Goal: Task Accomplishment & Management: Complete application form

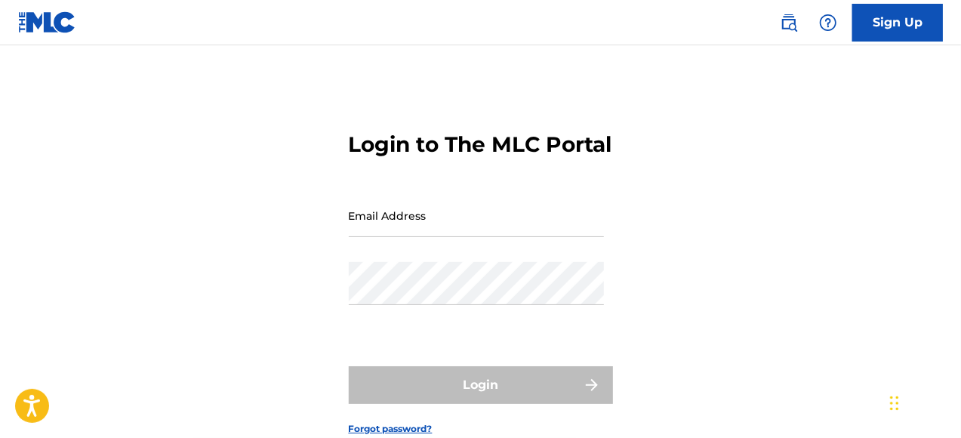
click at [436, 237] on input "Email Address" at bounding box center [476, 215] width 255 height 43
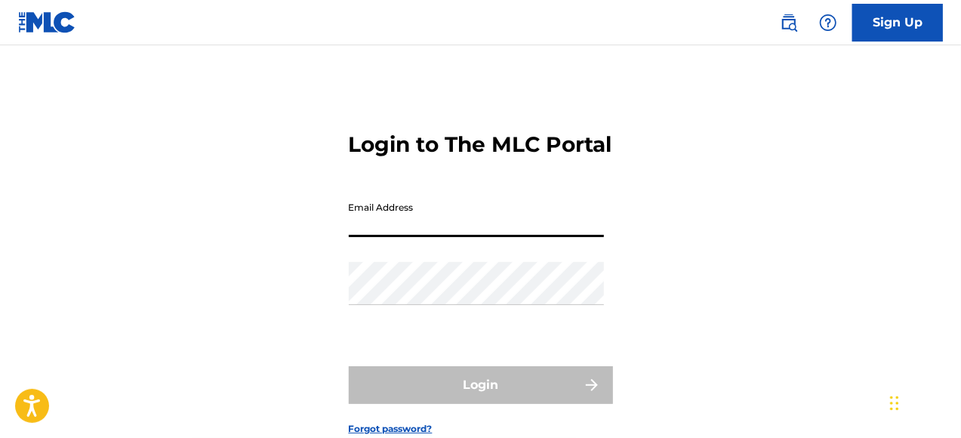
type input "[EMAIL_ADDRESS][DOMAIN_NAME]"
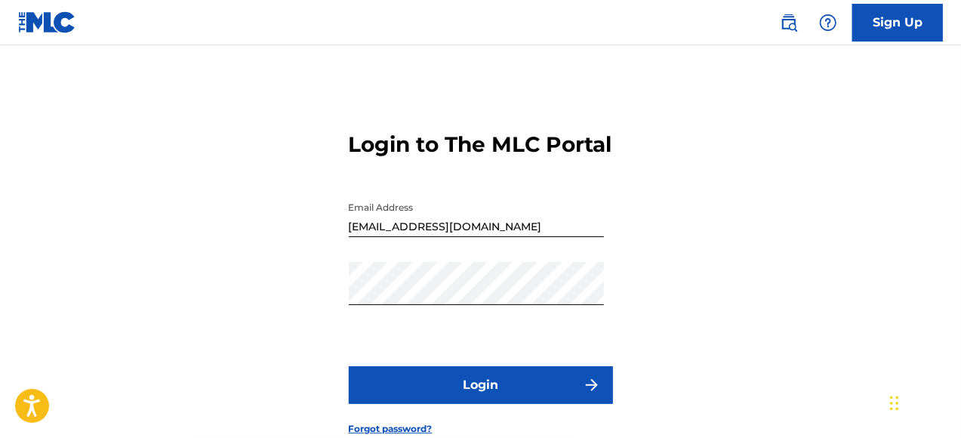
click at [482, 404] on button "Login" at bounding box center [481, 385] width 264 height 38
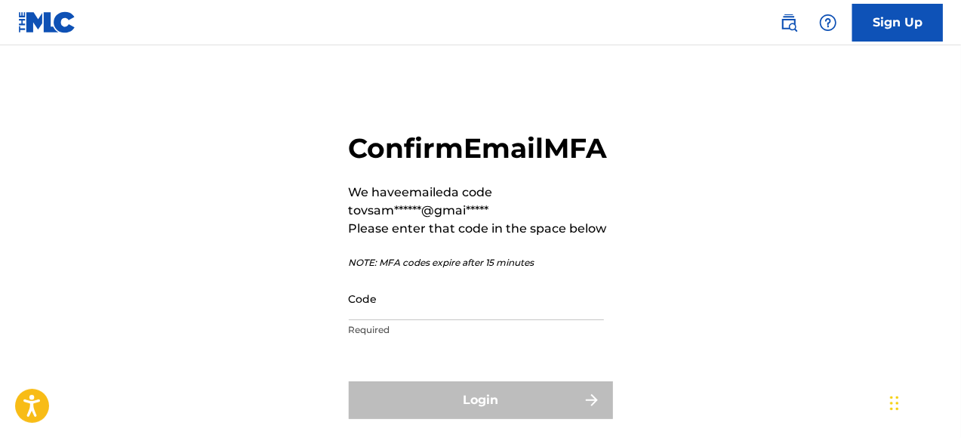
click at [388, 320] on input "Code" at bounding box center [476, 298] width 255 height 43
paste input "503617"
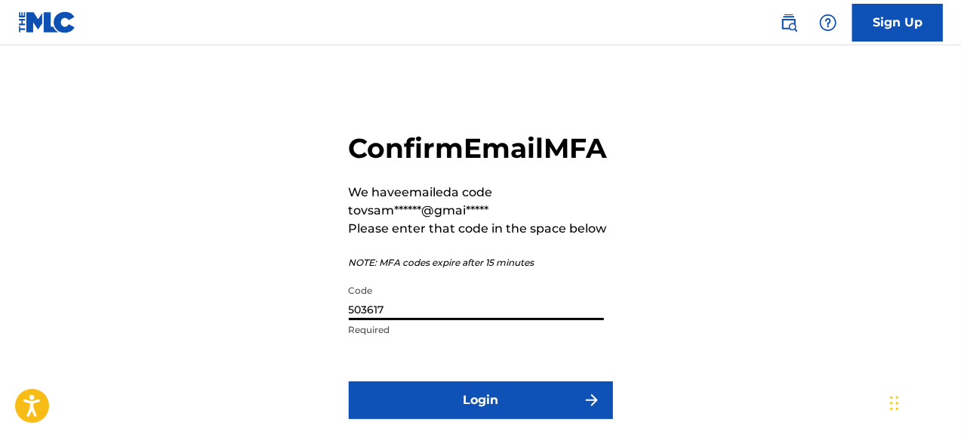
type input "503617"
click at [512, 419] on button "Login" at bounding box center [481, 400] width 264 height 38
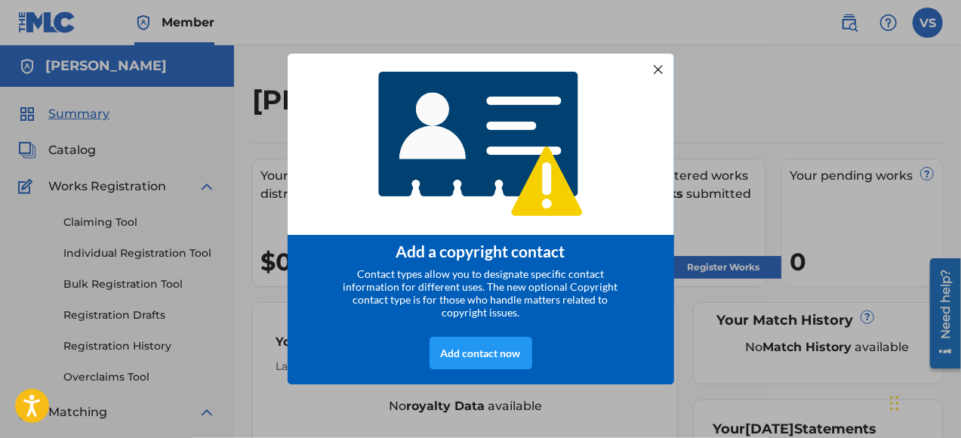
click at [654, 60] on div at bounding box center [658, 70] width 20 height 20
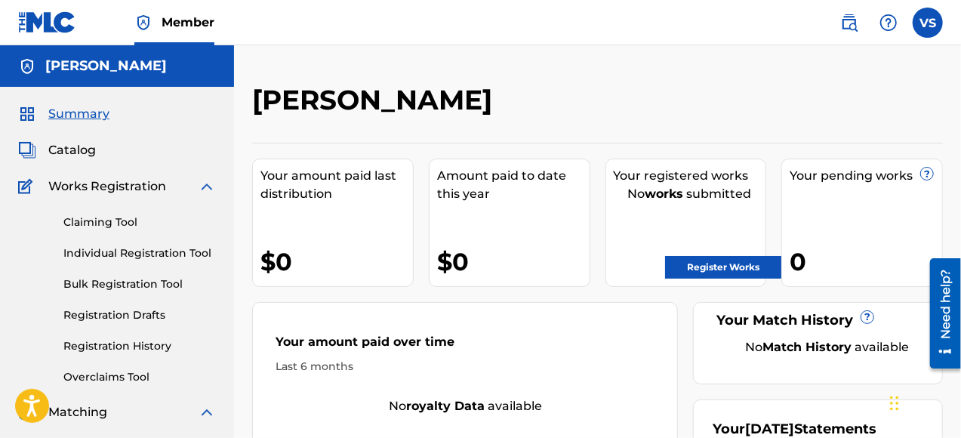
click at [83, 147] on span "Catalog" at bounding box center [72, 150] width 48 height 18
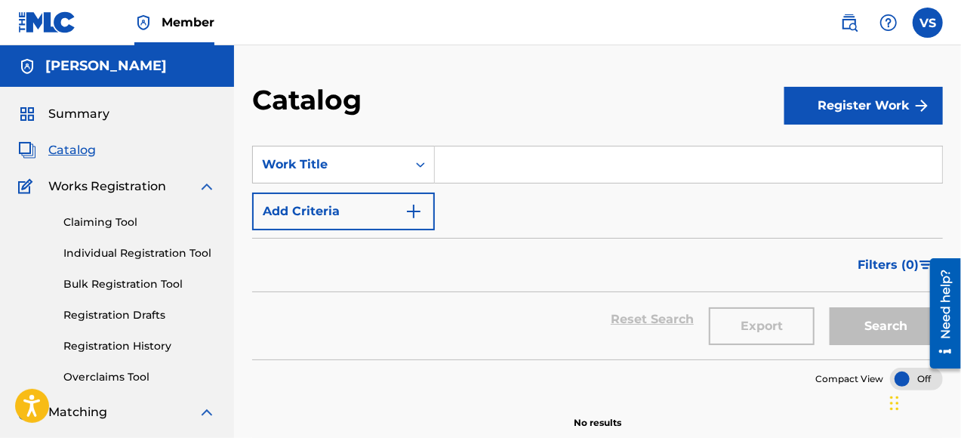
click at [848, 106] on button "Register Work" at bounding box center [863, 106] width 159 height 38
click at [832, 151] on link "Individual" at bounding box center [863, 155] width 159 height 36
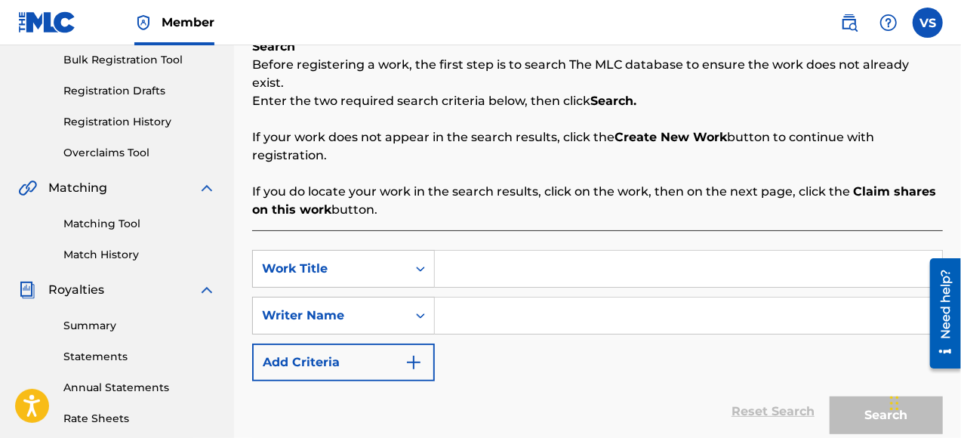
scroll to position [302, 0]
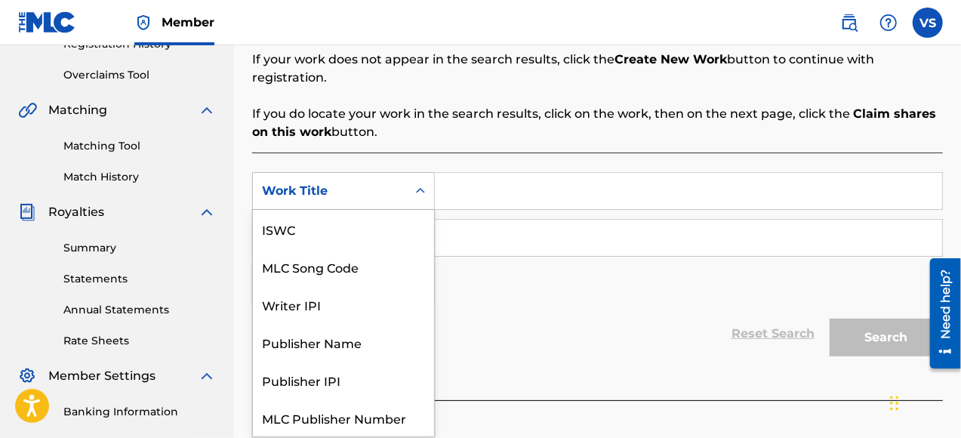
click at [424, 183] on icon "Search Form" at bounding box center [420, 190] width 15 height 15
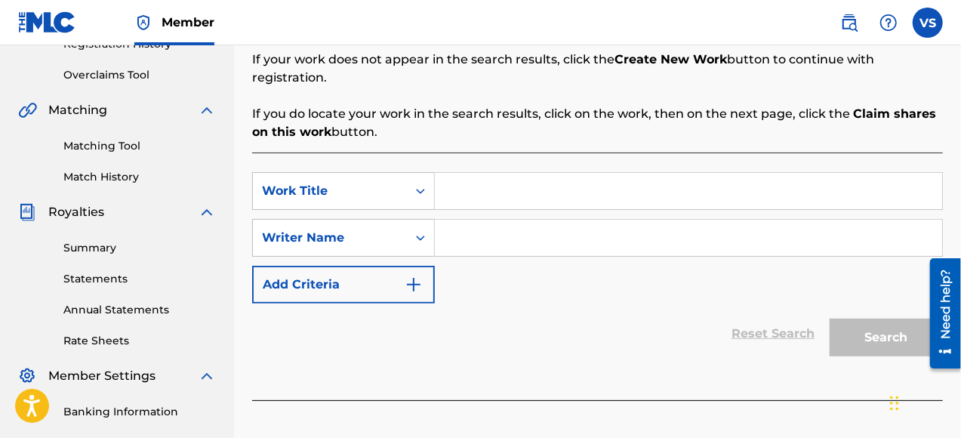
click at [516, 270] on div "SearchWithCriteriaddb0984c-d876-4fd1-98fd-fcea12b40092 Work Title SearchWithCri…" at bounding box center [597, 237] width 691 height 131
click at [531, 178] on input "Search Form" at bounding box center [688, 191] width 507 height 36
type input "Que Chilero"
click at [426, 230] on icon "Search Form" at bounding box center [420, 237] width 15 height 15
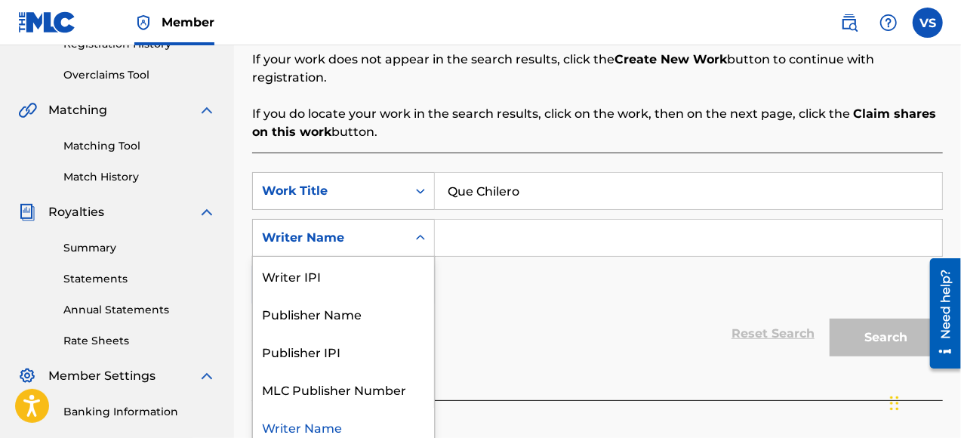
click at [468, 220] on input "Search Form" at bounding box center [688, 238] width 507 height 36
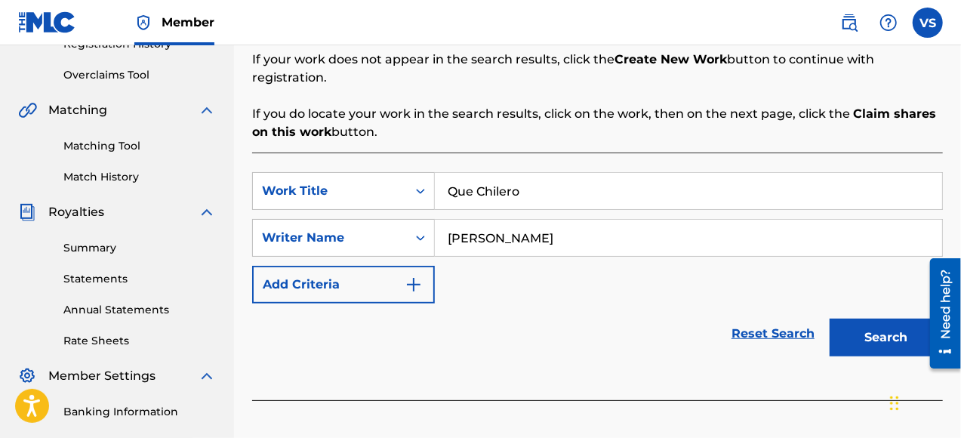
click at [517, 220] on input "[PERSON_NAME]" at bounding box center [688, 238] width 507 height 36
click at [516, 220] on input "[PERSON_NAME]" at bounding box center [688, 238] width 507 height 36
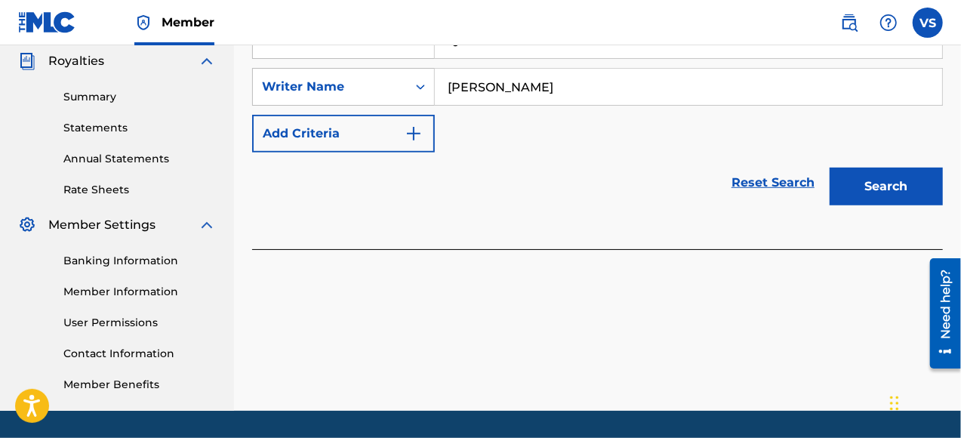
type input "[PERSON_NAME]"
click at [904, 175] on button "Search" at bounding box center [886, 187] width 113 height 38
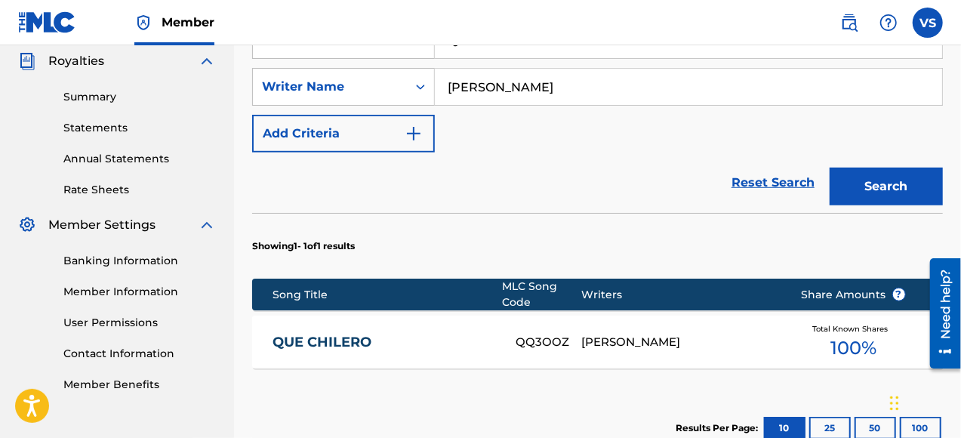
click at [608, 334] on div "[PERSON_NAME]" at bounding box center [679, 342] width 197 height 17
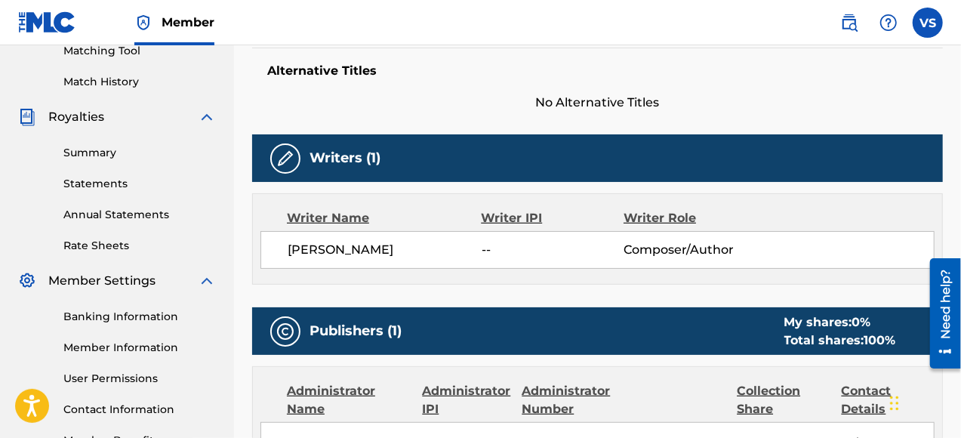
scroll to position [453, 0]
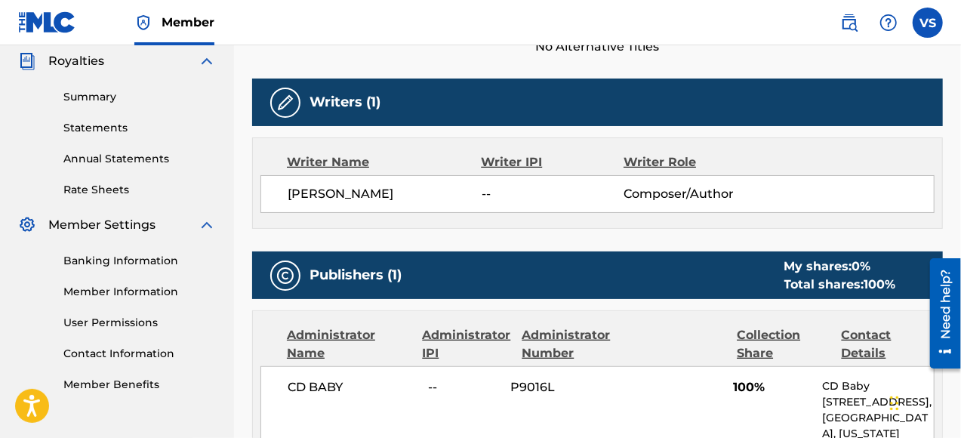
click at [507, 165] on div "Writer IPI" at bounding box center [552, 162] width 143 height 18
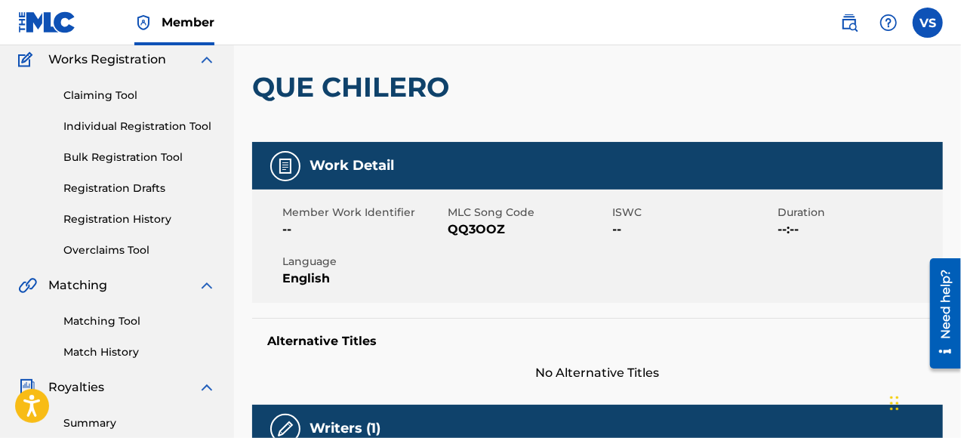
scroll to position [8, 0]
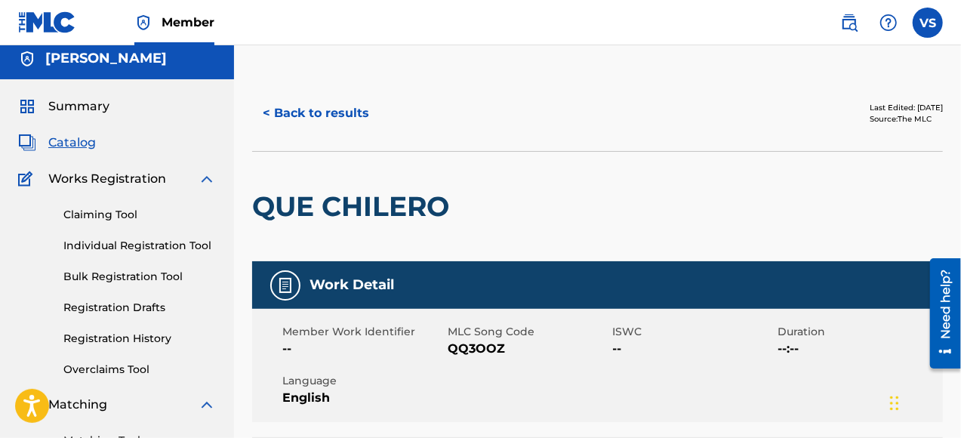
click at [95, 102] on span "Summary" at bounding box center [78, 106] width 61 height 18
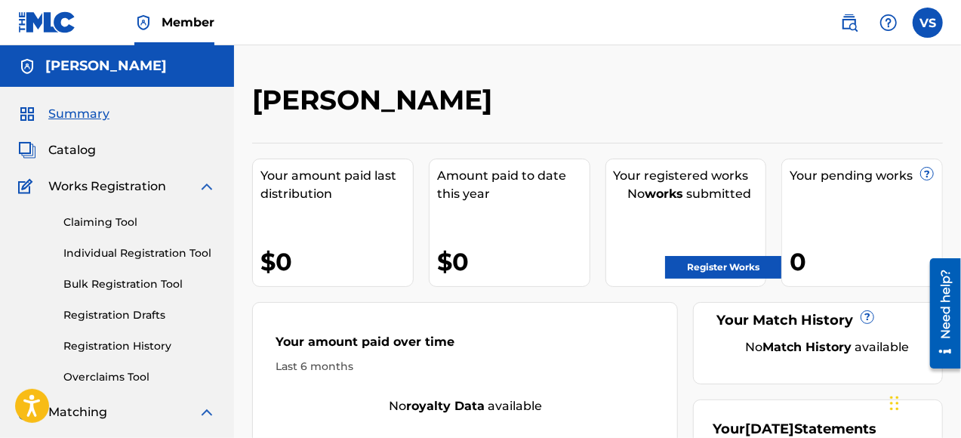
click at [722, 267] on link "Register Works" at bounding box center [723, 267] width 116 height 23
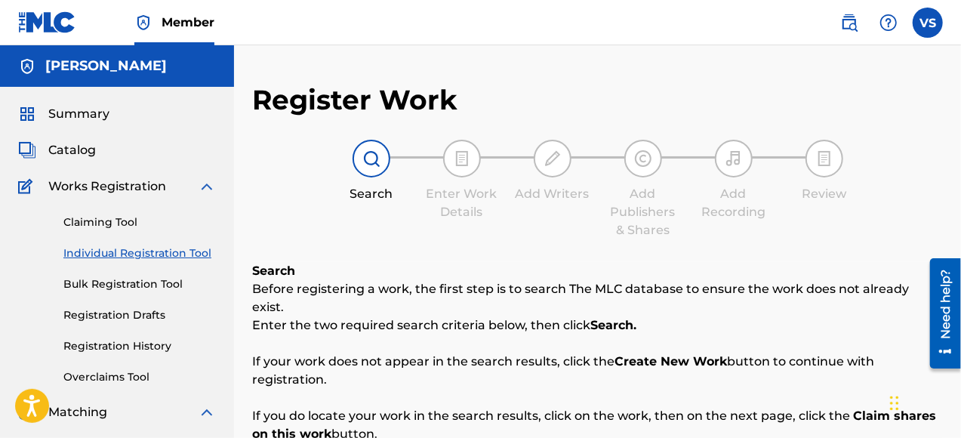
click at [369, 161] on img at bounding box center [371, 158] width 18 height 18
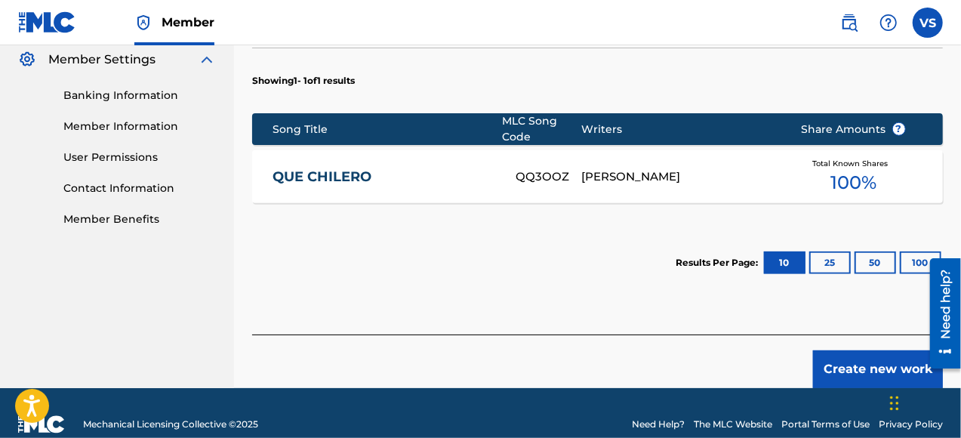
scroll to position [622, 0]
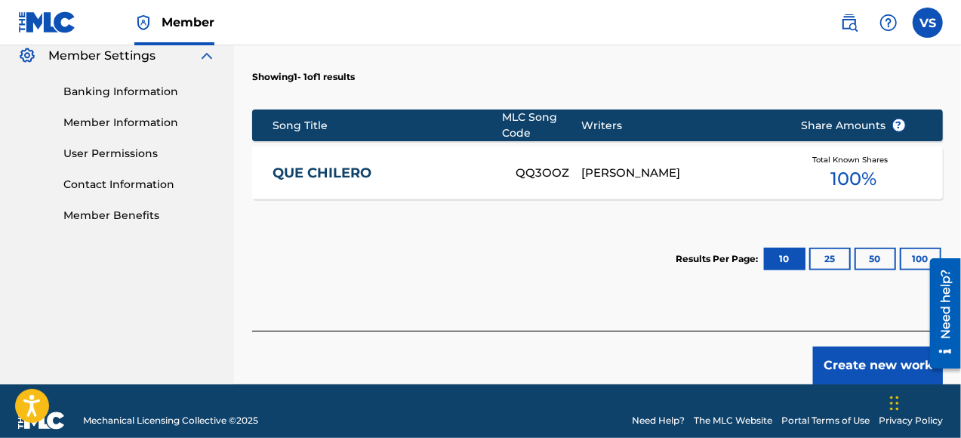
click at [547, 165] on div "QQ3OOZ" at bounding box center [549, 173] width 66 height 17
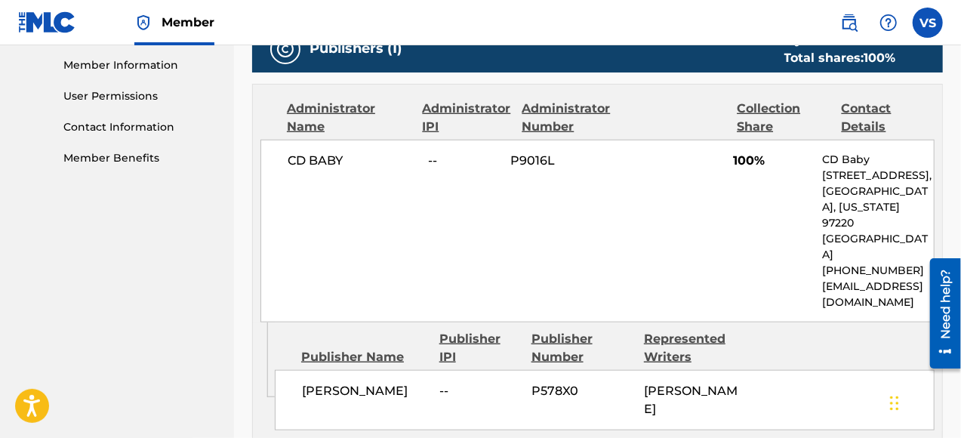
scroll to position [453, 0]
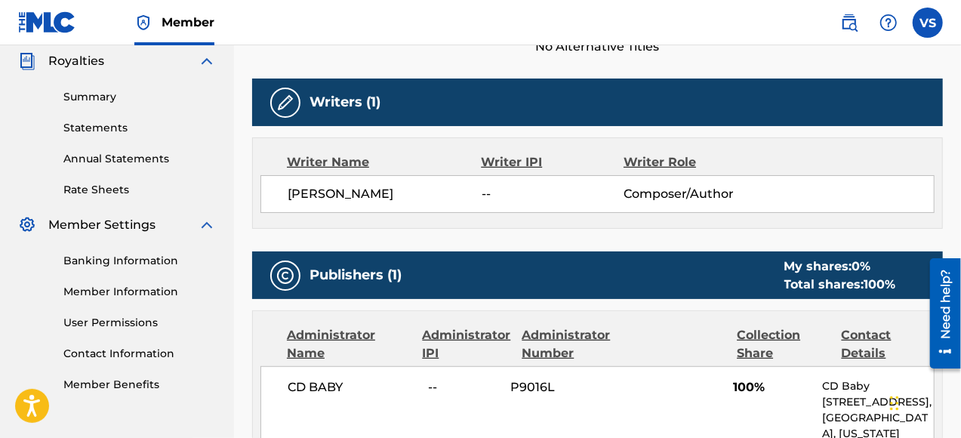
click at [142, 265] on link "Banking Information" at bounding box center [139, 261] width 152 height 16
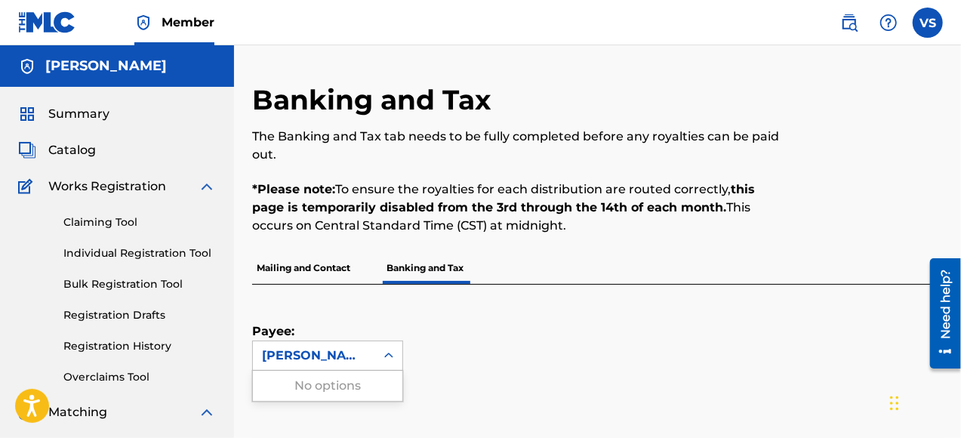
click at [391, 356] on icon at bounding box center [388, 355] width 9 height 5
click at [306, 262] on p "Mailing and Contact" at bounding box center [303, 268] width 103 height 32
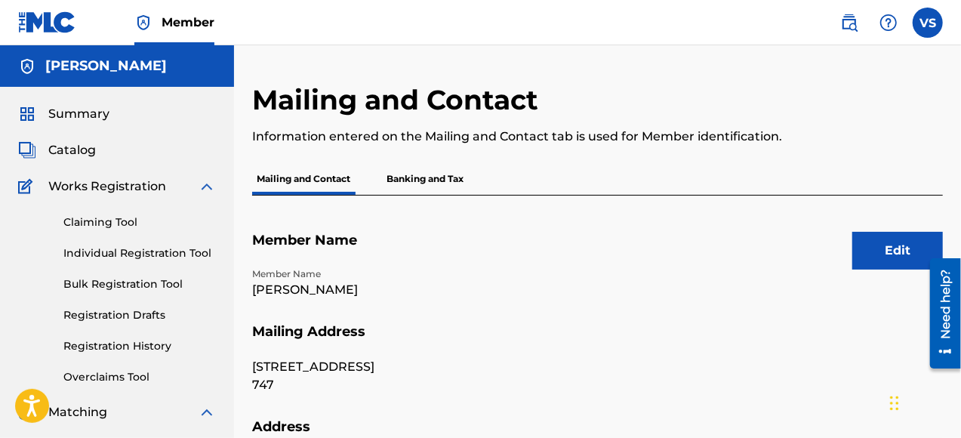
click at [76, 147] on span "Catalog" at bounding box center [72, 150] width 48 height 18
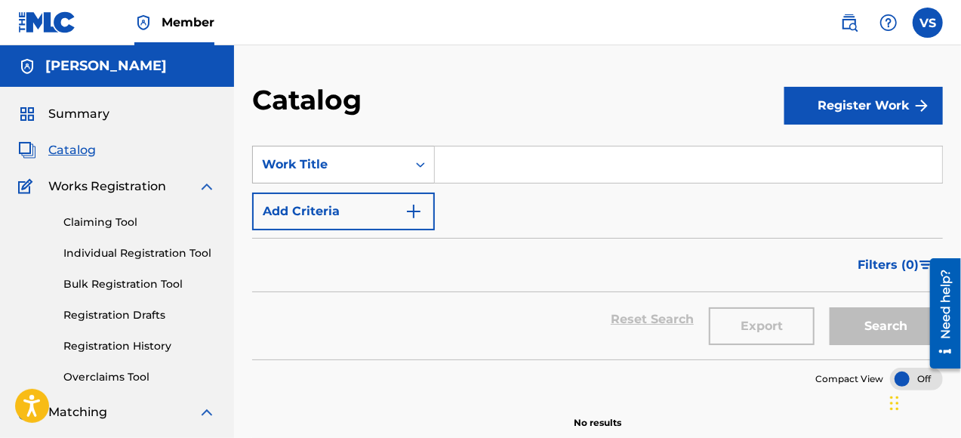
click at [422, 165] on icon "Search Form" at bounding box center [420, 164] width 15 height 15
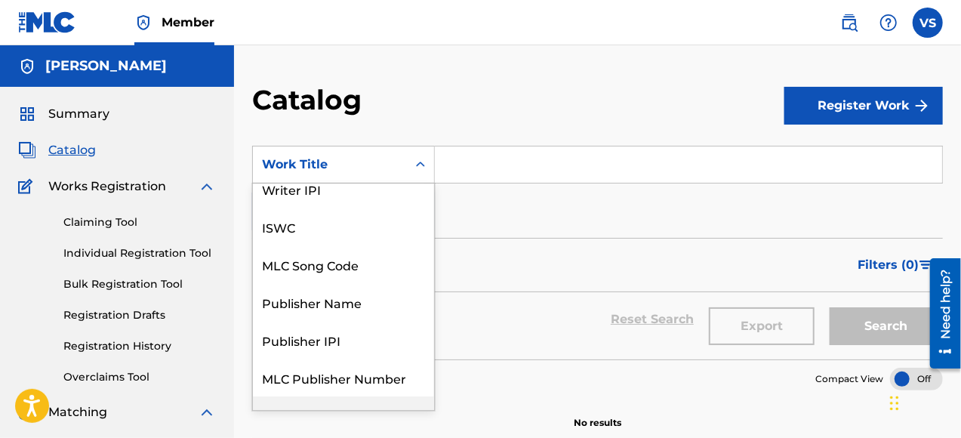
scroll to position [20, 0]
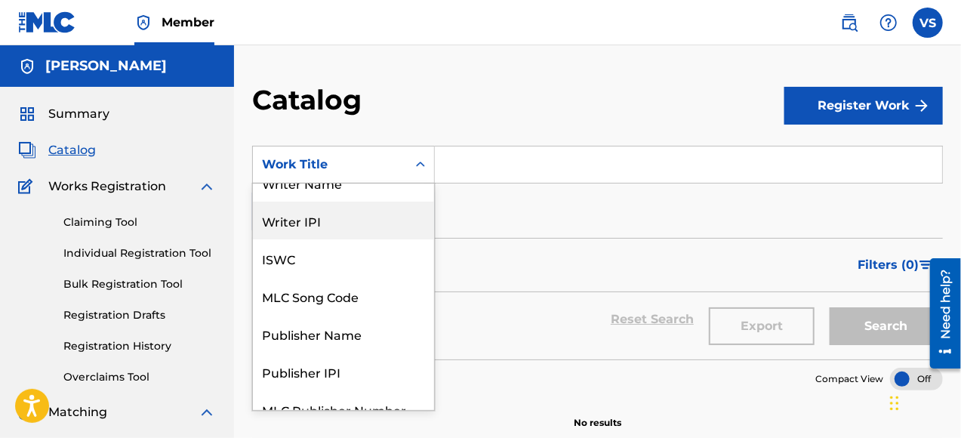
click at [329, 219] on div "Writer IPI" at bounding box center [343, 221] width 181 height 38
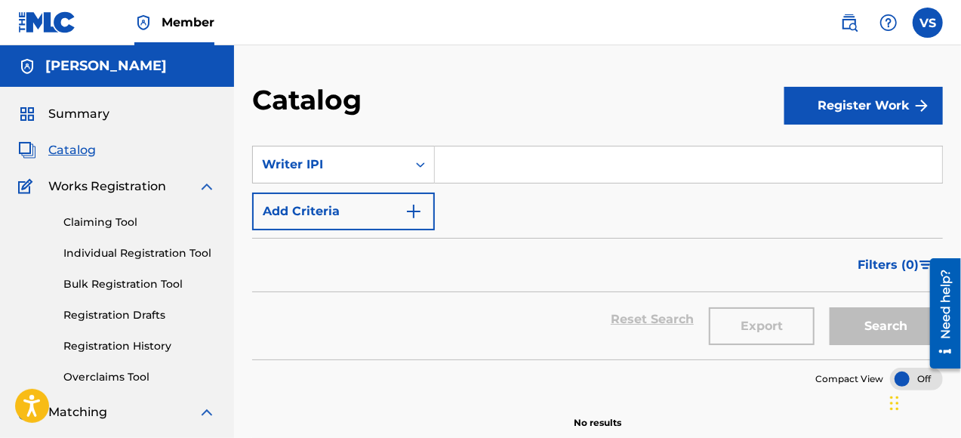
click at [501, 160] on input "Search Form" at bounding box center [688, 164] width 507 height 36
click at [480, 110] on div "Catalog" at bounding box center [518, 105] width 532 height 45
click at [461, 163] on input "Search Form" at bounding box center [688, 164] width 507 height 36
paste input "00222511223"
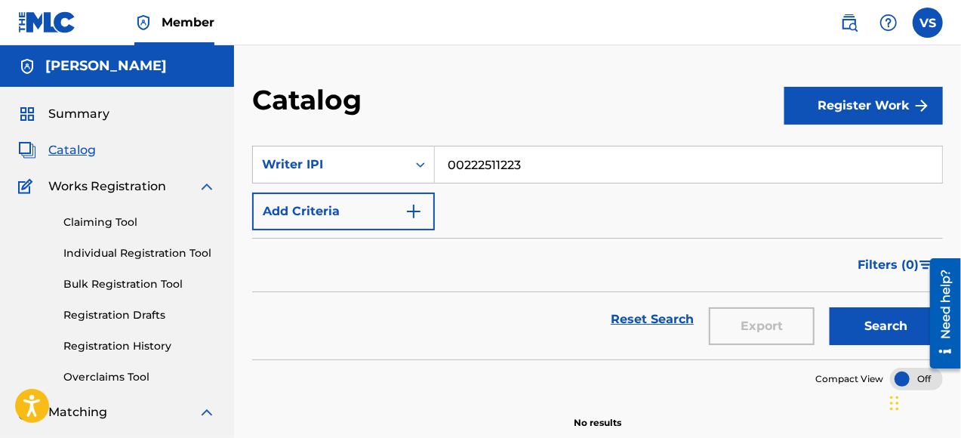
type input "00222511223"
click at [370, 208] on button "Add Criteria" at bounding box center [343, 211] width 183 height 38
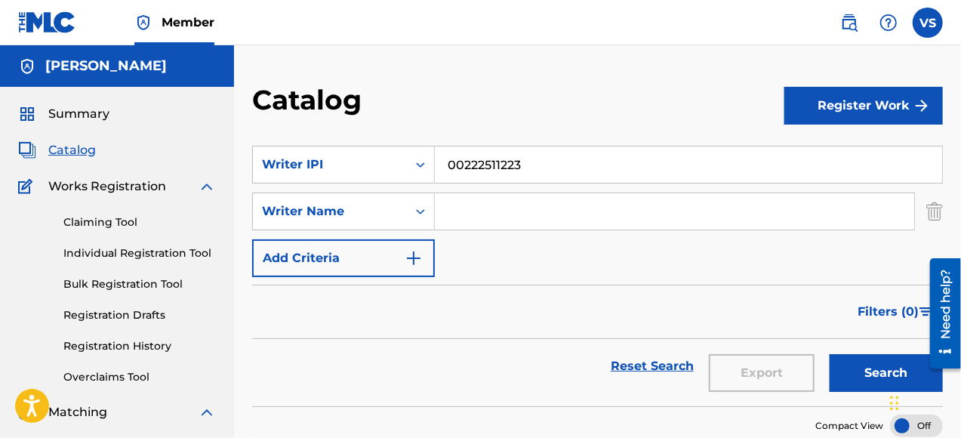
click at [457, 211] on input "Search Form" at bounding box center [674, 211] width 479 height 36
type input "[PERSON_NAME]"
click at [410, 257] on img "Search Form" at bounding box center [414, 258] width 18 height 18
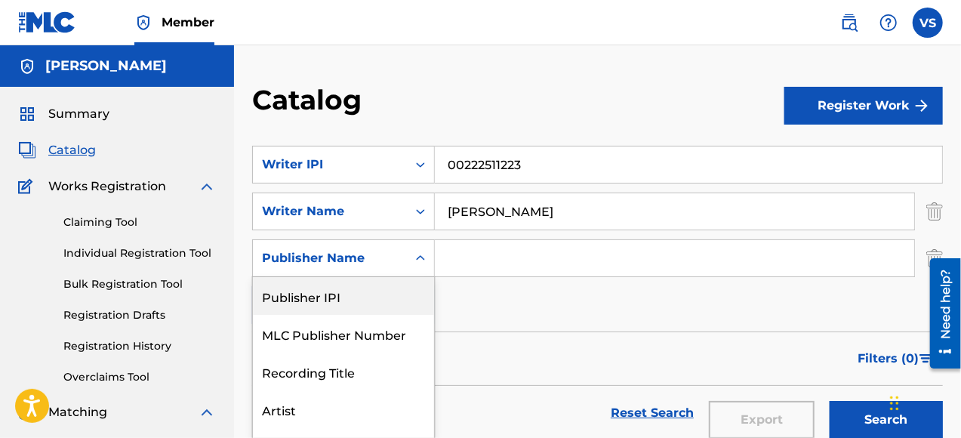
click at [421, 257] on div "6 results available. Use Up and Down to choose options, press Enter to select t…" at bounding box center [343, 258] width 183 height 38
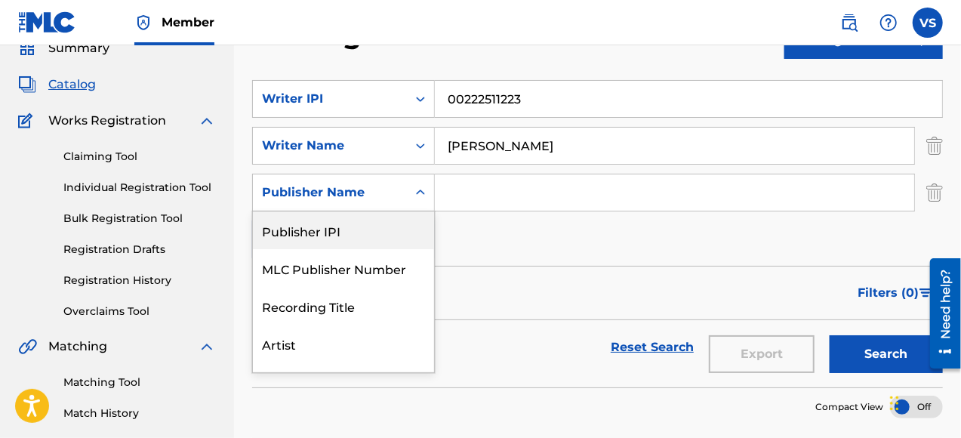
click at [337, 233] on div "Publisher IPI" at bounding box center [343, 230] width 181 height 38
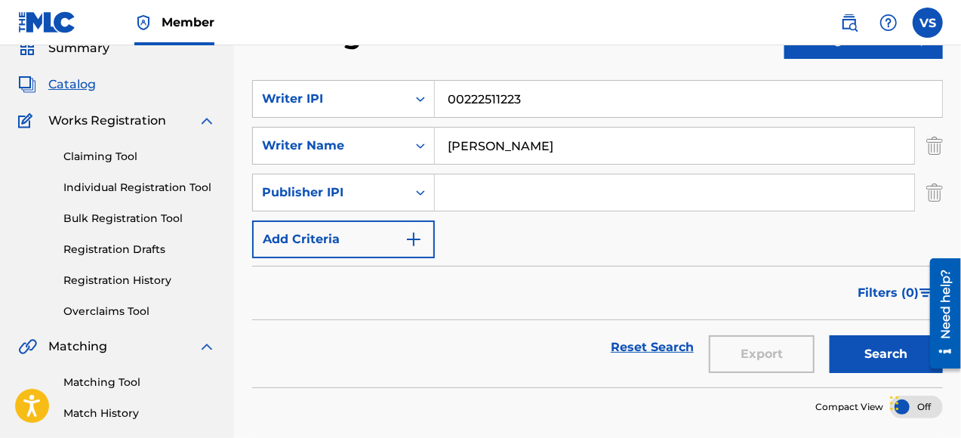
click at [496, 194] on input "Search Form" at bounding box center [674, 192] width 479 height 36
click at [471, 195] on input "Search Form" at bounding box center [674, 192] width 479 height 36
paste input "00225621787"
click at [558, 186] on input "00225621787" at bounding box center [674, 192] width 479 height 36
type input "00225621787"
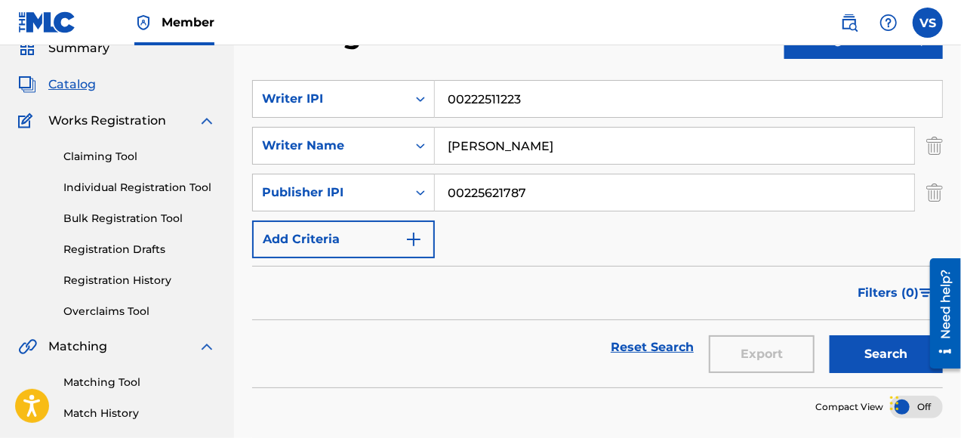
click at [296, 231] on button "Add Criteria" at bounding box center [343, 239] width 183 height 38
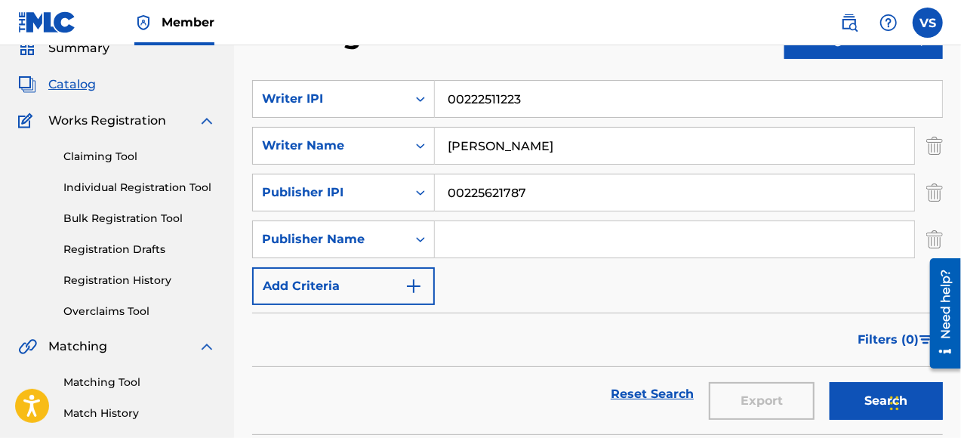
click at [470, 244] on input "Search Form" at bounding box center [674, 239] width 479 height 36
type input "Tough Stream Music"
click at [371, 284] on button "Add Criteria" at bounding box center [343, 286] width 183 height 38
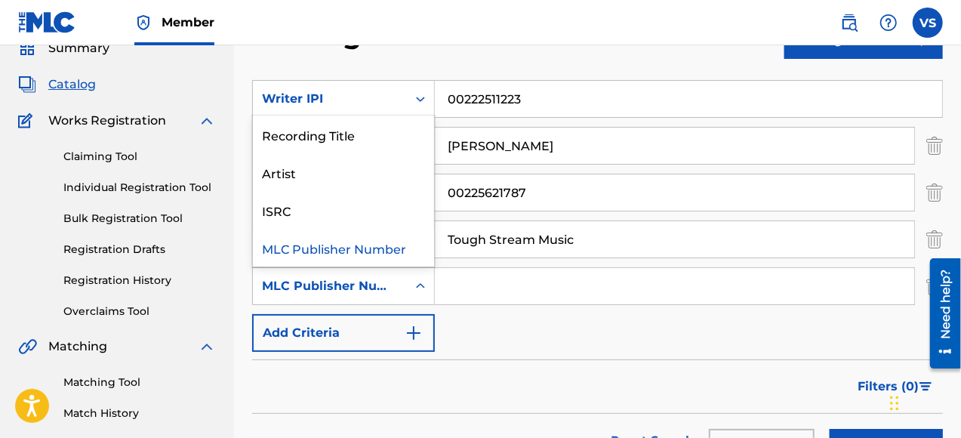
click at [420, 282] on icon "Search Form" at bounding box center [420, 286] width 15 height 15
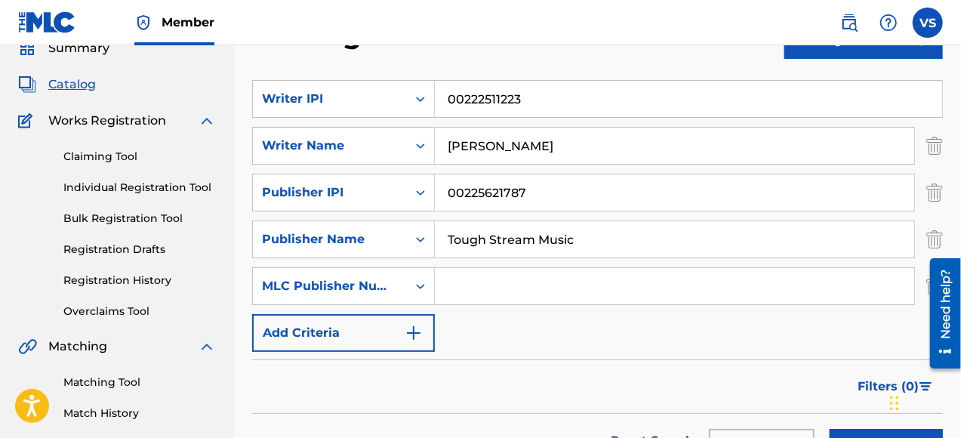
click at [571, 347] on div "SearchWithCriteria77930e53-6477-443b-9d02-e0f2c764fe1c Writer IPI 00222511223 S…" at bounding box center [597, 216] width 691 height 272
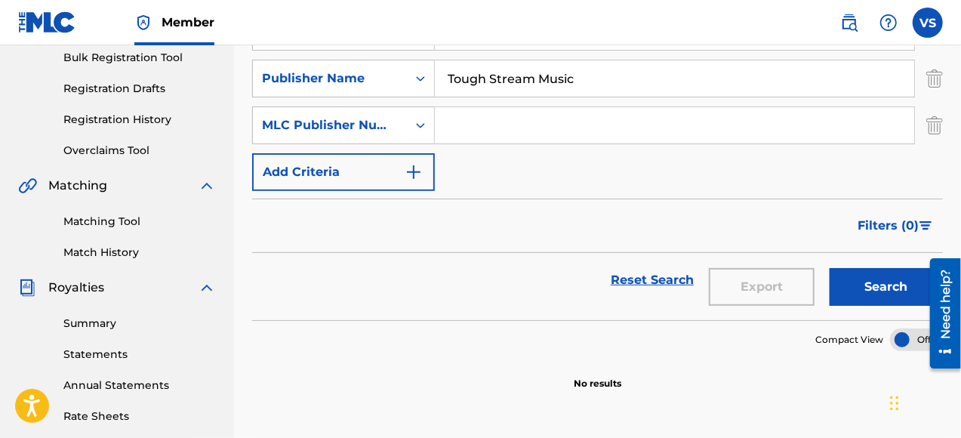
scroll to position [0, 0]
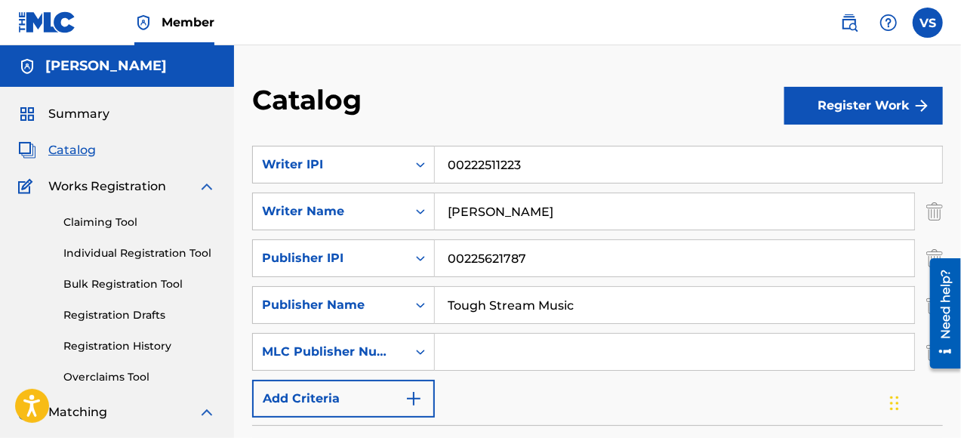
drag, startPoint x: 928, startPoint y: 27, endPoint x: 809, endPoint y: 11, distance: 119.7
click at [809, 11] on nav "Member VS VS [PERSON_NAME] [EMAIL_ADDRESS][DOMAIN_NAME] Notification Preference…" at bounding box center [480, 22] width 961 height 45
click at [383, 405] on button "Add Criteria" at bounding box center [343, 399] width 183 height 38
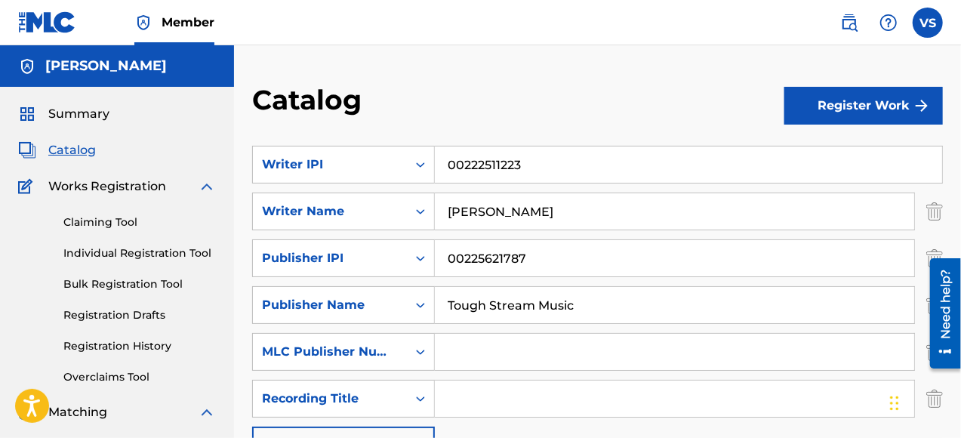
scroll to position [75, 0]
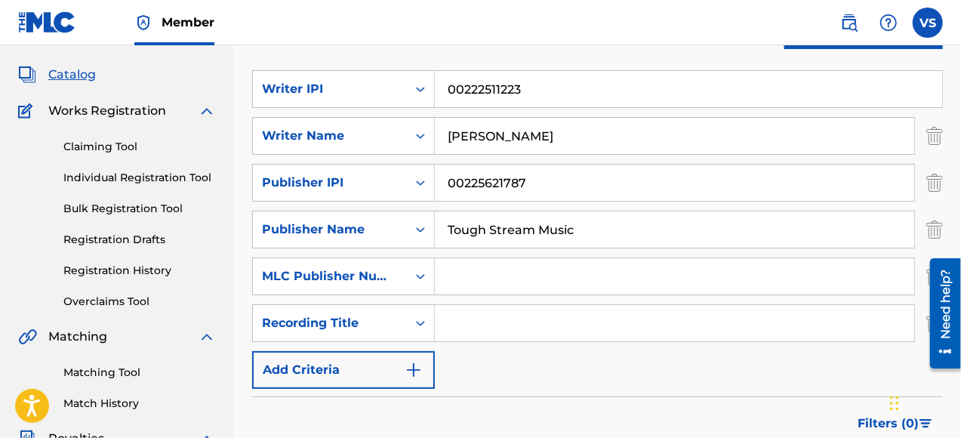
click at [470, 326] on input "Search Form" at bounding box center [674, 323] width 479 height 36
type input "La [PERSON_NAME]"
click at [359, 371] on button "Add Criteria" at bounding box center [343, 370] width 183 height 38
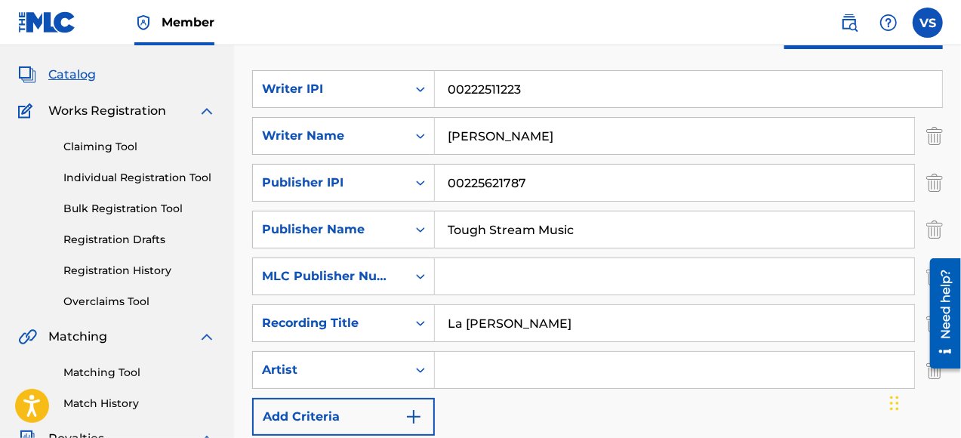
click at [510, 377] on input "Search Form" at bounding box center [674, 370] width 479 height 36
type input "[PERSON_NAME]"
click at [375, 420] on button "Add Criteria" at bounding box center [343, 417] width 183 height 38
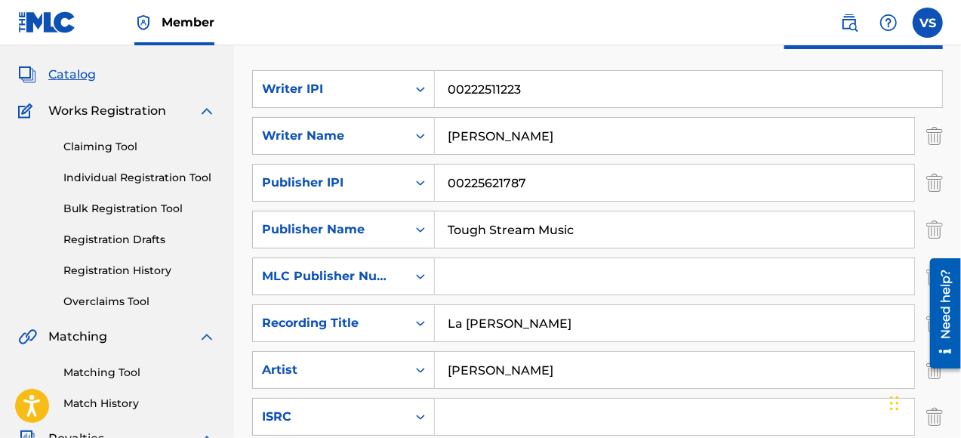
scroll to position [226, 0]
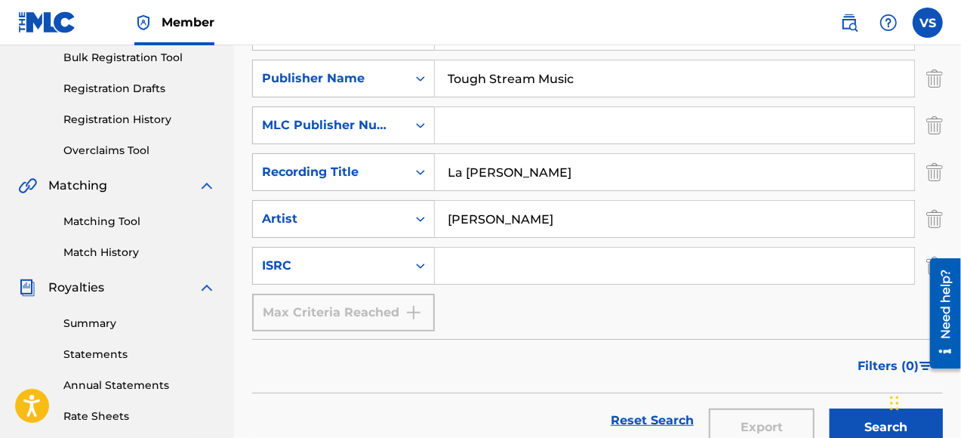
click at [461, 263] on input "Search Form" at bounding box center [674, 266] width 479 height 36
paste input "ushm82087171"
type input "ushm82087171"
click at [506, 324] on div "SearchWithCriteria77930e53-6477-443b-9d02-e0f2c764fe1c Writer IPI 00222511223 S…" at bounding box center [597, 125] width 691 height 412
click at [874, 426] on button "Search" at bounding box center [886, 427] width 113 height 38
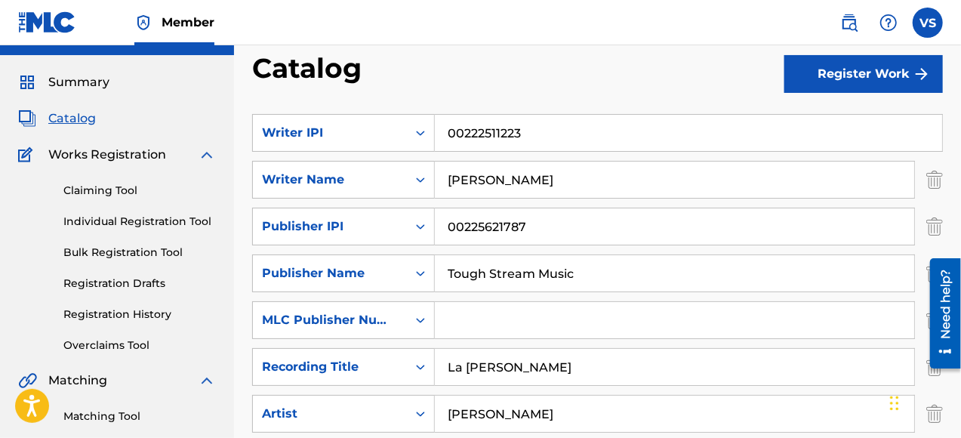
scroll to position [0, 0]
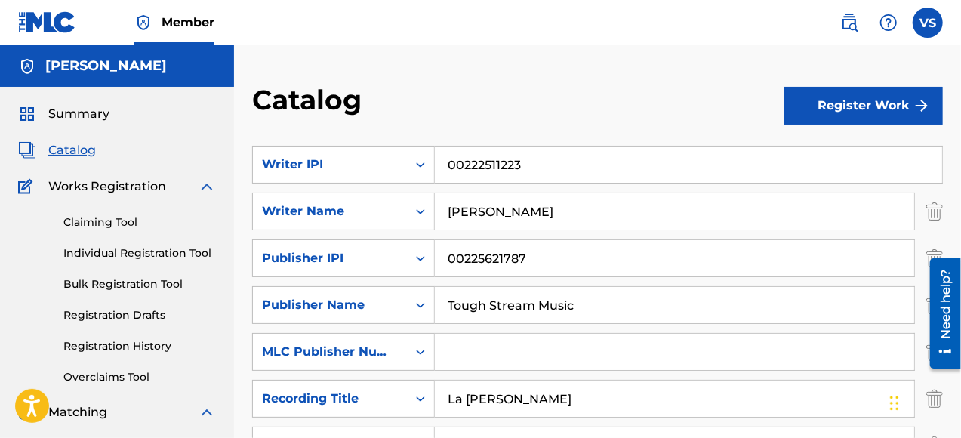
click at [865, 92] on button "Register Work" at bounding box center [863, 106] width 159 height 38
click at [753, 103] on div "Catalog" at bounding box center [518, 105] width 532 height 45
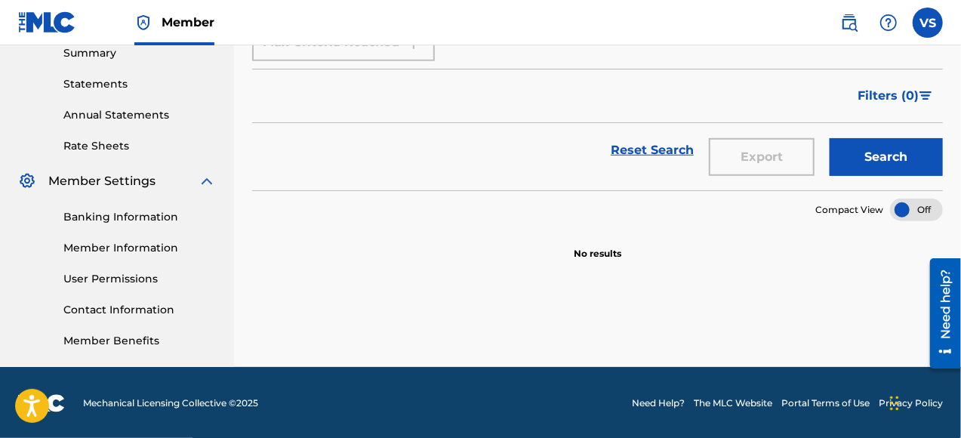
scroll to position [498, 0]
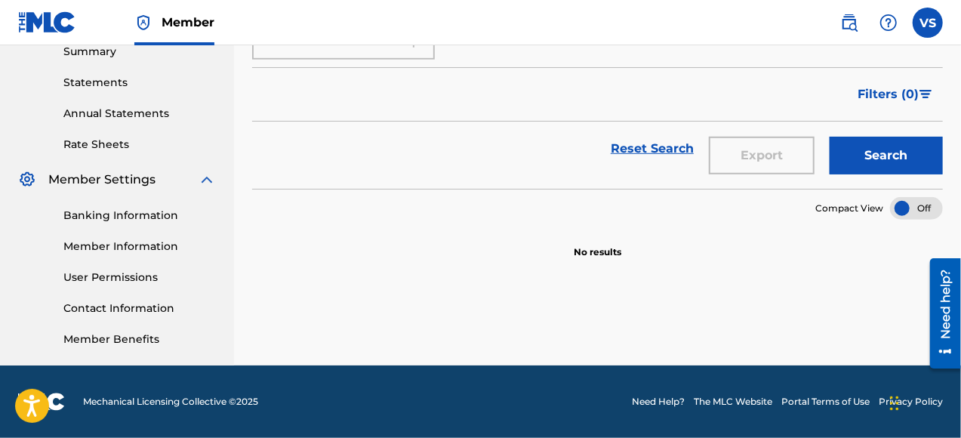
click at [874, 151] on button "Search" at bounding box center [886, 156] width 113 height 38
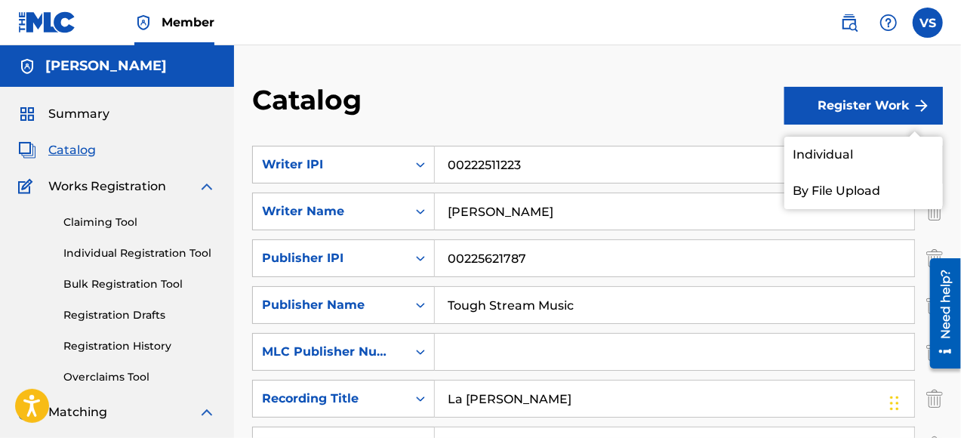
scroll to position [0, 0]
click at [839, 153] on link "Individual" at bounding box center [863, 155] width 159 height 36
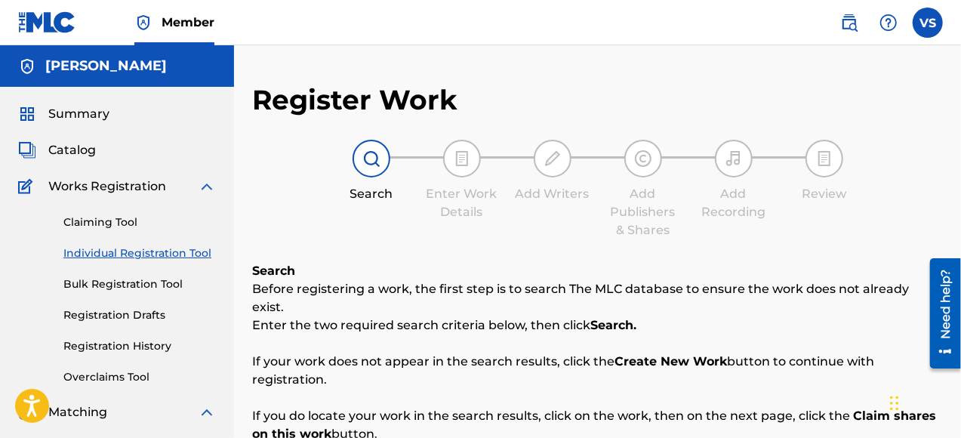
click at [145, 253] on link "Individual Registration Tool" at bounding box center [139, 253] width 152 height 16
click at [139, 187] on span "Works Registration" at bounding box center [107, 186] width 118 height 18
click at [125, 221] on link "Claiming Tool" at bounding box center [139, 222] width 152 height 16
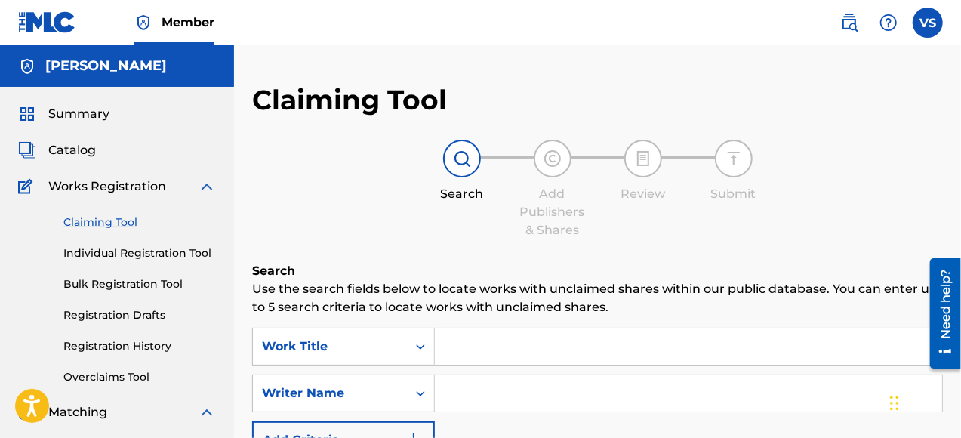
click at [930, 26] on label at bounding box center [928, 23] width 30 height 30
click at [928, 23] on input "VS [PERSON_NAME] [EMAIL_ADDRESS][DOMAIN_NAME] Notification Preferences Profile …" at bounding box center [928, 23] width 0 height 0
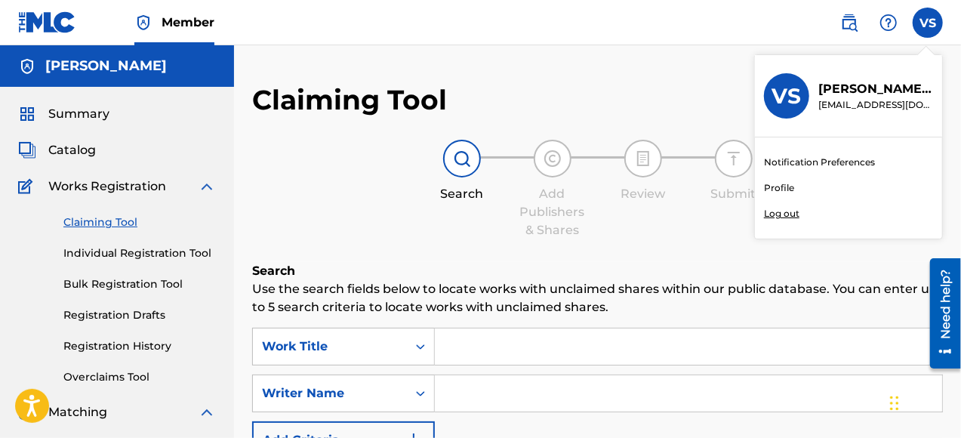
click at [775, 186] on link "Profile" at bounding box center [779, 188] width 30 height 14
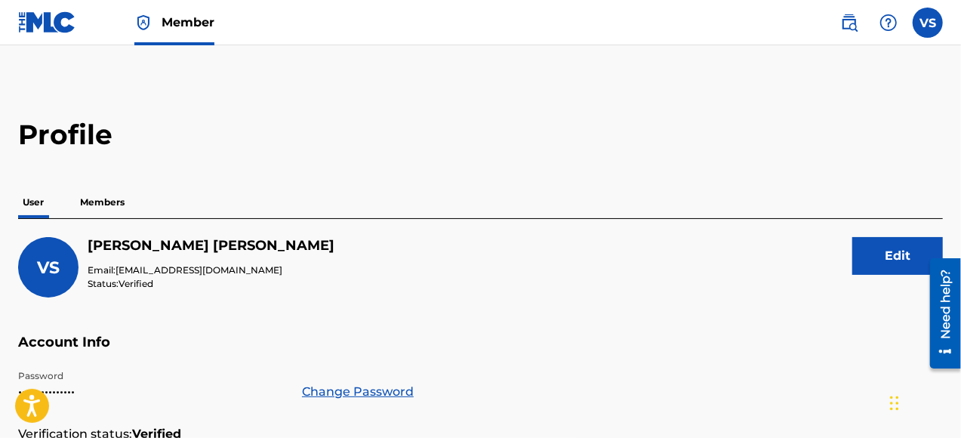
click at [926, 27] on label at bounding box center [928, 23] width 30 height 30
click at [928, 23] on input "VS [PERSON_NAME] [EMAIL_ADDRESS][DOMAIN_NAME] Notification Preferences Profile …" at bounding box center [928, 23] width 0 height 0
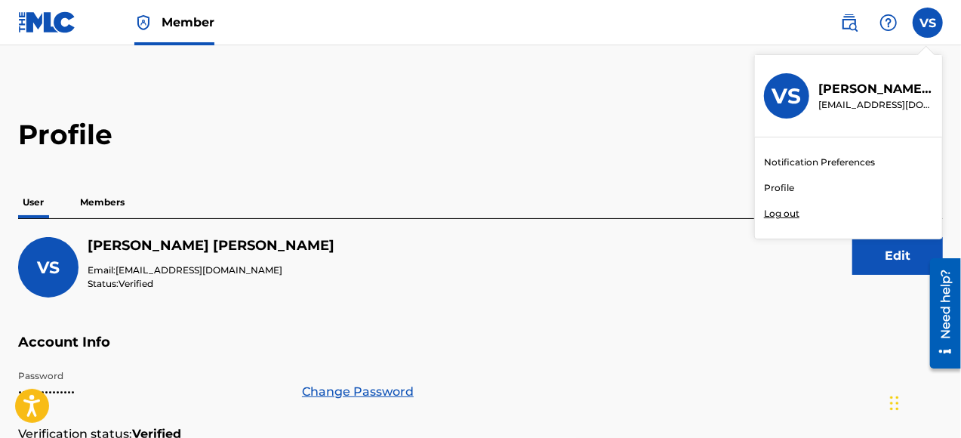
click at [858, 98] on p "[EMAIL_ADDRESS][DOMAIN_NAME]" at bounding box center [875, 105] width 115 height 14
click at [928, 23] on input "VS [PERSON_NAME] [EMAIL_ADDRESS][DOMAIN_NAME] Notification Preferences Profile …" at bounding box center [928, 23] width 0 height 0
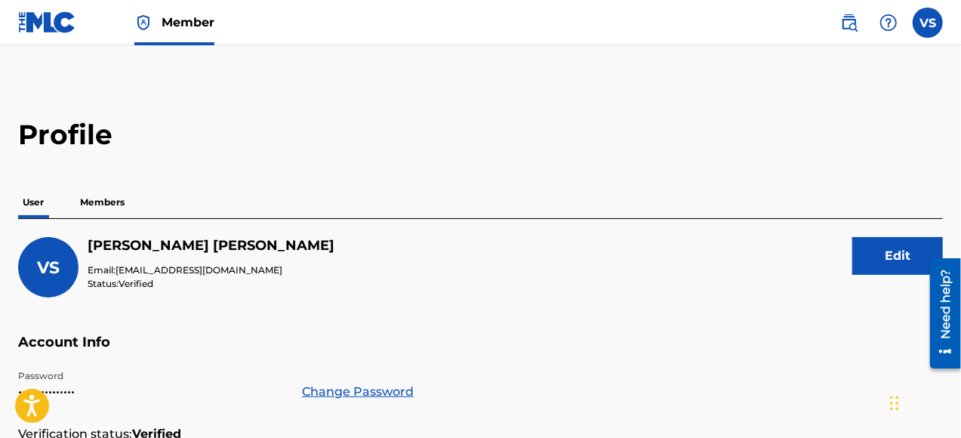
click at [109, 202] on p "Members" at bounding box center [102, 202] width 54 height 32
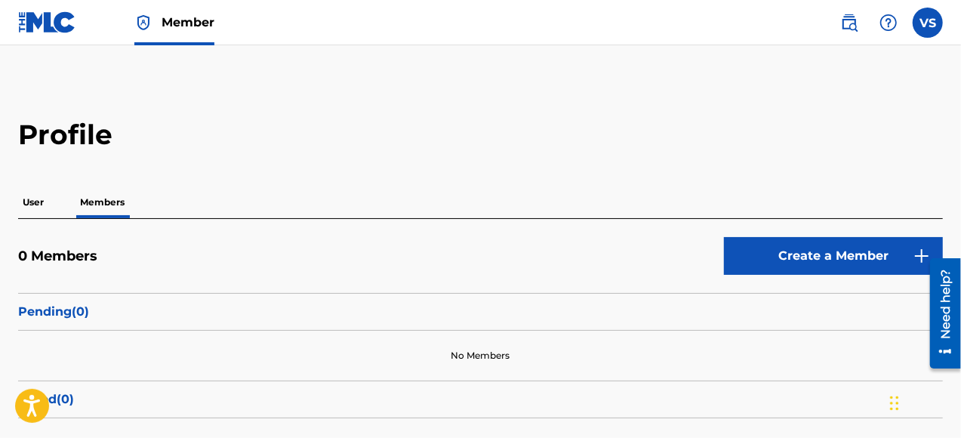
click at [33, 209] on p "User" at bounding box center [33, 202] width 30 height 32
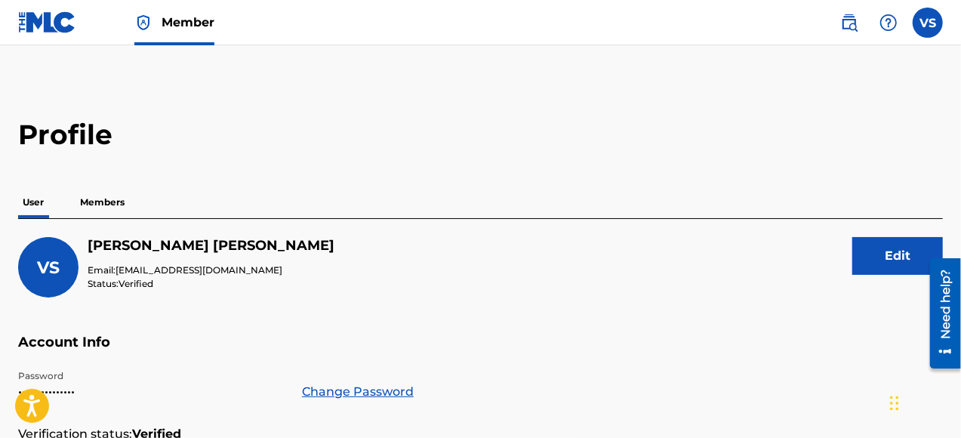
click at [41, 28] on img at bounding box center [47, 22] width 58 height 22
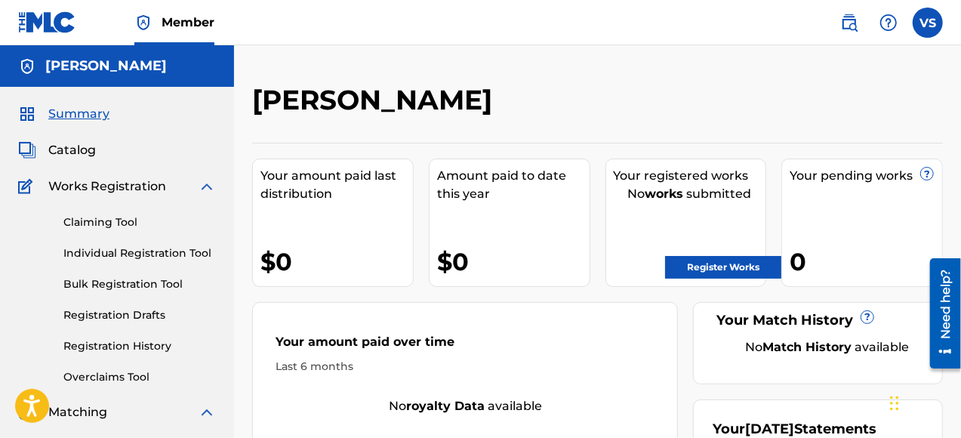
click at [733, 267] on link "Register Works" at bounding box center [723, 267] width 116 height 23
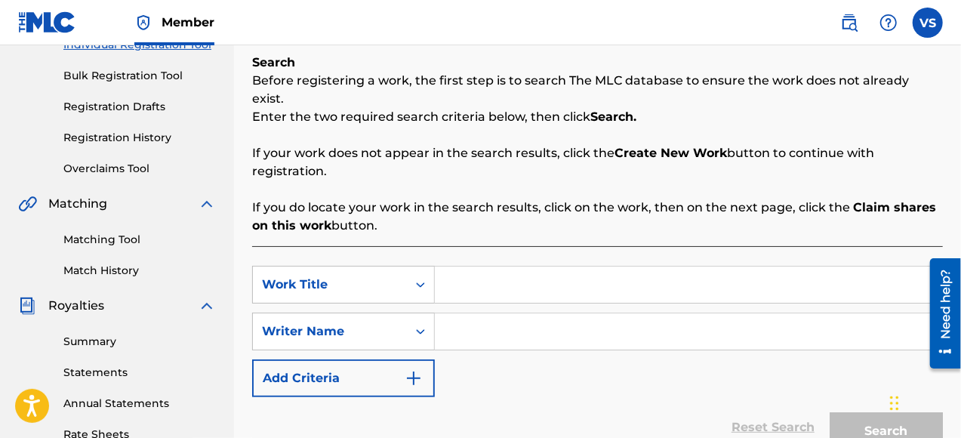
scroll to position [302, 0]
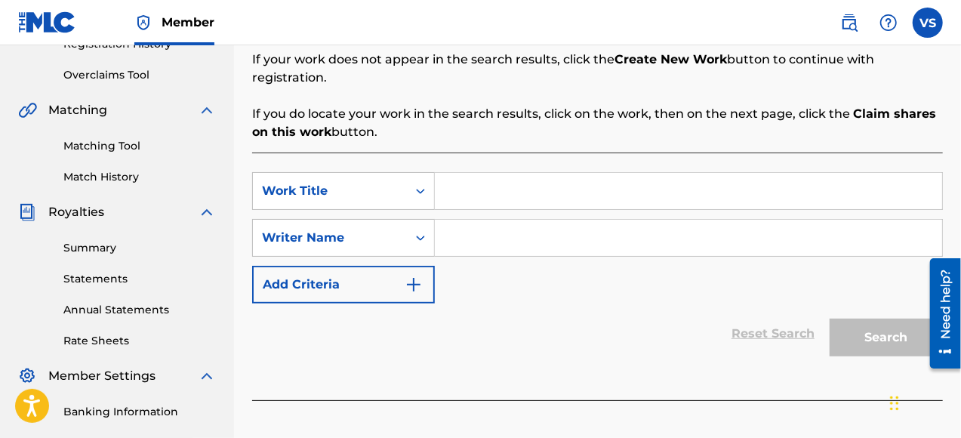
click at [483, 178] on input "Search Form" at bounding box center [688, 191] width 507 height 36
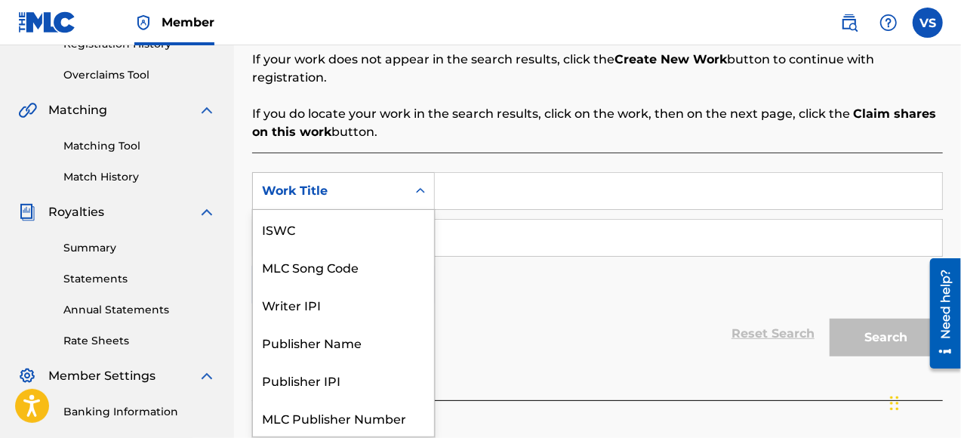
click at [420, 183] on icon "Search Form" at bounding box center [420, 190] width 15 height 15
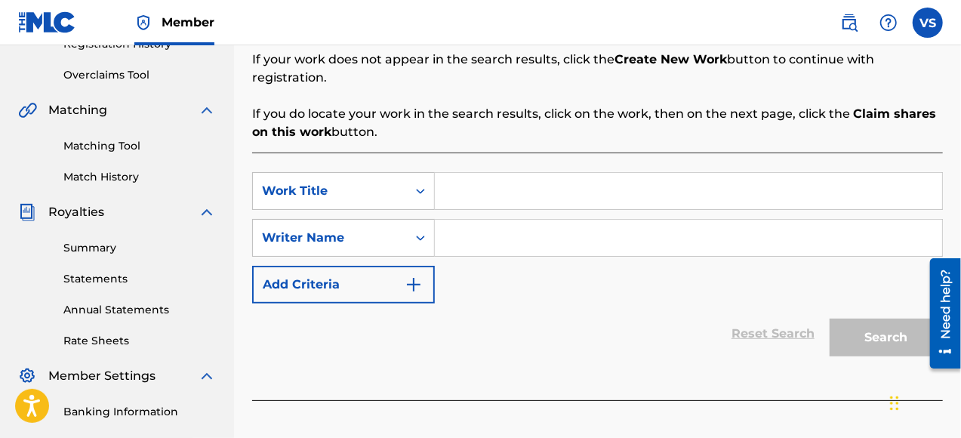
click at [489, 178] on input "Search Form" at bounding box center [688, 191] width 507 height 36
click at [497, 180] on input "Search Form" at bounding box center [688, 191] width 507 height 36
type input "La [PERSON_NAME]"
click at [507, 220] on input "Search Form" at bounding box center [688, 238] width 507 height 36
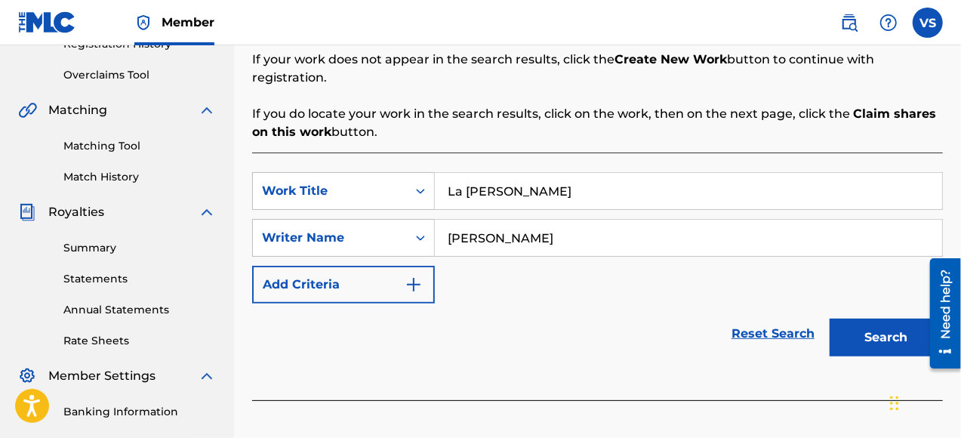
type input "[PERSON_NAME]"
click at [415, 266] on button "Add Criteria" at bounding box center [343, 285] width 183 height 38
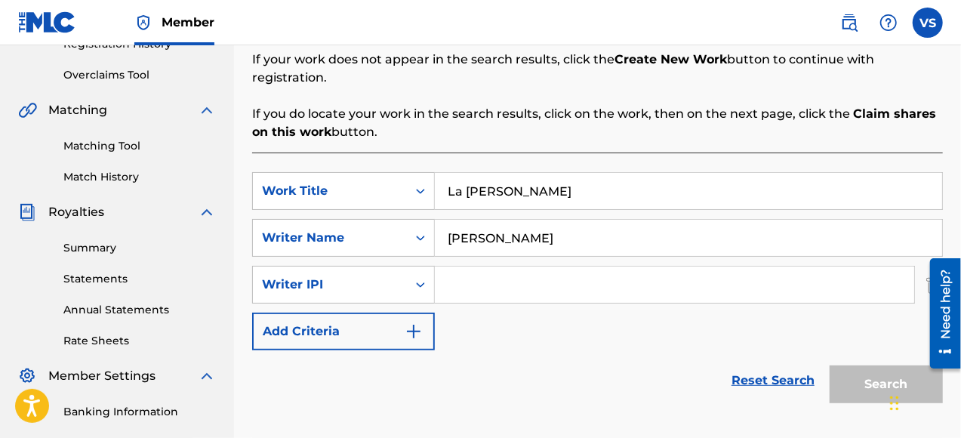
click at [454, 269] on input "Search Form" at bounding box center [674, 284] width 479 height 36
paste input "00222511223"
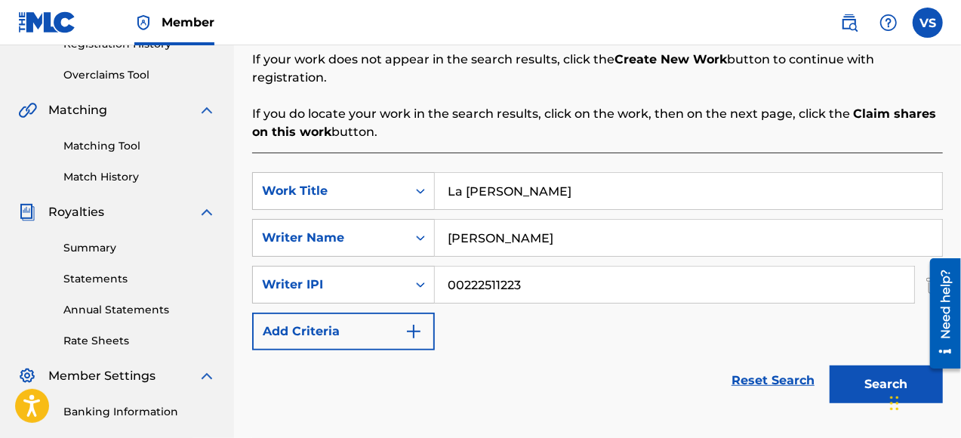
type input "00222511223"
click at [393, 314] on button "Add Criteria" at bounding box center [343, 332] width 183 height 38
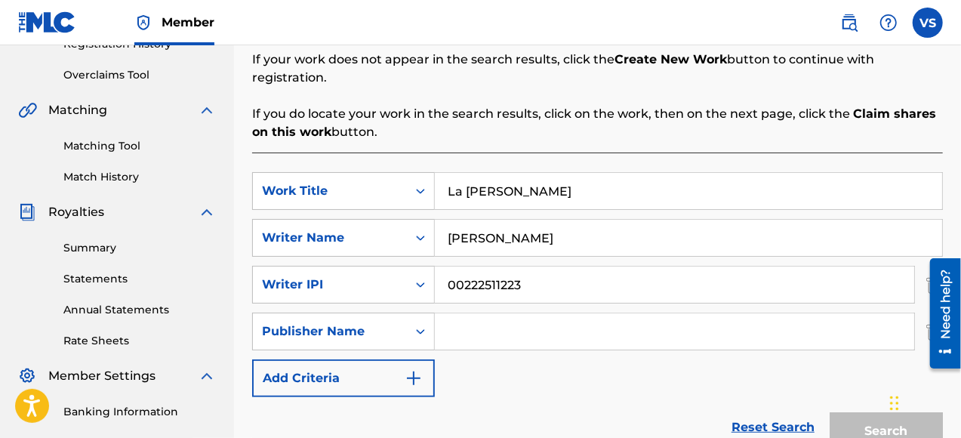
click at [467, 319] on input "Search Form" at bounding box center [674, 331] width 479 height 36
type input "Tough Stream Music"
click at [414, 369] on img "Search Form" at bounding box center [414, 378] width 18 height 18
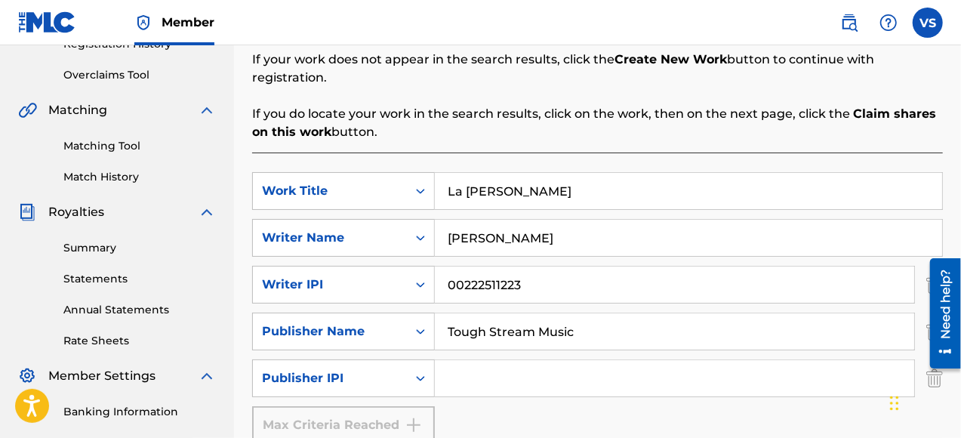
click at [457, 360] on input "Search Form" at bounding box center [674, 378] width 479 height 36
paste input "00225621787"
type input "00225621787"
click at [350, 408] on div "Max Criteria Reached" at bounding box center [343, 425] width 183 height 38
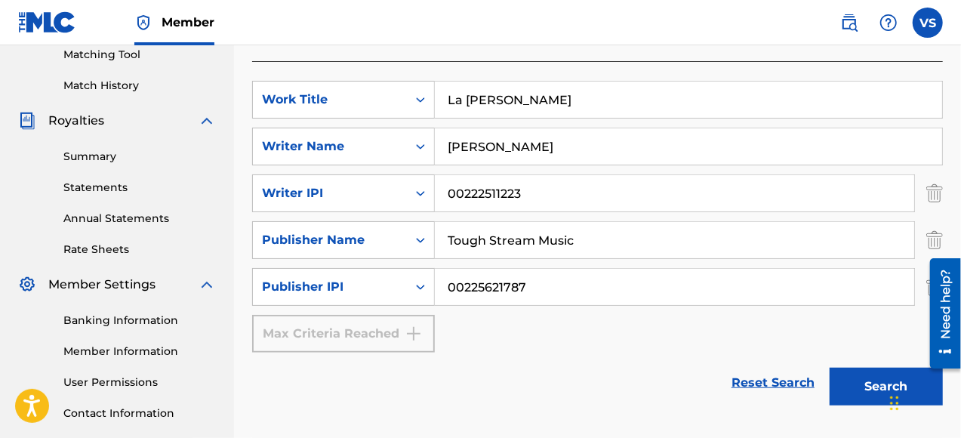
scroll to position [453, 0]
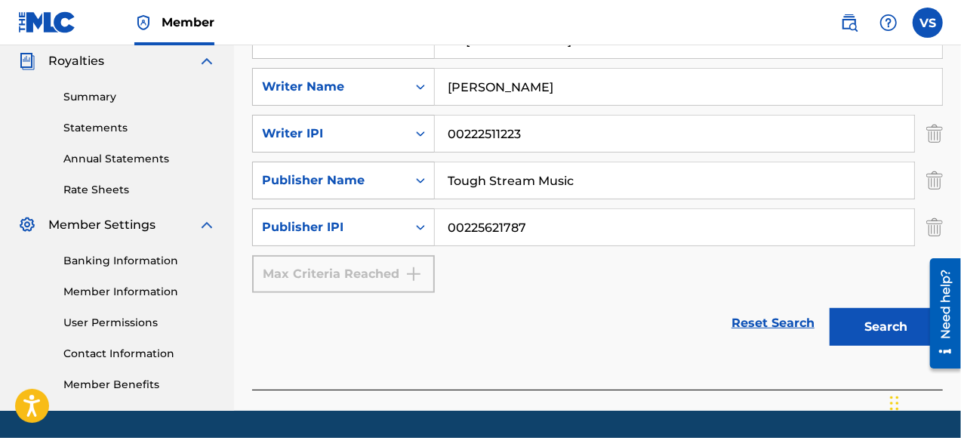
click at [882, 310] on button "Search" at bounding box center [886, 327] width 113 height 38
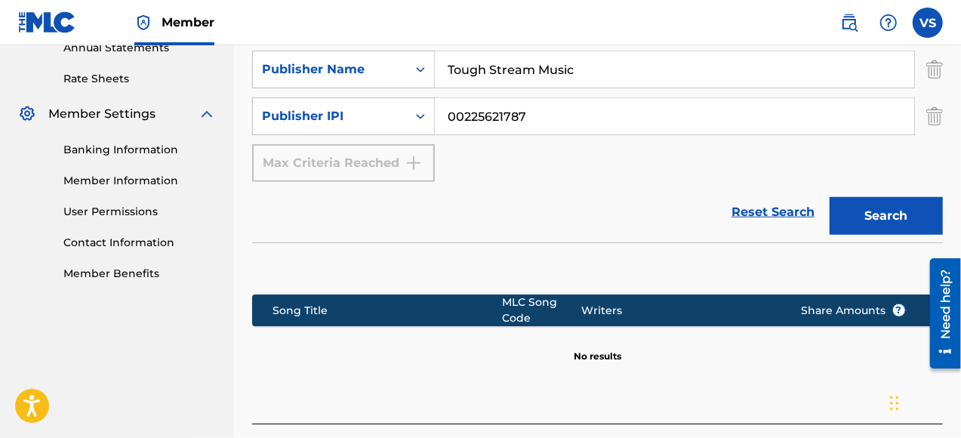
scroll to position [506, 0]
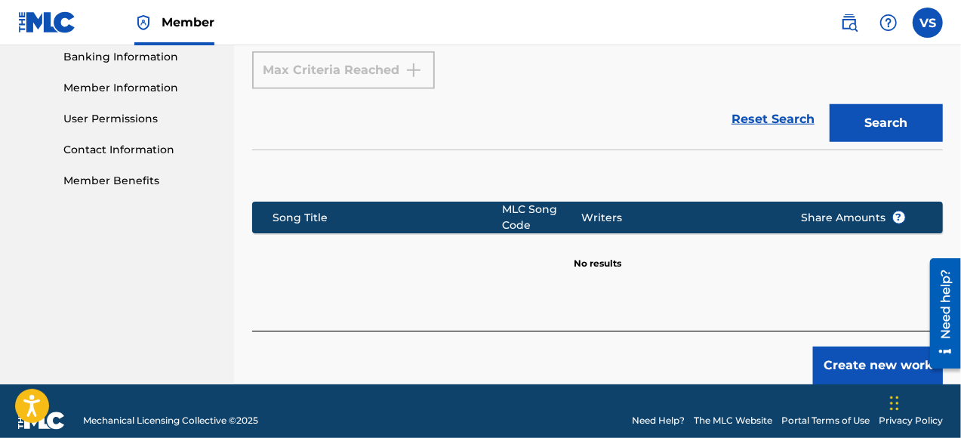
click at [892, 354] on button "Create new work" at bounding box center [878, 365] width 130 height 38
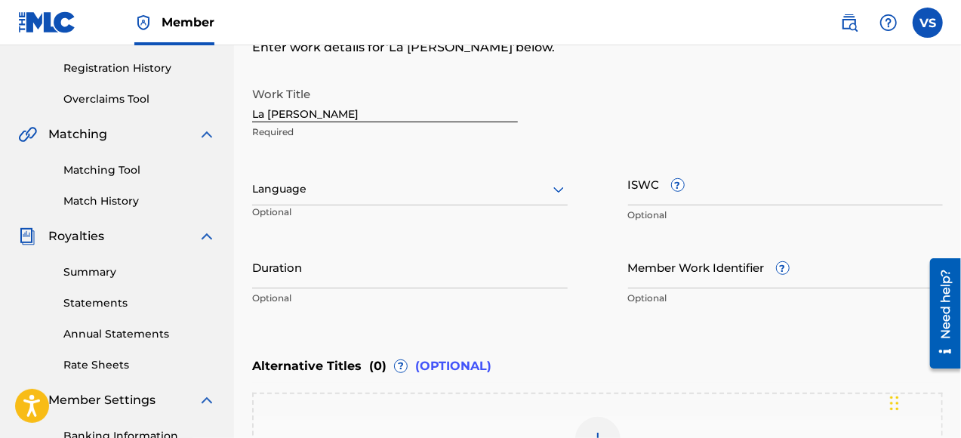
scroll to position [205, 0]
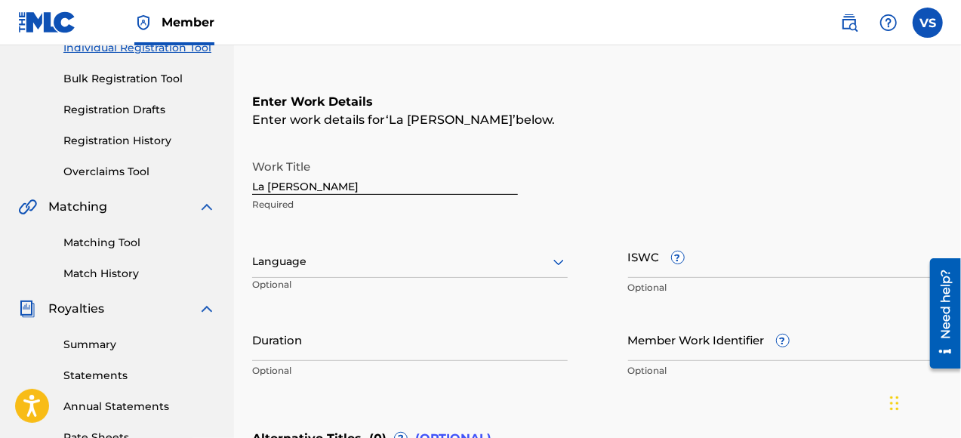
click at [663, 269] on input "ISWC ?" at bounding box center [786, 256] width 316 height 43
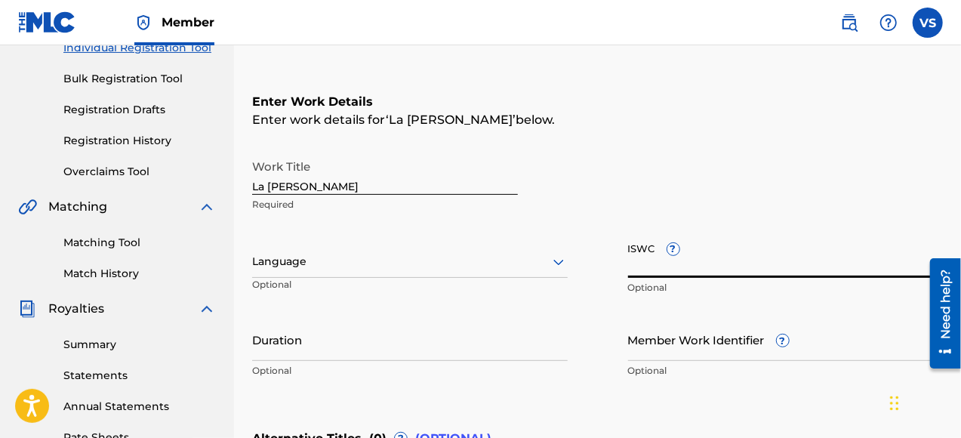
paste input "T-933.047.983-9"
type input "T-933.047.983-9"
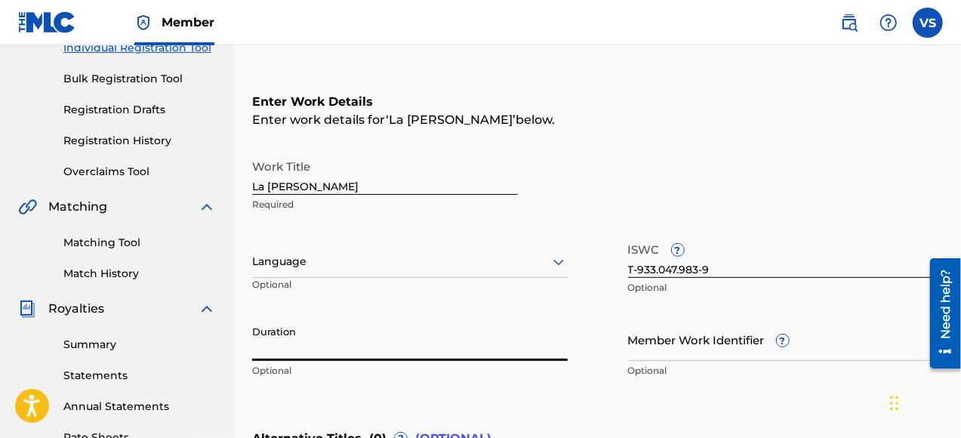
click at [293, 348] on input "Duration" at bounding box center [410, 339] width 316 height 43
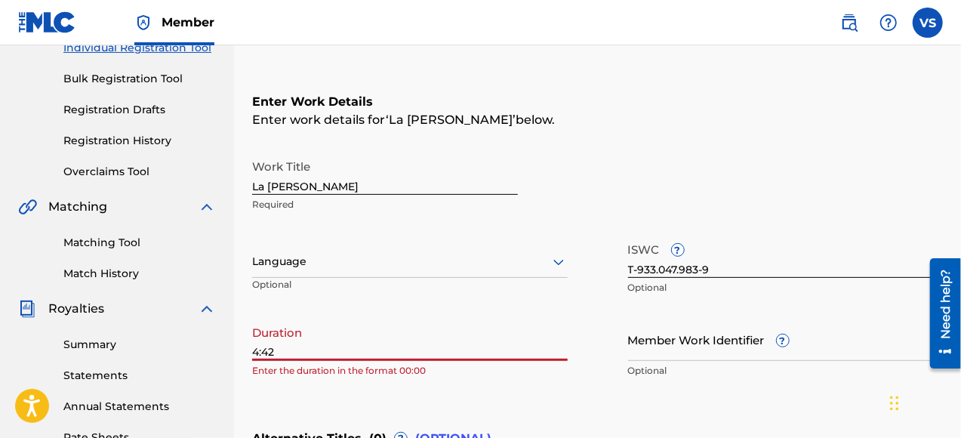
click at [251, 356] on div "Register Work Search Enter Work Details Add Writers Add Publishers & Shares Add…" at bounding box center [597, 273] width 727 height 790
click at [252, 353] on input "4:42" at bounding box center [410, 339] width 316 height 43
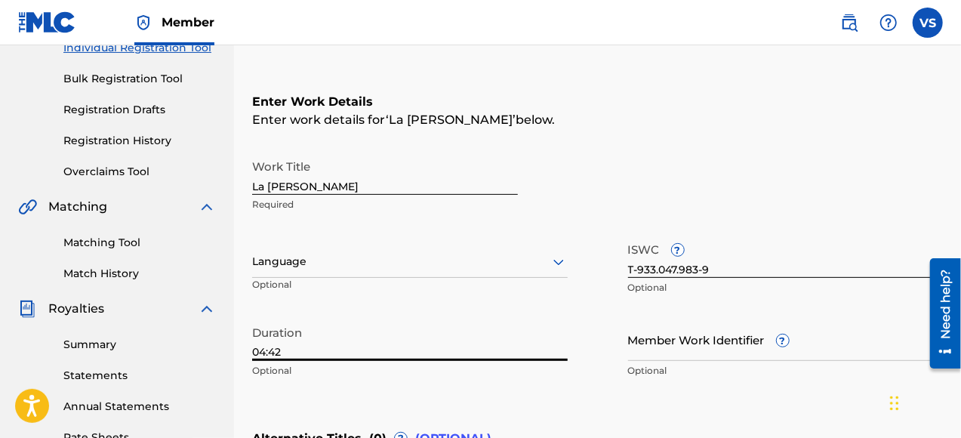
type input "04:42"
click at [559, 260] on icon at bounding box center [559, 262] width 18 height 18
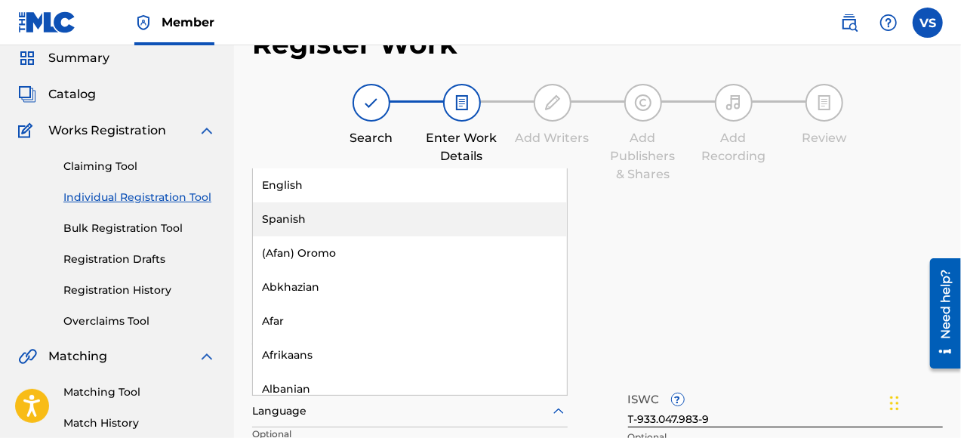
scroll to position [0, 0]
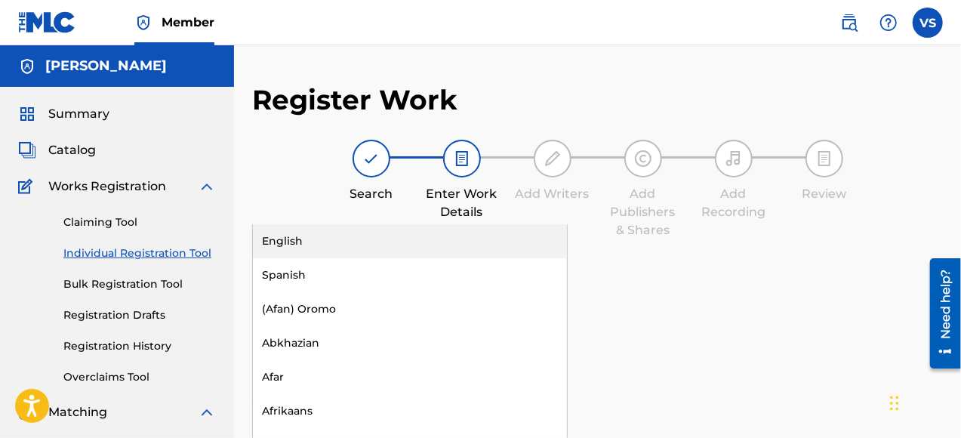
click at [420, 238] on div "English" at bounding box center [410, 241] width 314 height 34
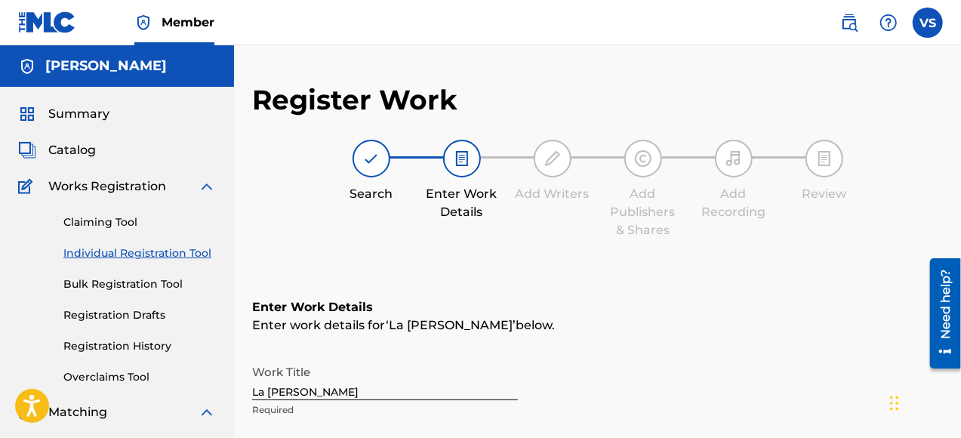
click at [661, 284] on div "Enter Work Details Enter work details for ‘ La [PERSON_NAME] ’ below. Work Titl…" at bounding box center [597, 444] width 691 height 365
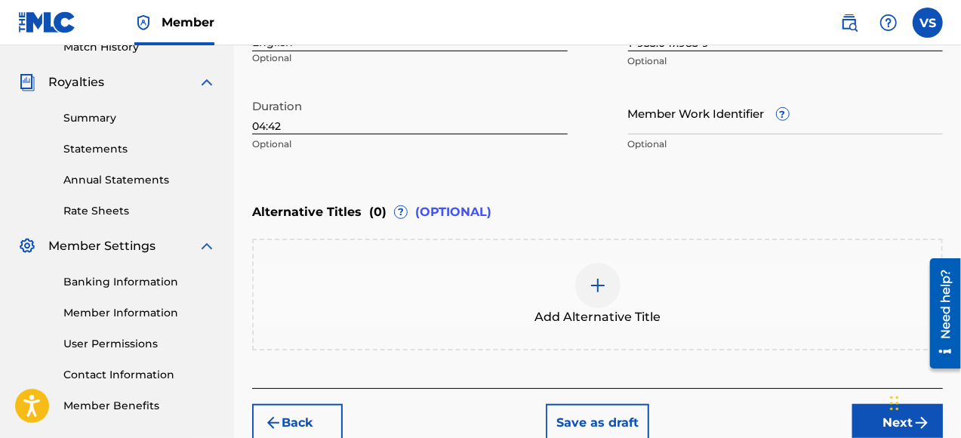
scroll to position [507, 0]
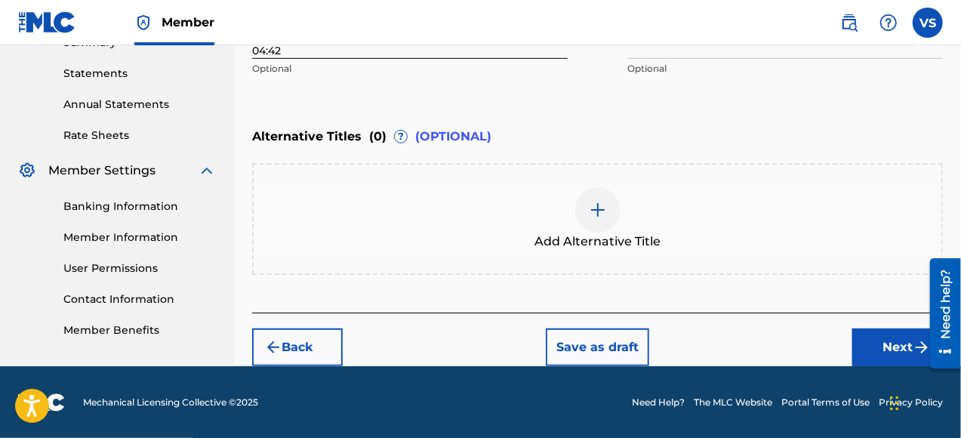
click at [913, 343] on img "submit" at bounding box center [922, 347] width 18 height 18
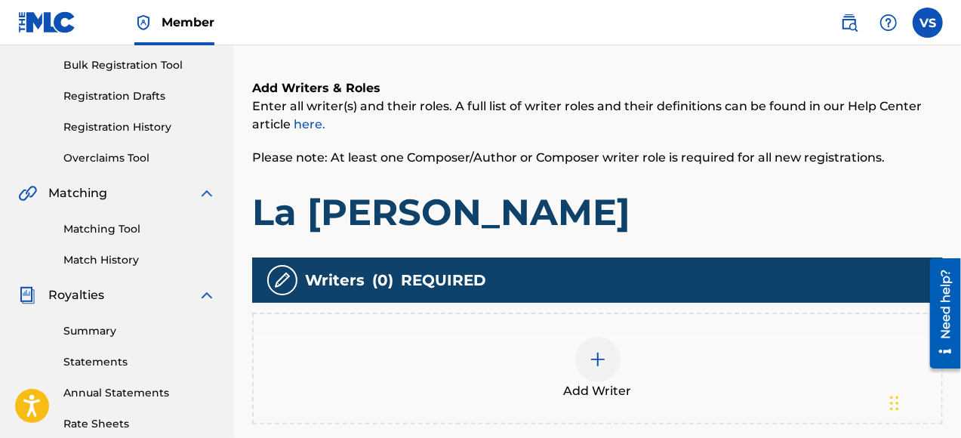
scroll to position [294, 0]
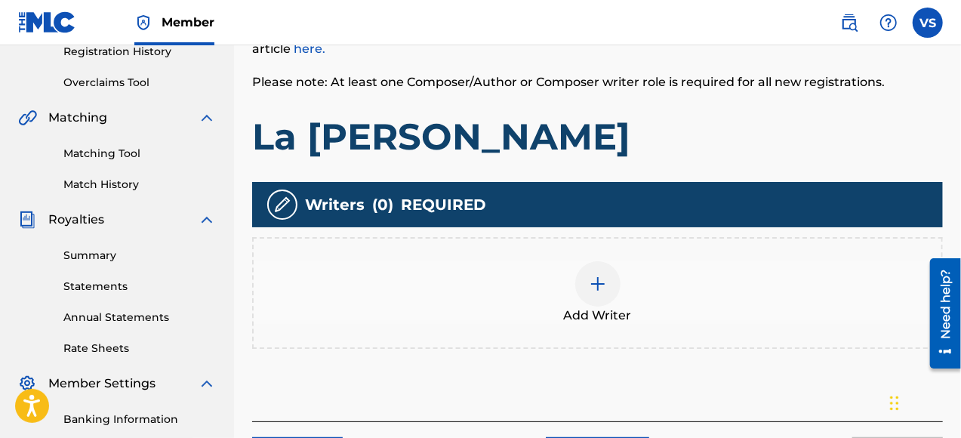
click at [601, 279] on img at bounding box center [598, 284] width 18 height 18
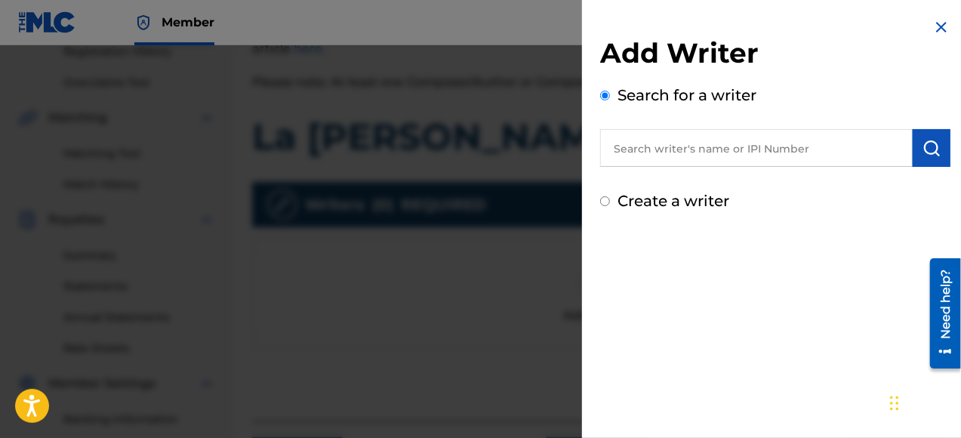
click at [692, 148] on input "text" at bounding box center [756, 148] width 313 height 38
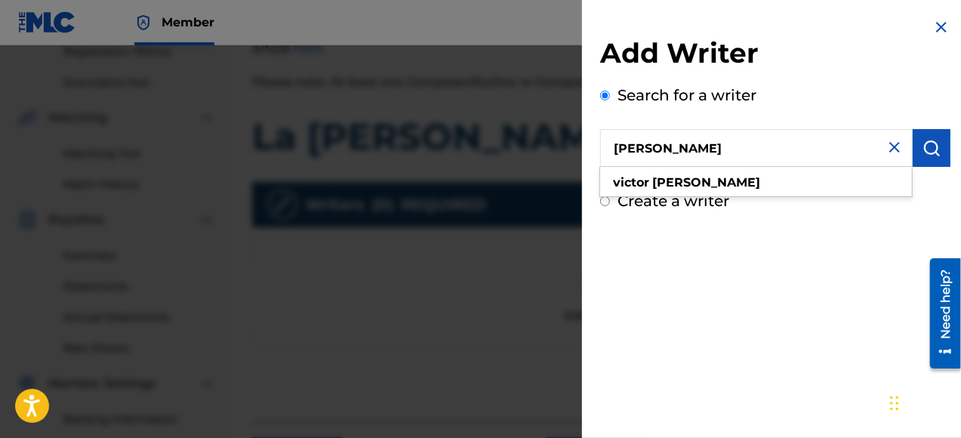
click at [721, 188] on div "[PERSON_NAME]" at bounding box center [756, 182] width 312 height 27
type input "[PERSON_NAME]"
click at [872, 208] on div "Create a writer" at bounding box center [775, 200] width 350 height 23
click at [882, 52] on h2 "Add Writer" at bounding box center [775, 55] width 350 height 38
click at [604, 201] on input "Create a writer" at bounding box center [605, 201] width 10 height 10
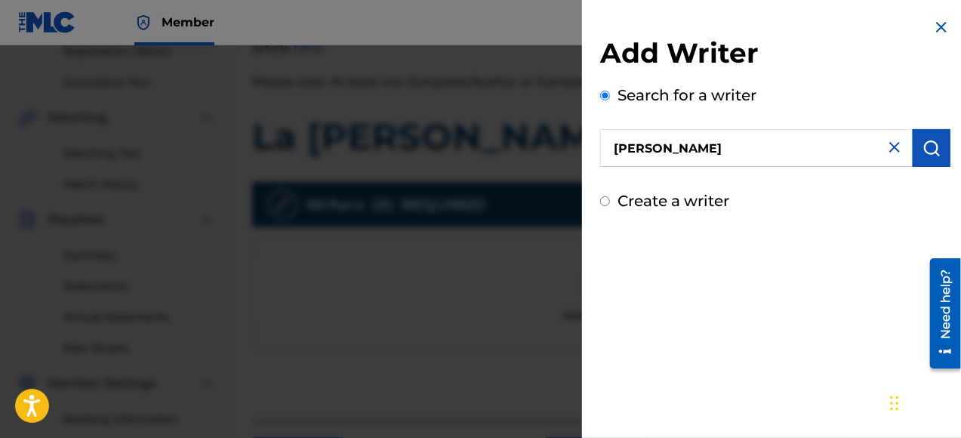
radio input "false"
radio input "true"
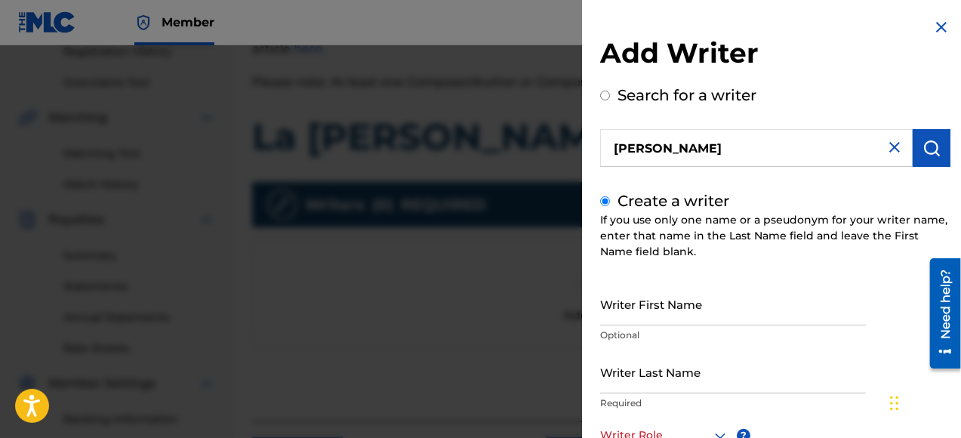
scroll to position [75, 0]
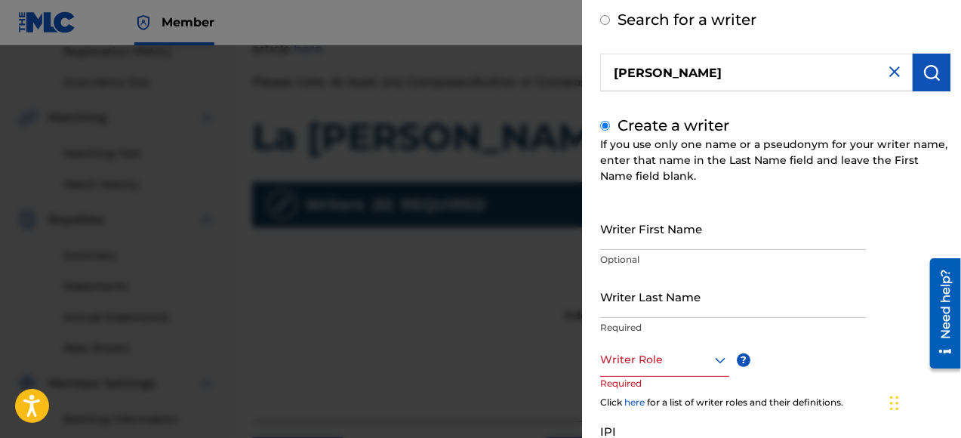
click at [721, 362] on icon at bounding box center [720, 360] width 18 height 18
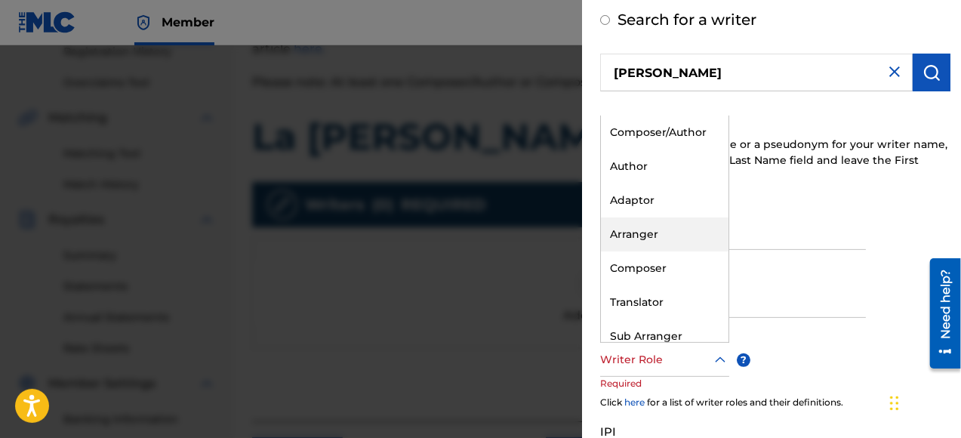
scroll to position [45, 0]
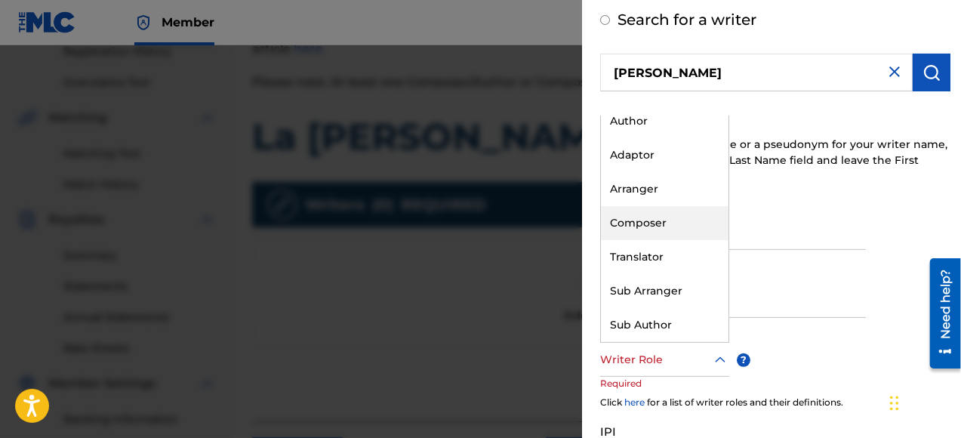
click at [664, 216] on div "Composer" at bounding box center [665, 223] width 128 height 34
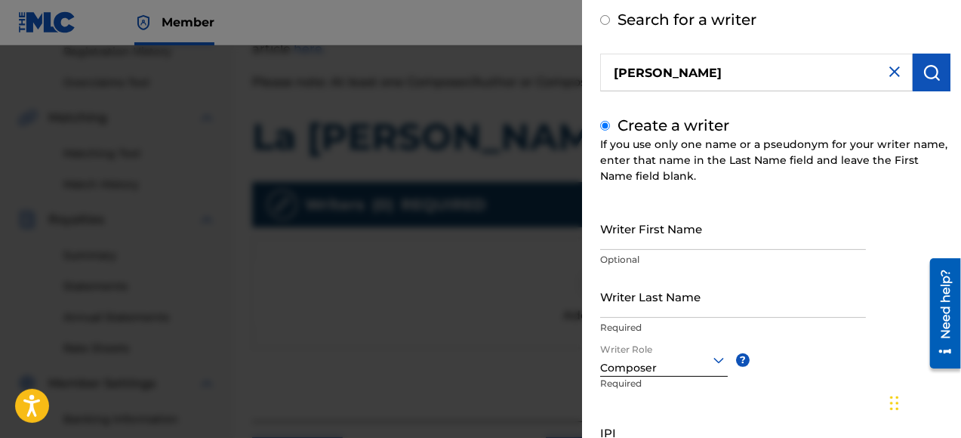
click at [692, 237] on input "Writer First Name" at bounding box center [733, 228] width 266 height 43
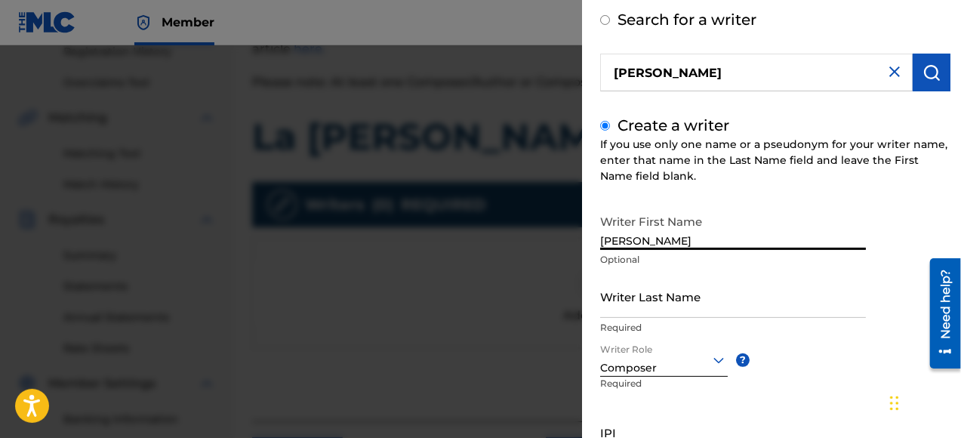
type input "[PERSON_NAME]"
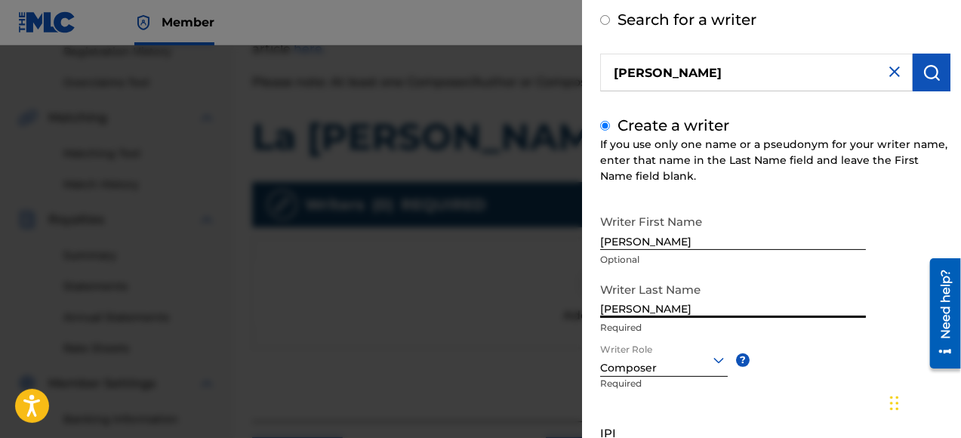
scroll to position [151, 0]
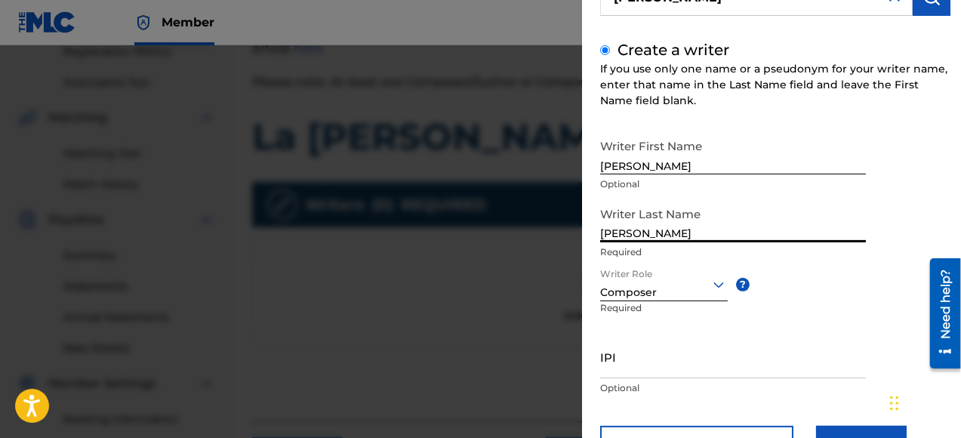
type input "[PERSON_NAME]"
click at [424, 314] on div at bounding box center [480, 264] width 961 height 438
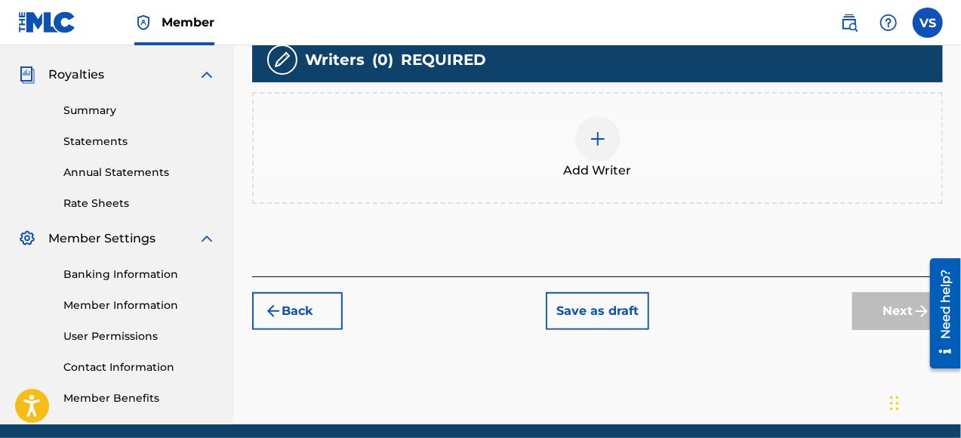
scroll to position [498, 0]
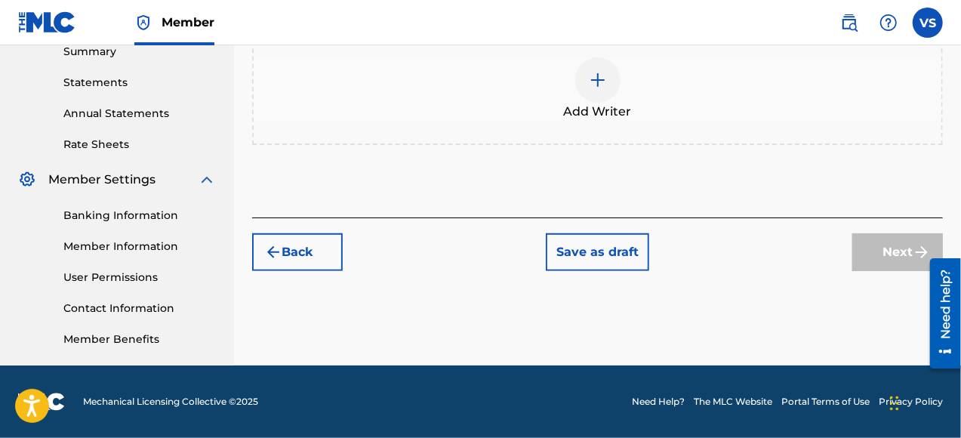
click at [277, 246] on img "submit" at bounding box center [273, 252] width 18 height 18
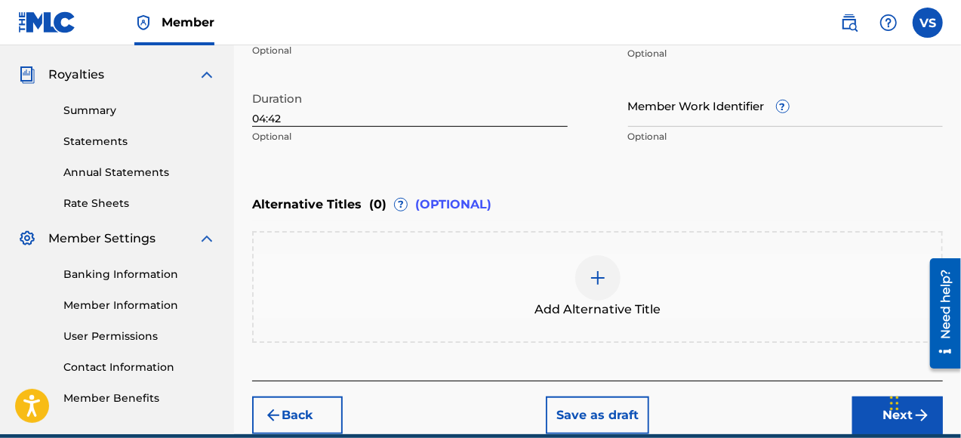
scroll to position [507, 0]
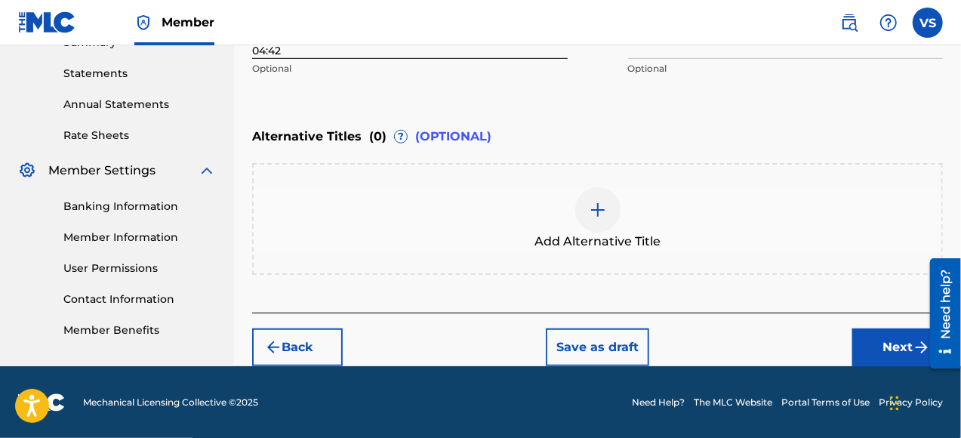
click at [907, 347] on button "Next" at bounding box center [897, 347] width 91 height 38
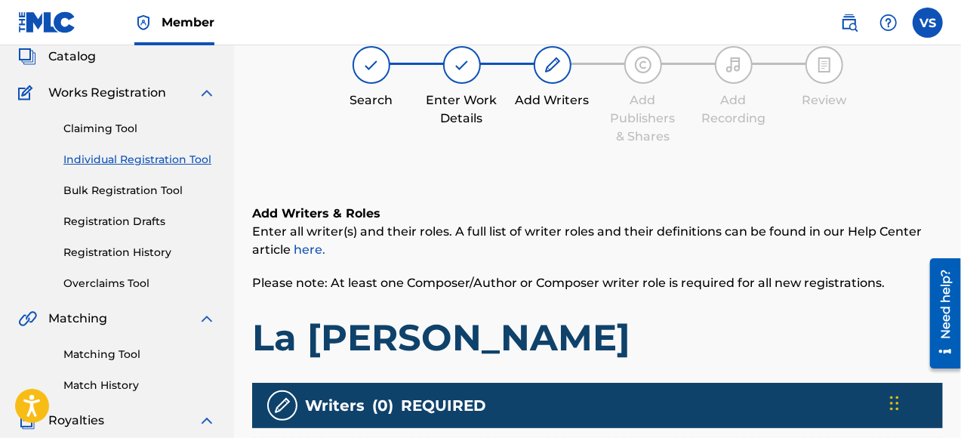
scroll to position [294, 0]
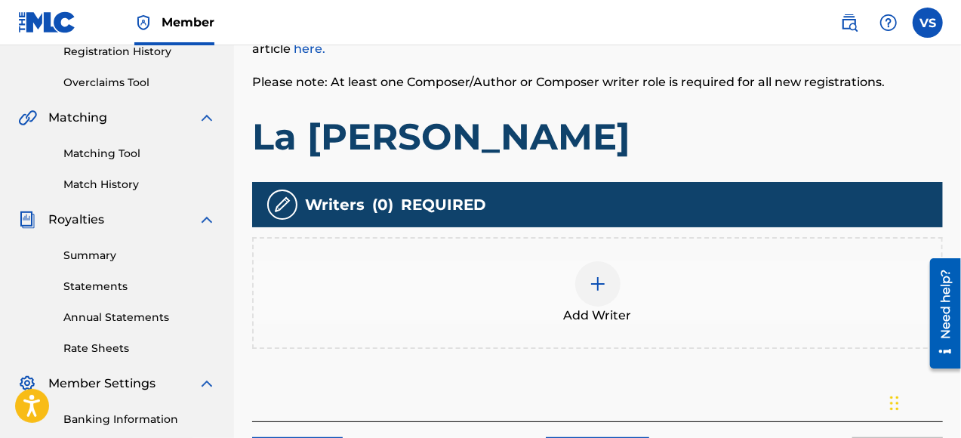
click at [606, 281] on img at bounding box center [598, 284] width 18 height 18
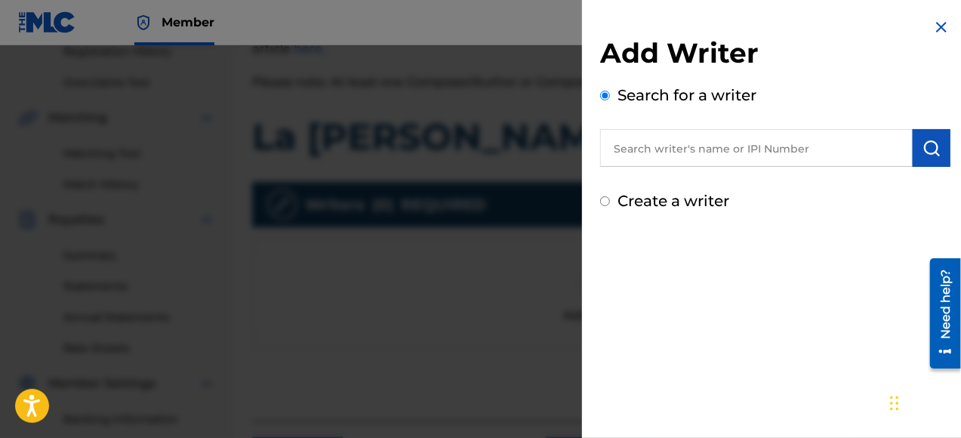
click at [660, 153] on input "text" at bounding box center [756, 148] width 313 height 38
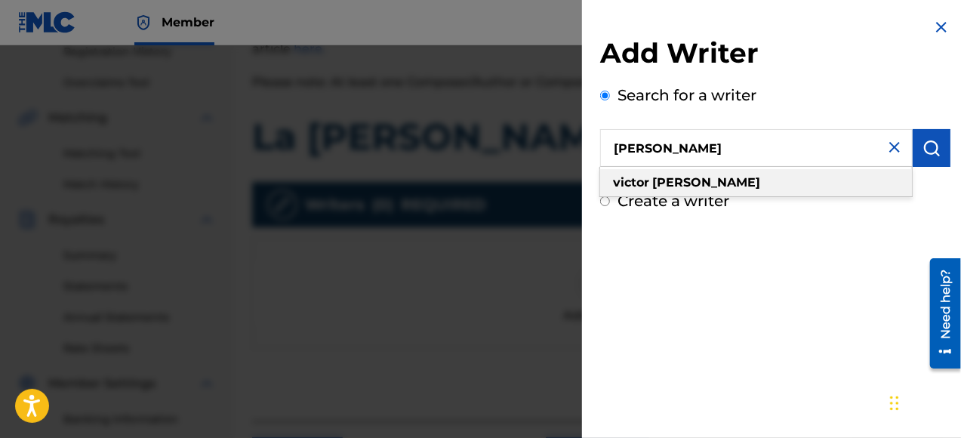
click at [705, 179] on div "[PERSON_NAME]" at bounding box center [756, 182] width 312 height 27
type input "[PERSON_NAME]"
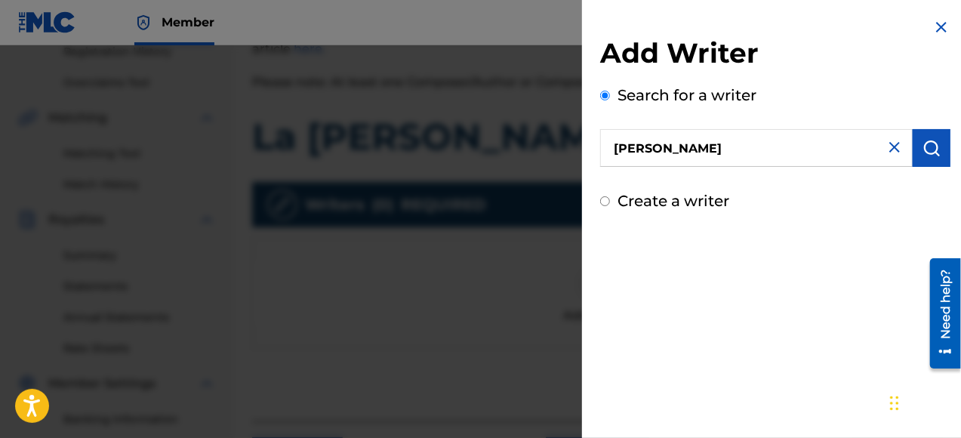
click at [602, 201] on input "Create a writer" at bounding box center [605, 201] width 10 height 10
radio input "false"
radio input "true"
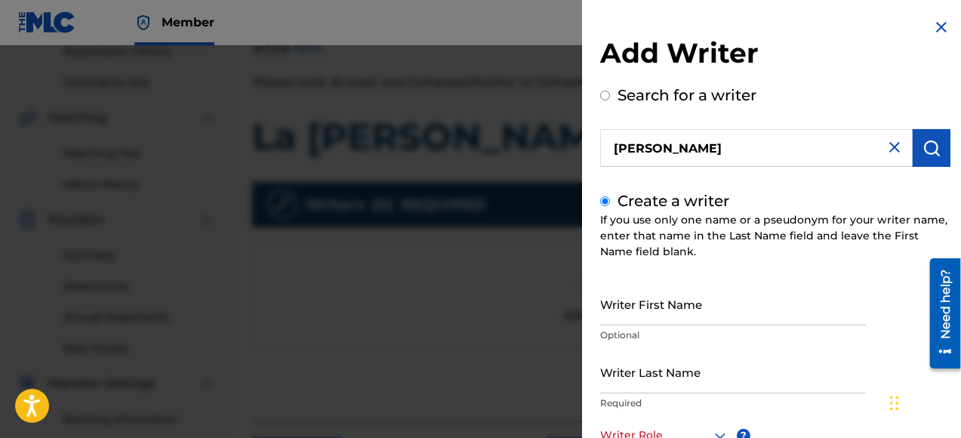
click at [664, 310] on input "Writer First Name" at bounding box center [733, 303] width 266 height 43
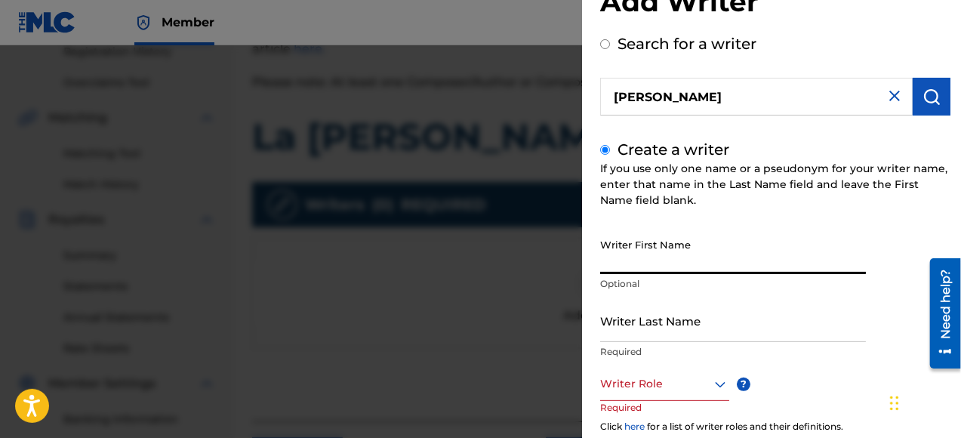
scroll to position [151, 0]
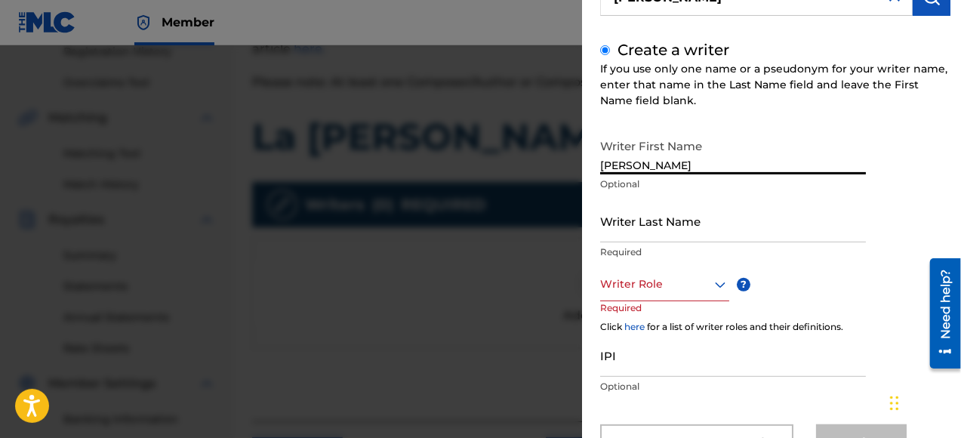
type input "[PERSON_NAME]"
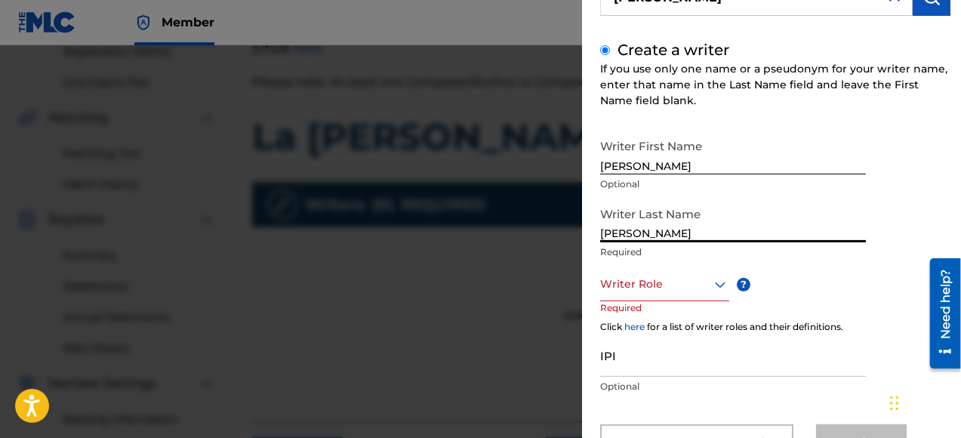
type input "[PERSON_NAME]"
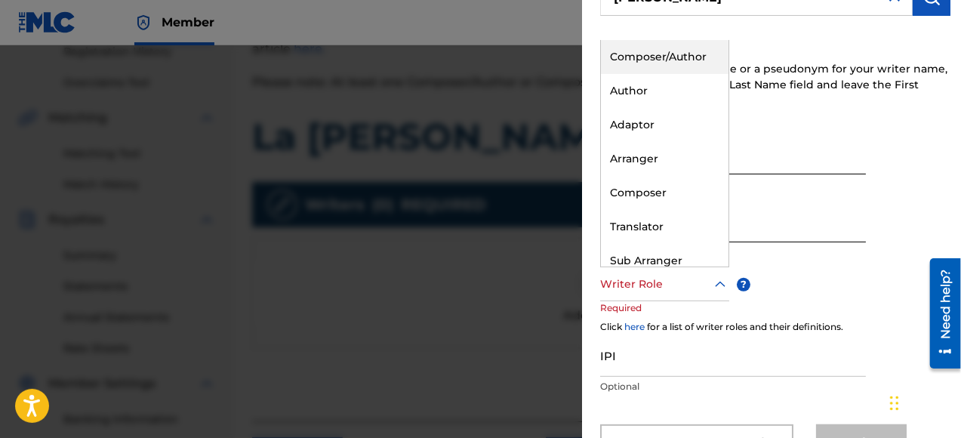
click at [721, 286] on icon at bounding box center [720, 285] width 18 height 18
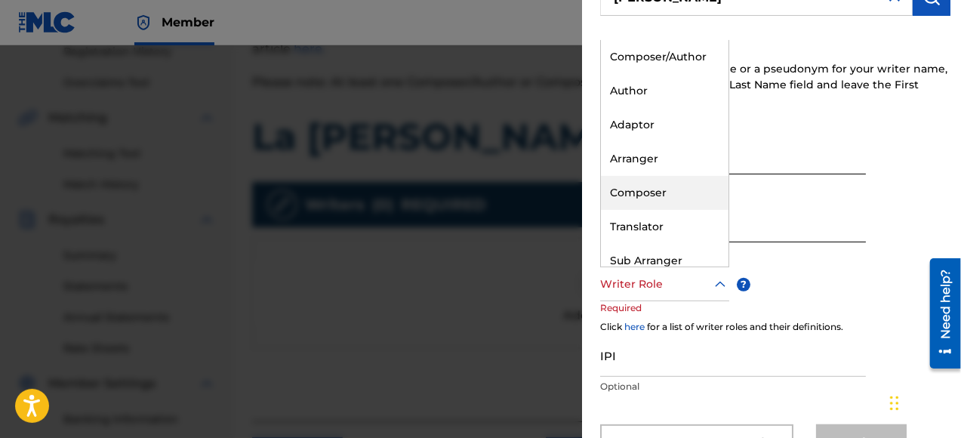
click at [661, 192] on div "Composer" at bounding box center [665, 193] width 128 height 34
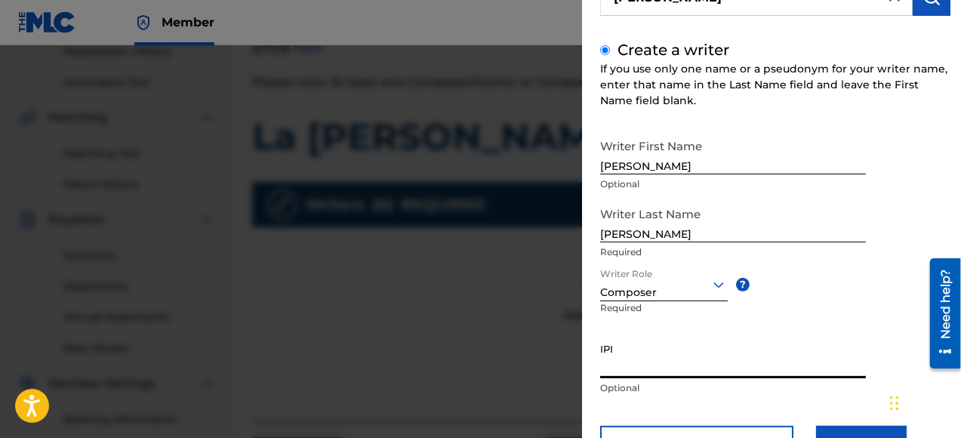
click at [617, 364] on input "IPI" at bounding box center [733, 356] width 266 height 43
paste input "00222511223"
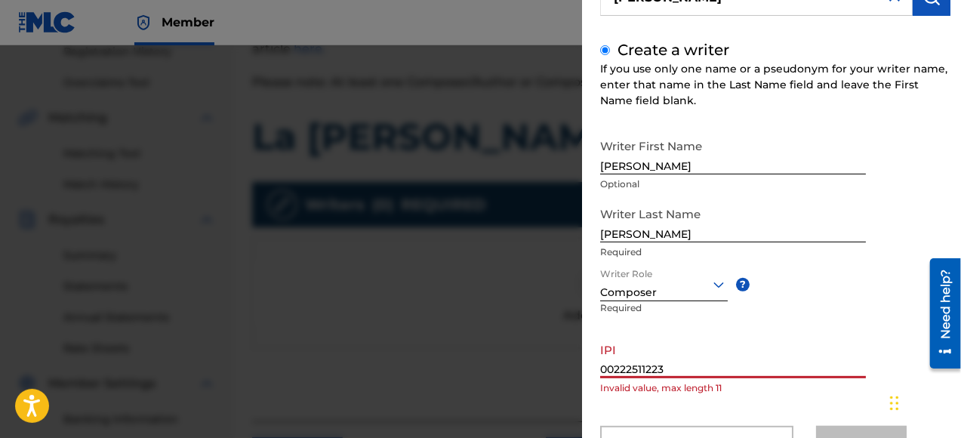
click at [735, 344] on input "00222511223" at bounding box center [733, 356] width 266 height 43
click at [676, 360] on input "00222511223" at bounding box center [733, 356] width 266 height 43
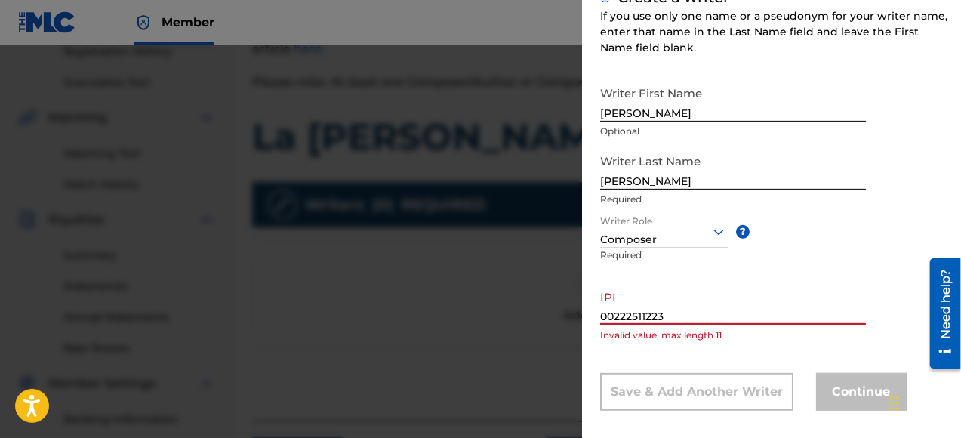
scroll to position [217, 0]
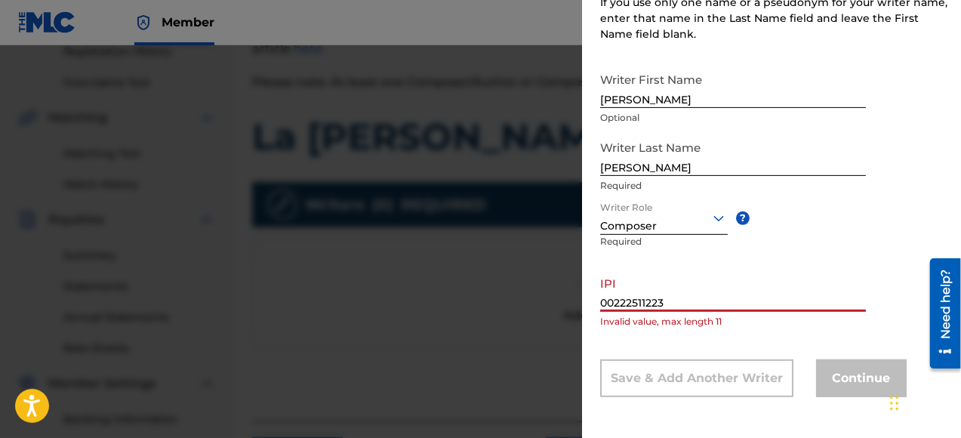
click at [605, 301] on input "00222511223" at bounding box center [733, 290] width 266 height 43
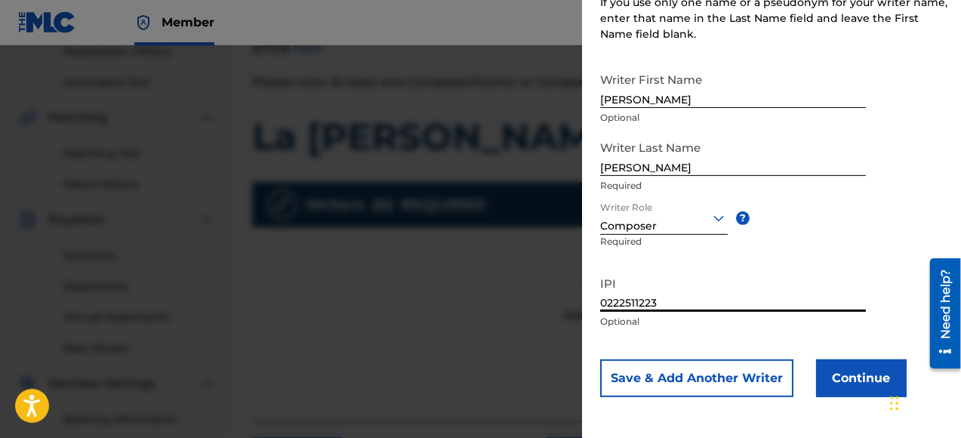
type input "0222511223"
click at [840, 381] on button "Continue" at bounding box center [861, 378] width 91 height 38
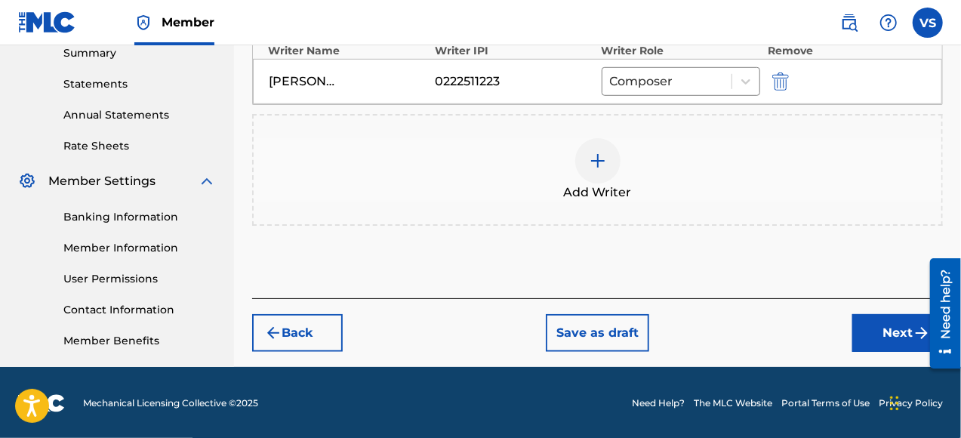
scroll to position [498, 0]
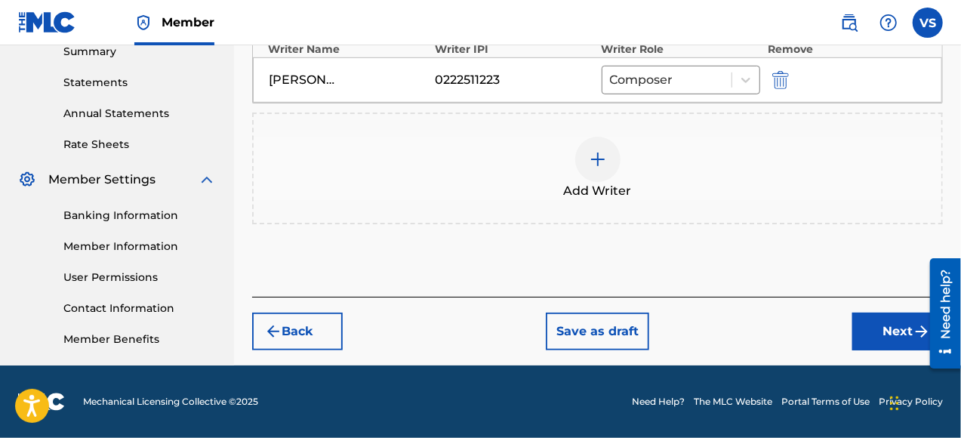
click at [894, 325] on button "Next" at bounding box center [897, 332] width 91 height 38
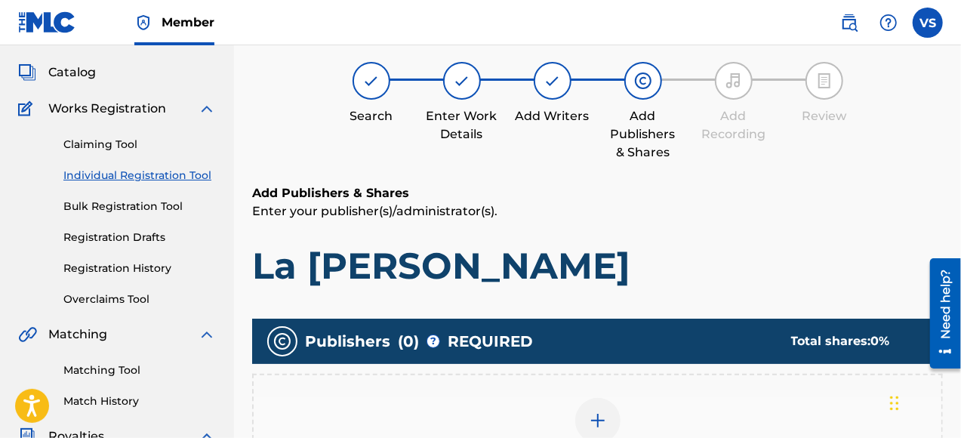
scroll to position [68, 0]
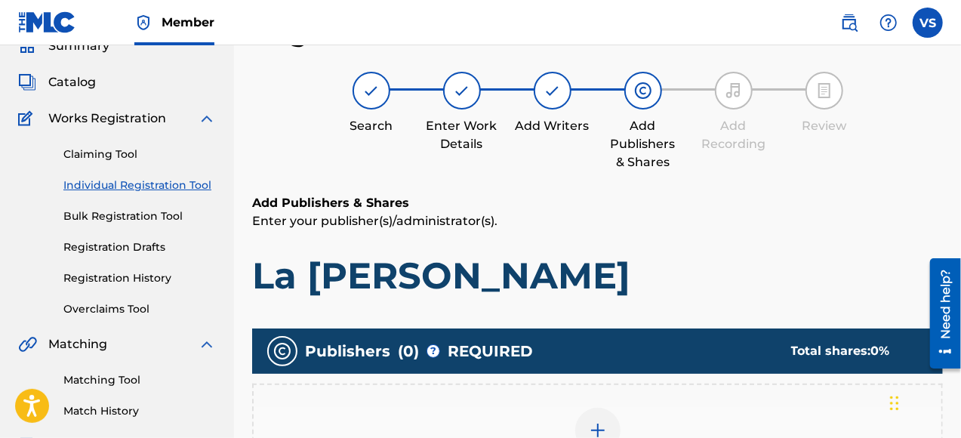
click at [645, 94] on img at bounding box center [643, 91] width 18 height 18
click at [643, 89] on img at bounding box center [643, 91] width 18 height 18
click at [505, 350] on span "REQUIRED" at bounding box center [490, 351] width 85 height 23
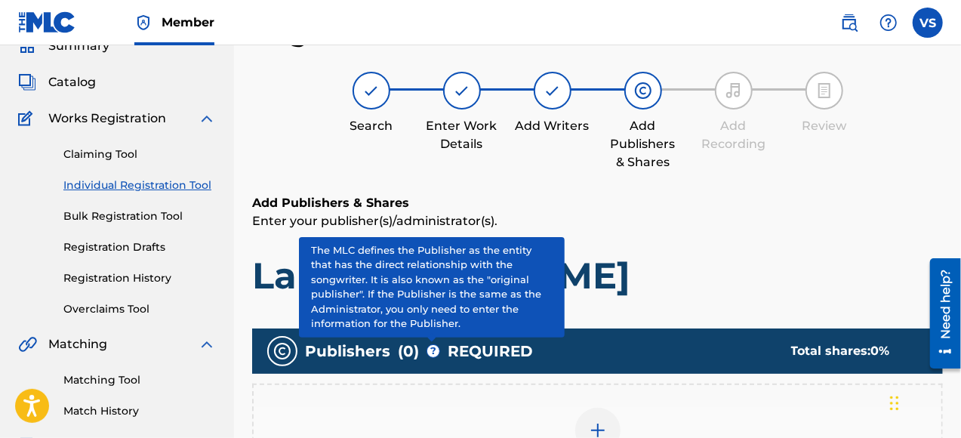
click at [435, 349] on span "?" at bounding box center [433, 351] width 12 height 12
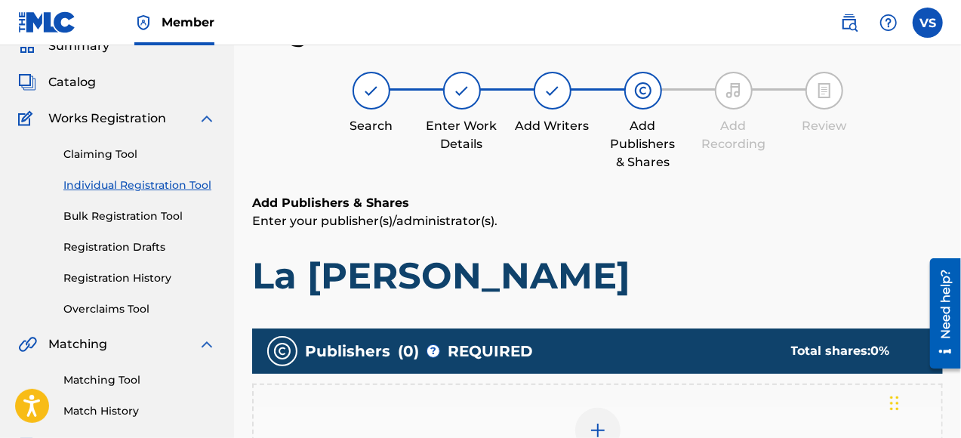
scroll to position [143, 0]
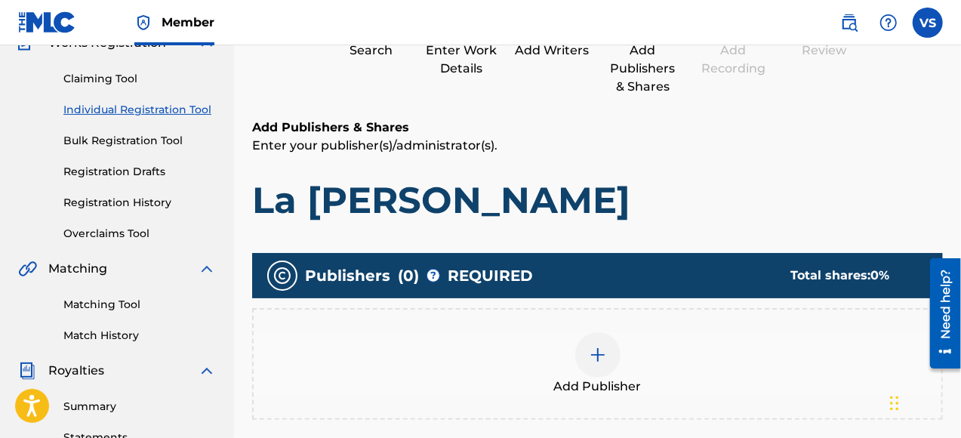
click at [602, 354] on img at bounding box center [598, 355] width 18 height 18
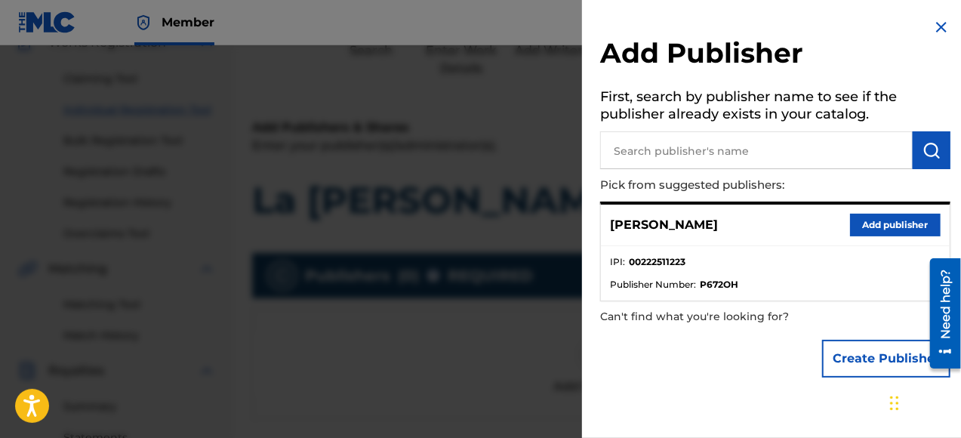
click at [688, 148] on input "text" at bounding box center [756, 150] width 313 height 38
type input "Tough Stream Music"
click at [898, 227] on button "Add publisher" at bounding box center [895, 225] width 91 height 23
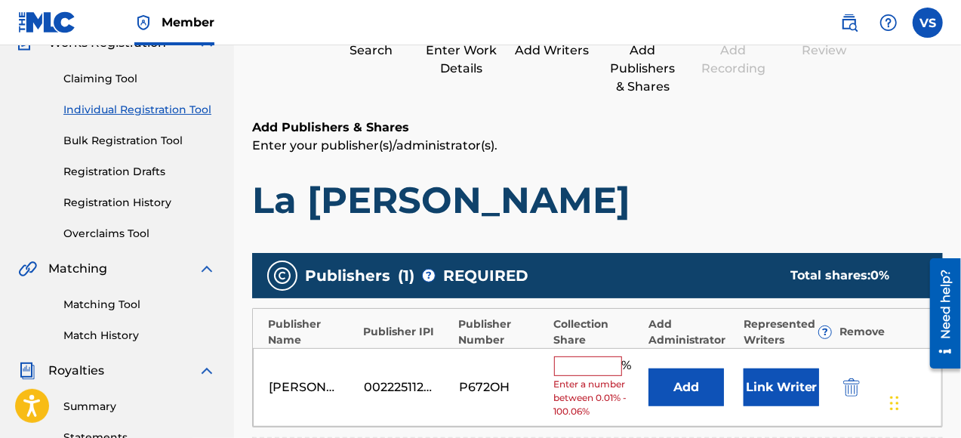
click at [598, 367] on input "text" at bounding box center [588, 366] width 68 height 20
click at [761, 412] on div "[PERSON_NAME] 00222511223 P672OH % Enter a number between 0.01% - 100.06% Add L…" at bounding box center [597, 387] width 689 height 79
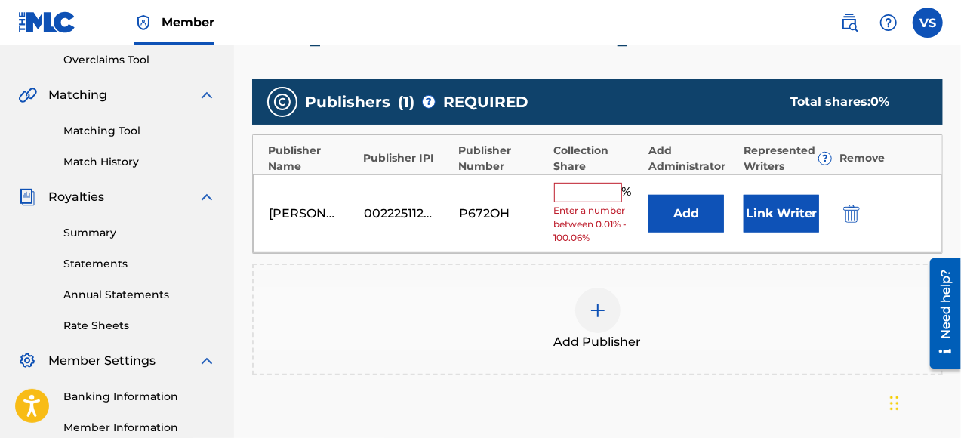
scroll to position [294, 0]
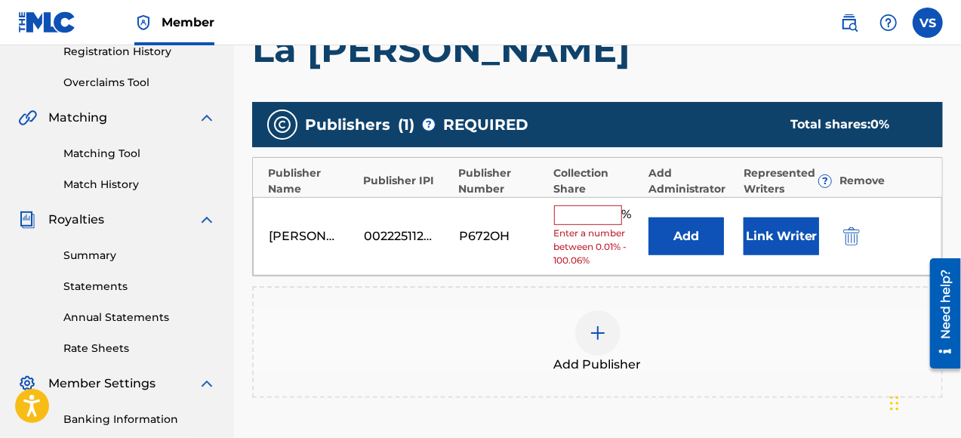
click at [568, 210] on input "text" at bounding box center [588, 215] width 68 height 20
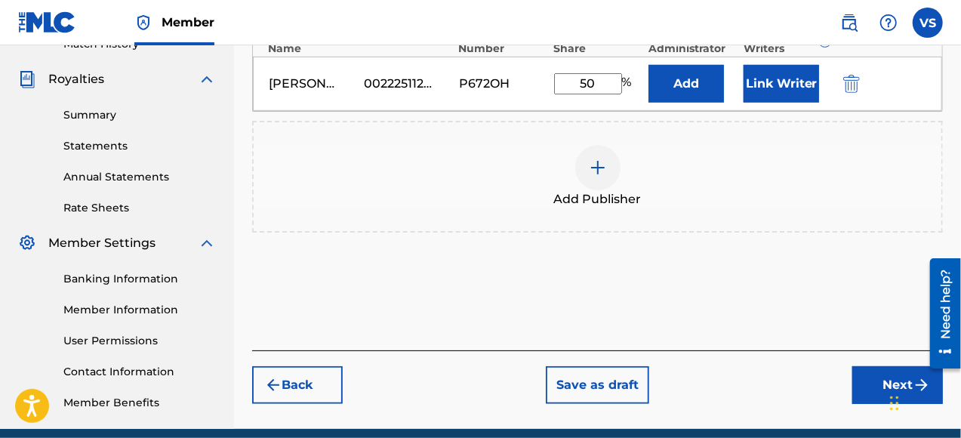
scroll to position [347, 0]
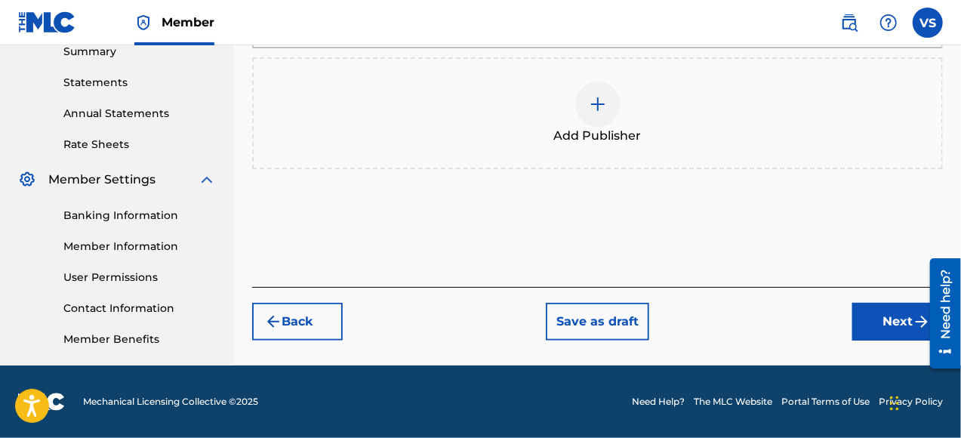
type input "50"
click at [897, 325] on button "Next" at bounding box center [897, 322] width 91 height 38
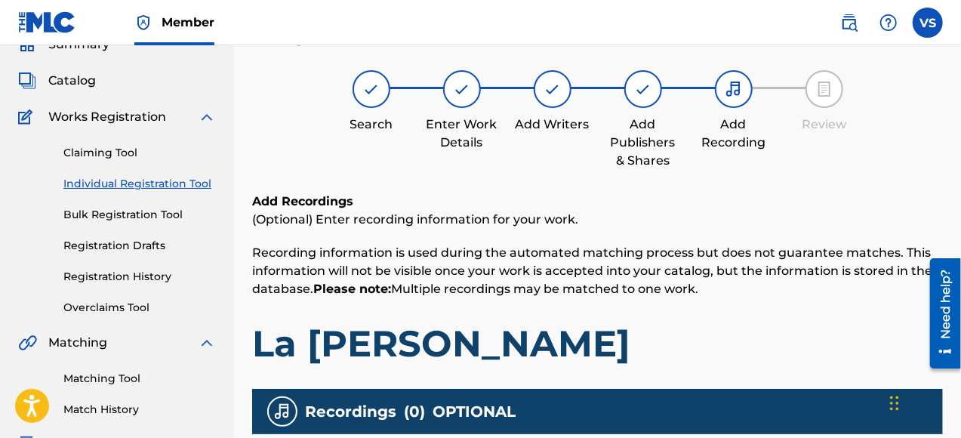
scroll to position [68, 0]
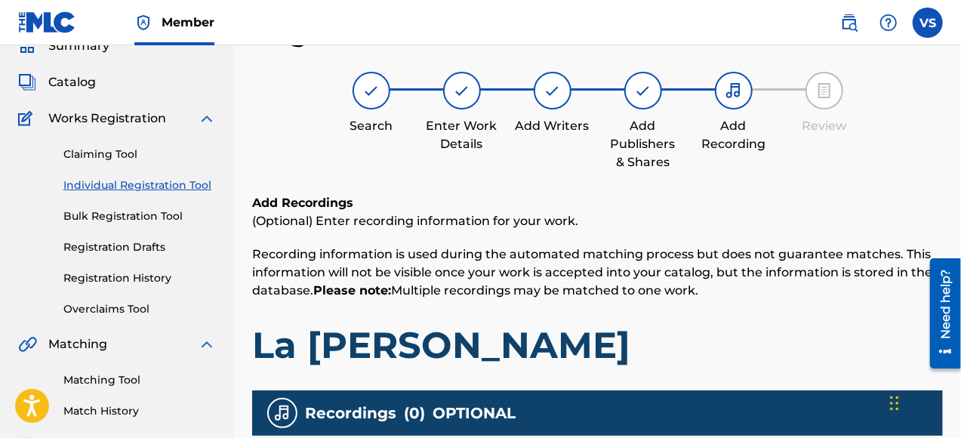
click at [734, 88] on img at bounding box center [734, 91] width 18 height 18
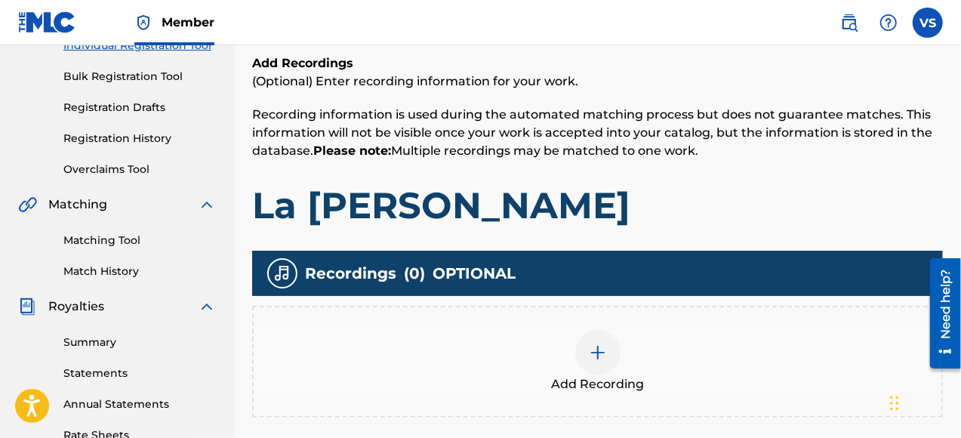
scroll to position [294, 0]
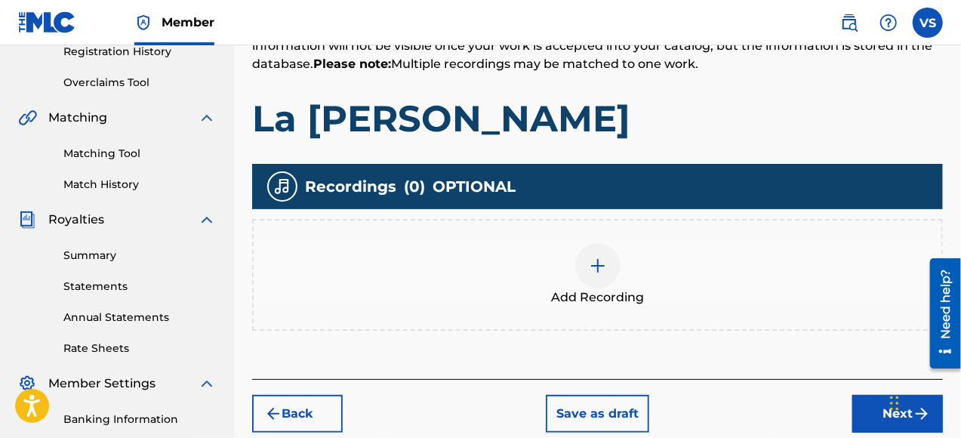
click at [599, 264] on img at bounding box center [598, 266] width 18 height 18
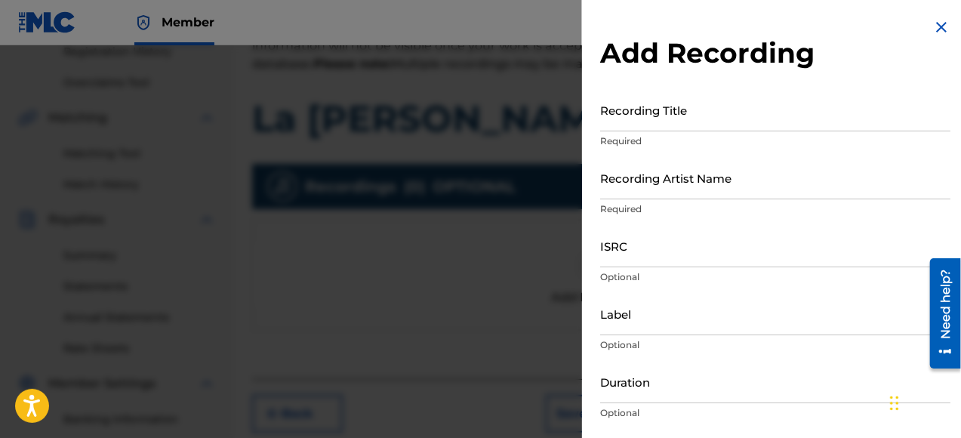
click at [675, 124] on input "Recording Title" at bounding box center [775, 109] width 350 height 43
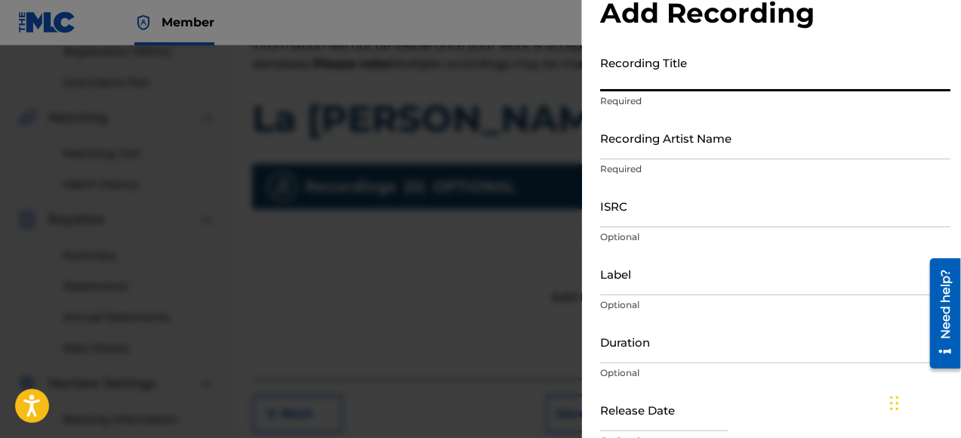
scroll to position [0, 0]
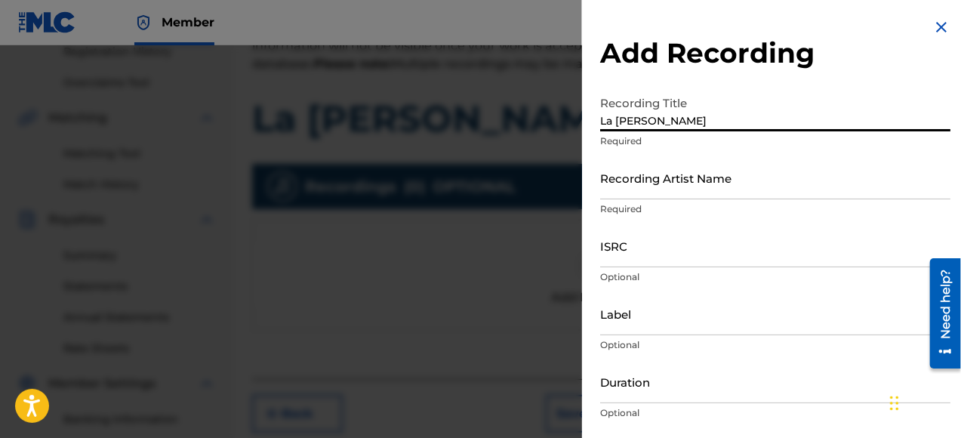
type input "La [PERSON_NAME]"
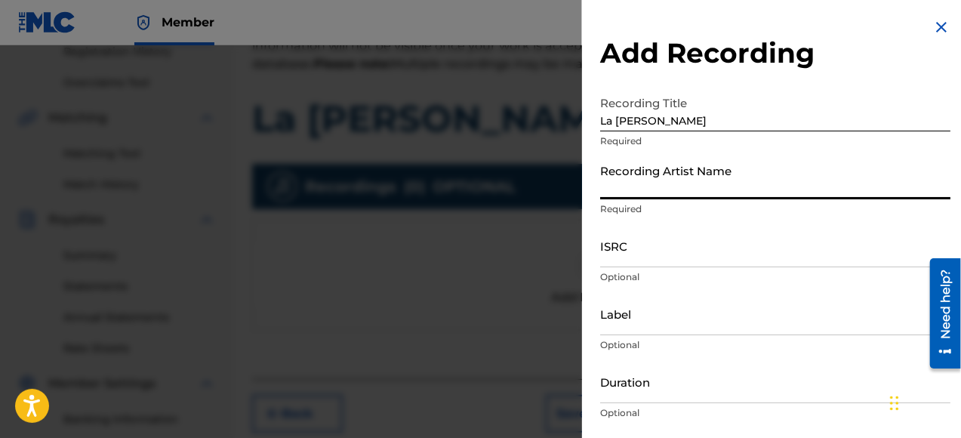
click at [652, 184] on input "Recording Artist Name" at bounding box center [775, 177] width 350 height 43
type input "[PERSON_NAME]"
click at [617, 254] on input "ISRC" at bounding box center [775, 245] width 350 height 43
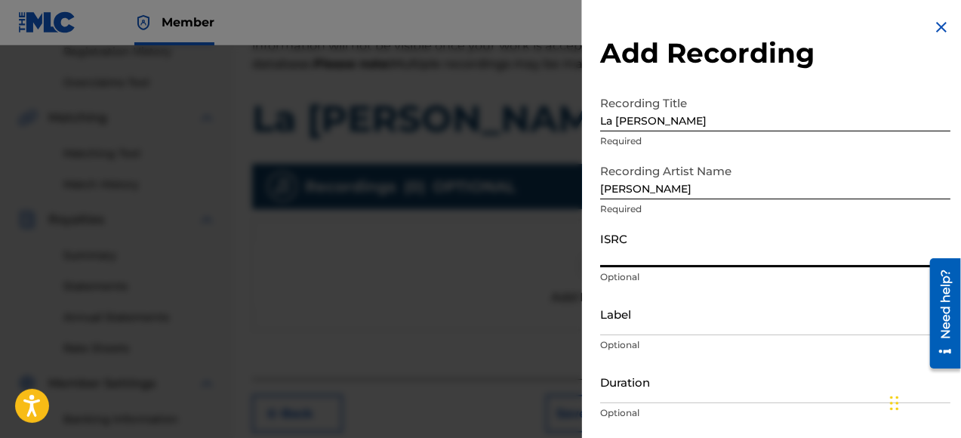
paste input "ushm82087171"
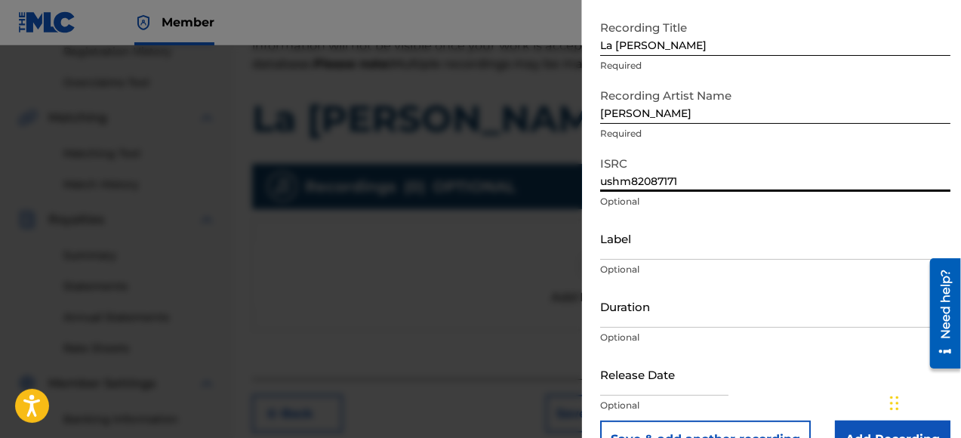
type input "ushm82087171"
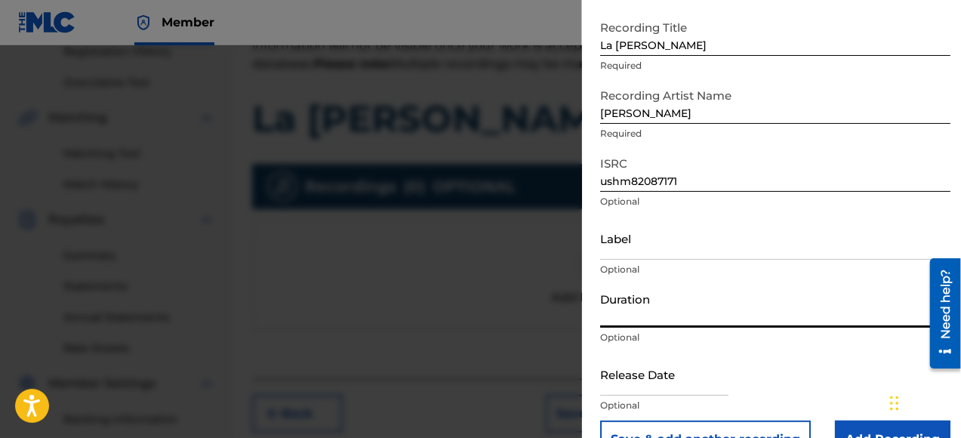
click at [654, 322] on input "Duration" at bounding box center [775, 306] width 350 height 43
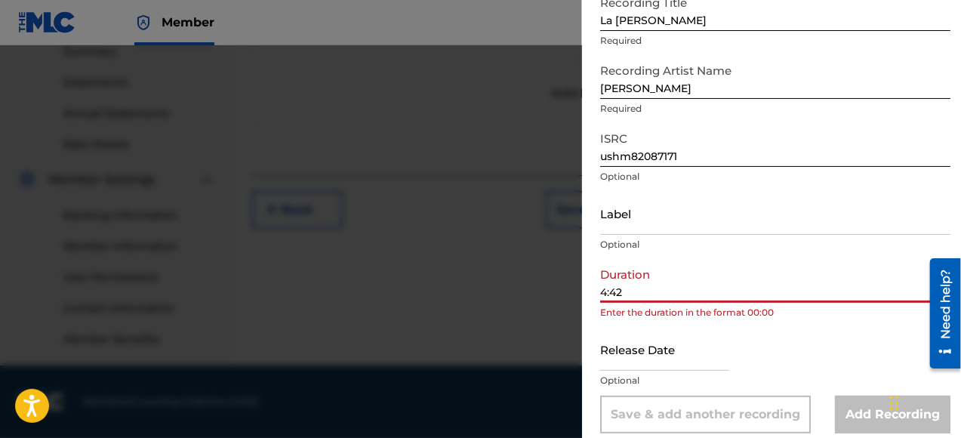
scroll to position [114, 0]
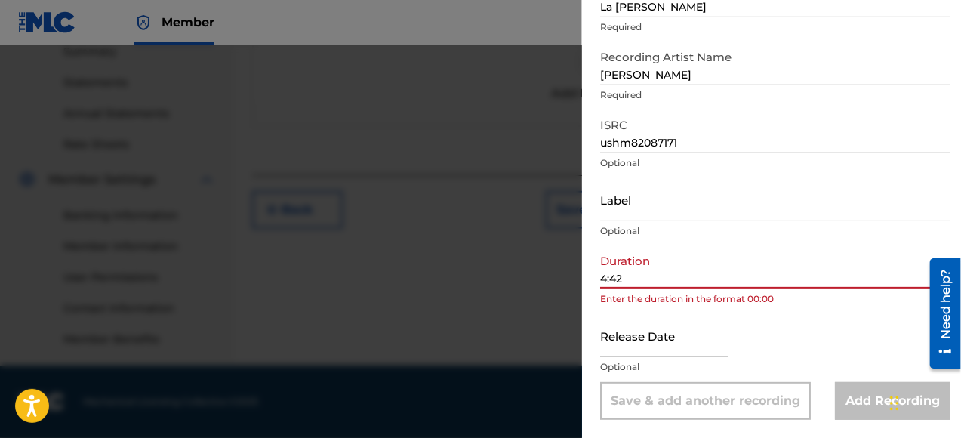
type input "4:42"
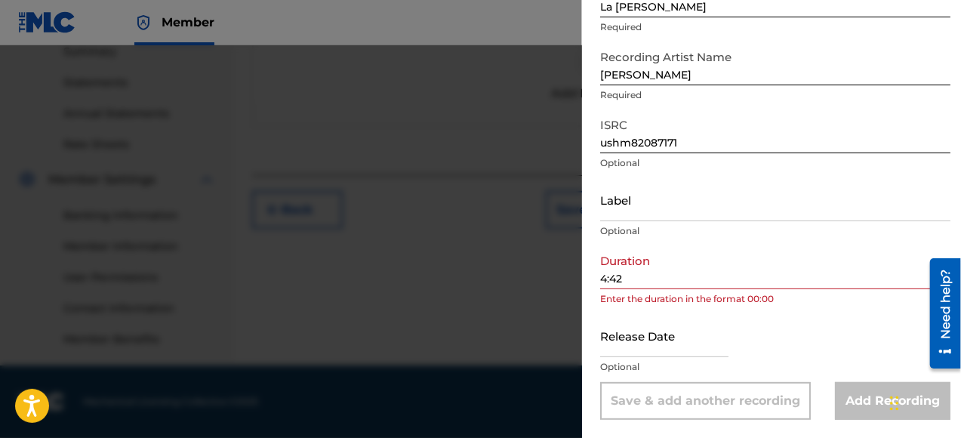
click at [646, 344] on input "text" at bounding box center [664, 335] width 128 height 43
select select "8"
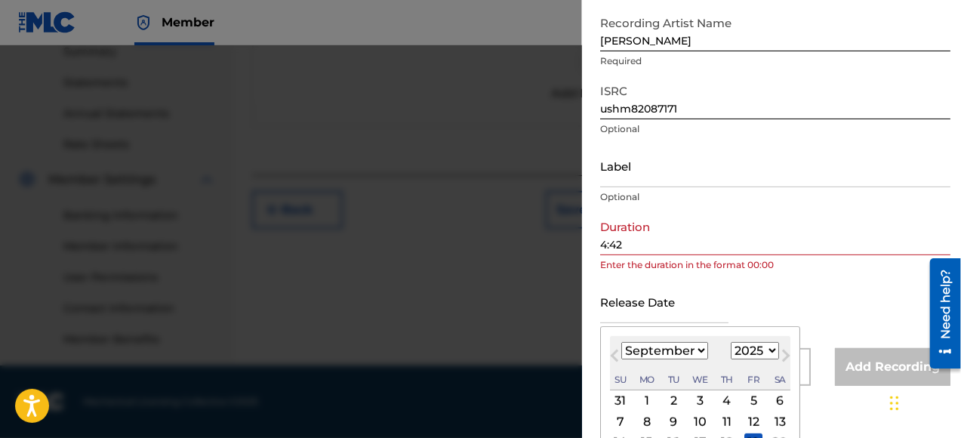
scroll to position [233, 0]
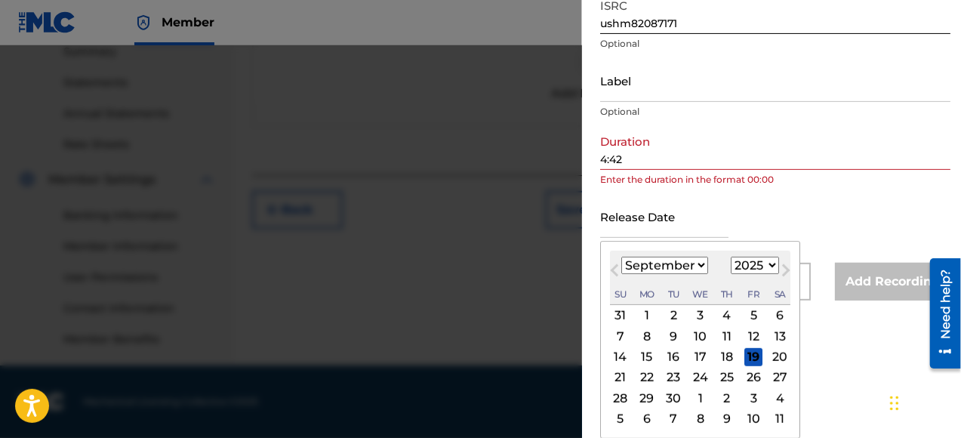
click at [772, 264] on select "1899 1900 1901 1902 1903 1904 1905 1906 1907 1908 1909 1910 1911 1912 1913 1914…" at bounding box center [755, 265] width 48 height 17
select select "2020"
click at [731, 257] on select "1899 1900 1901 1902 1903 1904 1905 1906 1907 1908 1909 1910 1911 1912 1913 1914…" at bounding box center [755, 265] width 48 height 17
click at [705, 265] on select "January February March April May June July August September October November De…" at bounding box center [664, 265] width 87 height 17
select select "7"
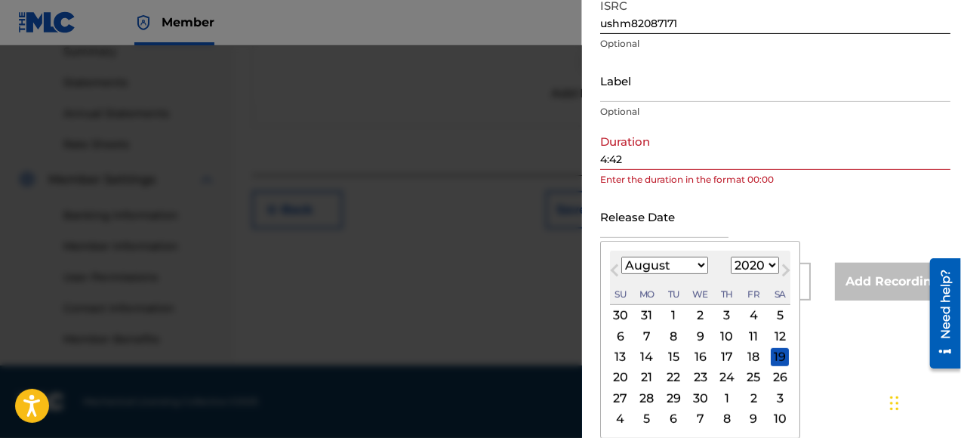
click at [621, 257] on select "January February March April May June July August September October November De…" at bounding box center [664, 265] width 87 height 17
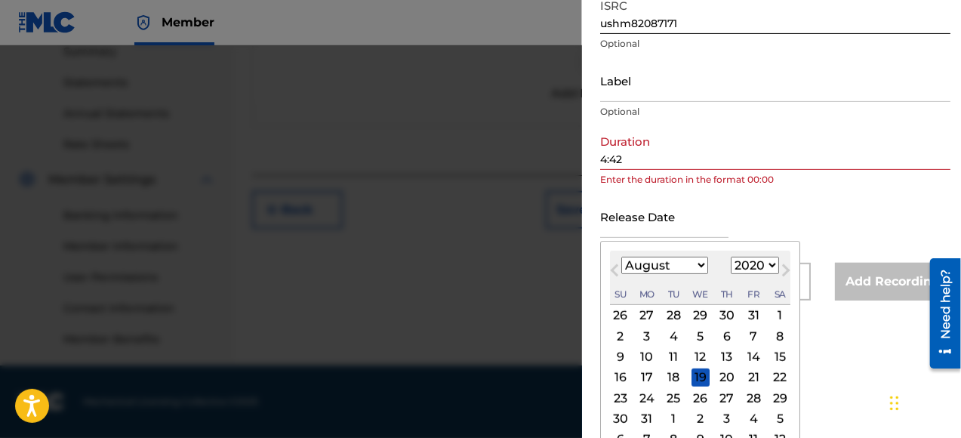
scroll to position [114, 0]
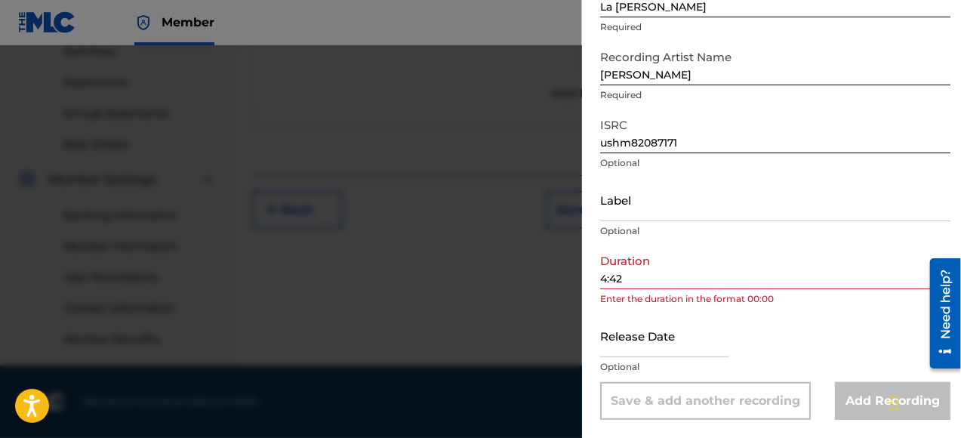
click at [599, 275] on div "Add Recording Recording Title La [PERSON_NAME] Required Recording Artist Name […" at bounding box center [775, 162] width 386 height 552
click at [602, 279] on input "4:42" at bounding box center [775, 267] width 350 height 43
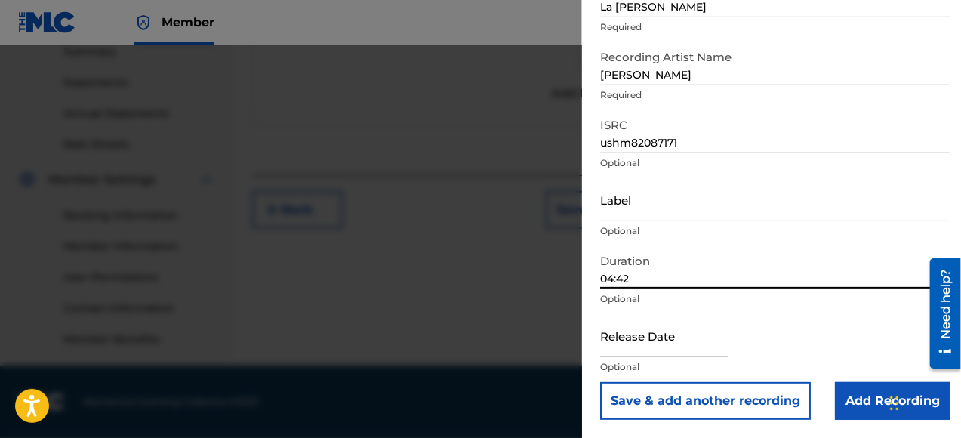
type input "04:42"
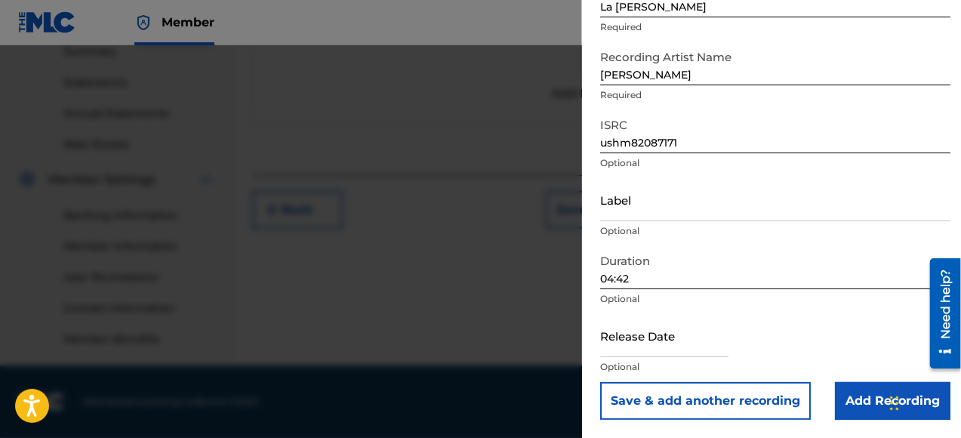
click at [876, 397] on input "Add Recording" at bounding box center [892, 401] width 115 height 38
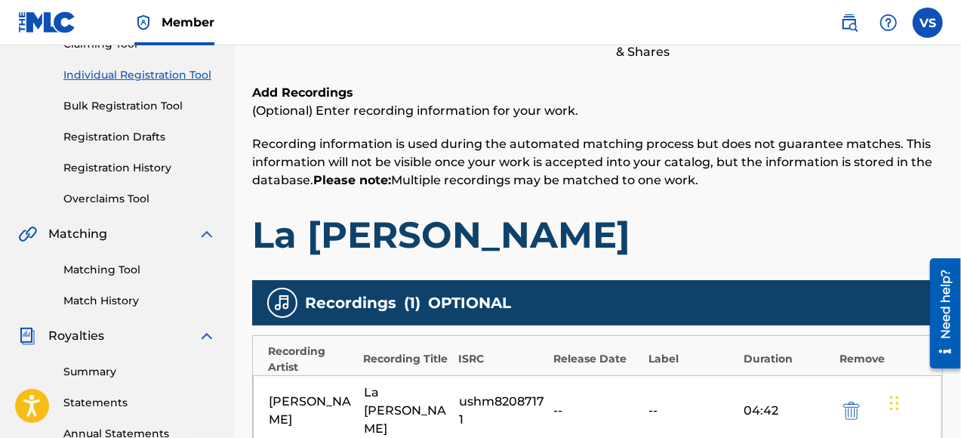
scroll to position [121, 0]
